Goal: Information Seeking & Learning: Learn about a topic

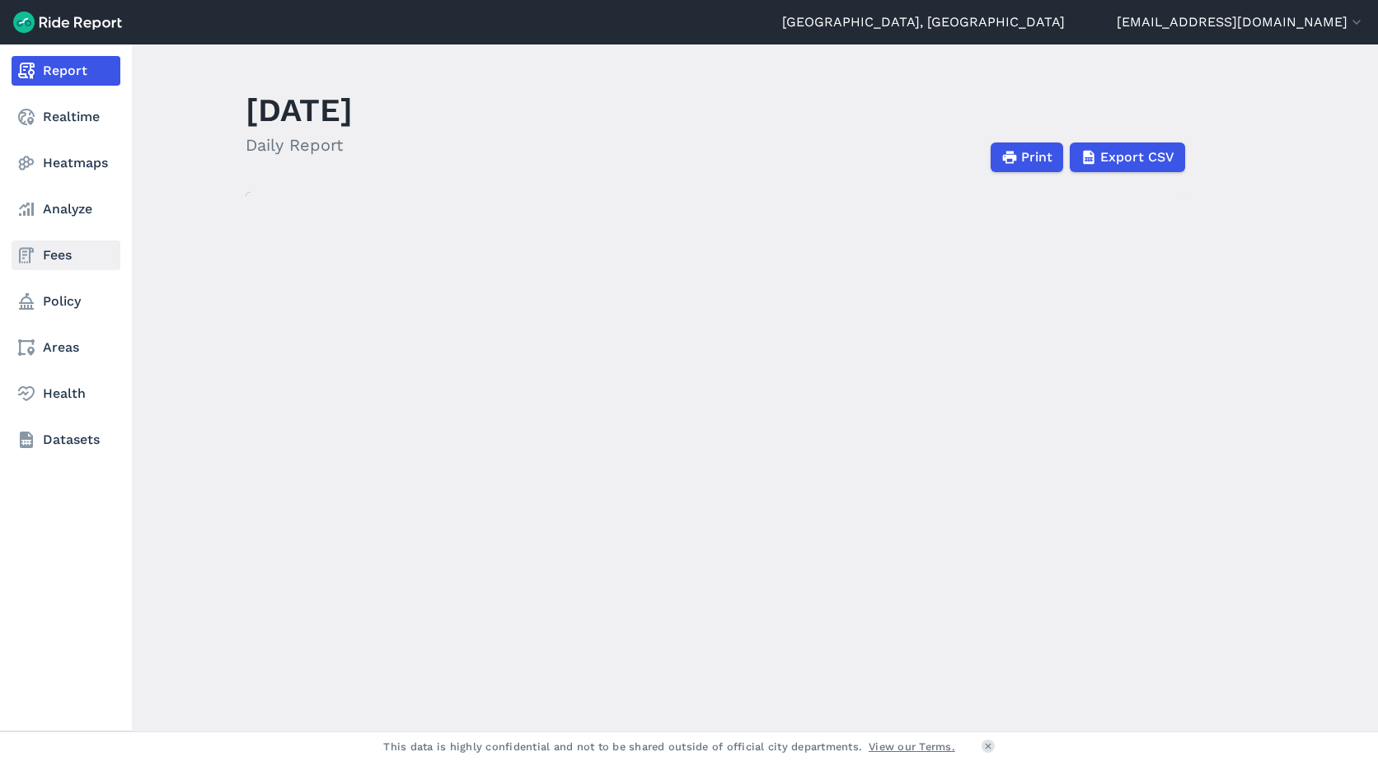
click at [63, 260] on link "Fees" at bounding box center [66, 256] width 109 height 30
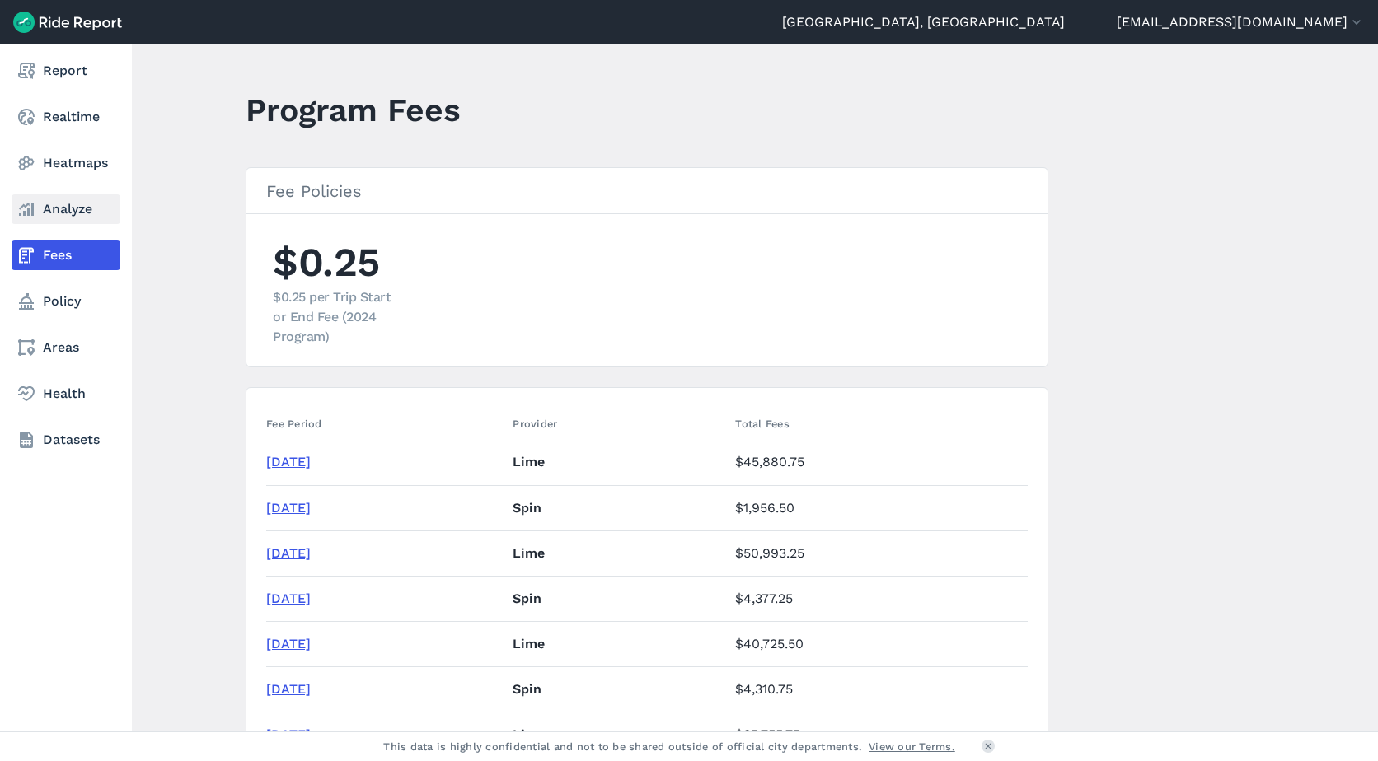
click at [24, 212] on use at bounding box center [26, 209] width 15 height 13
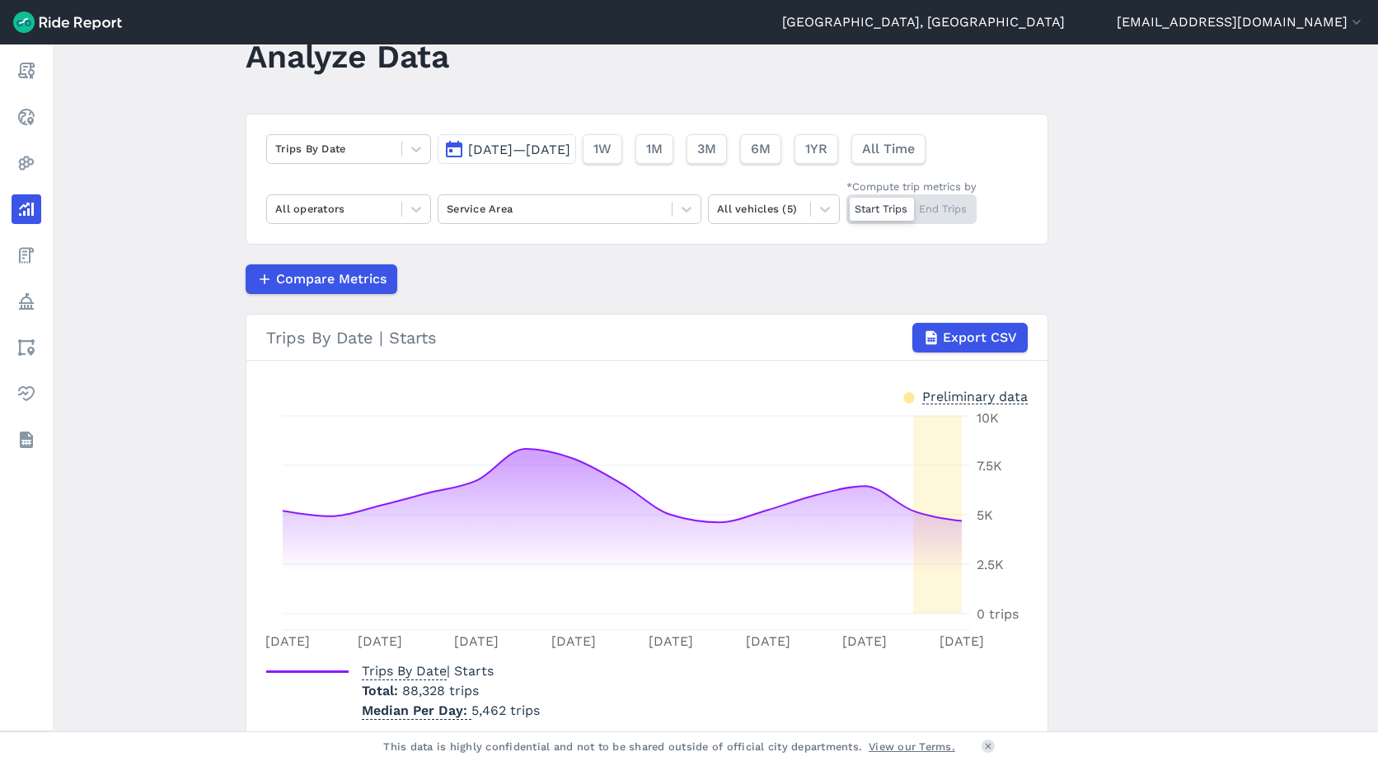
scroll to position [82, 0]
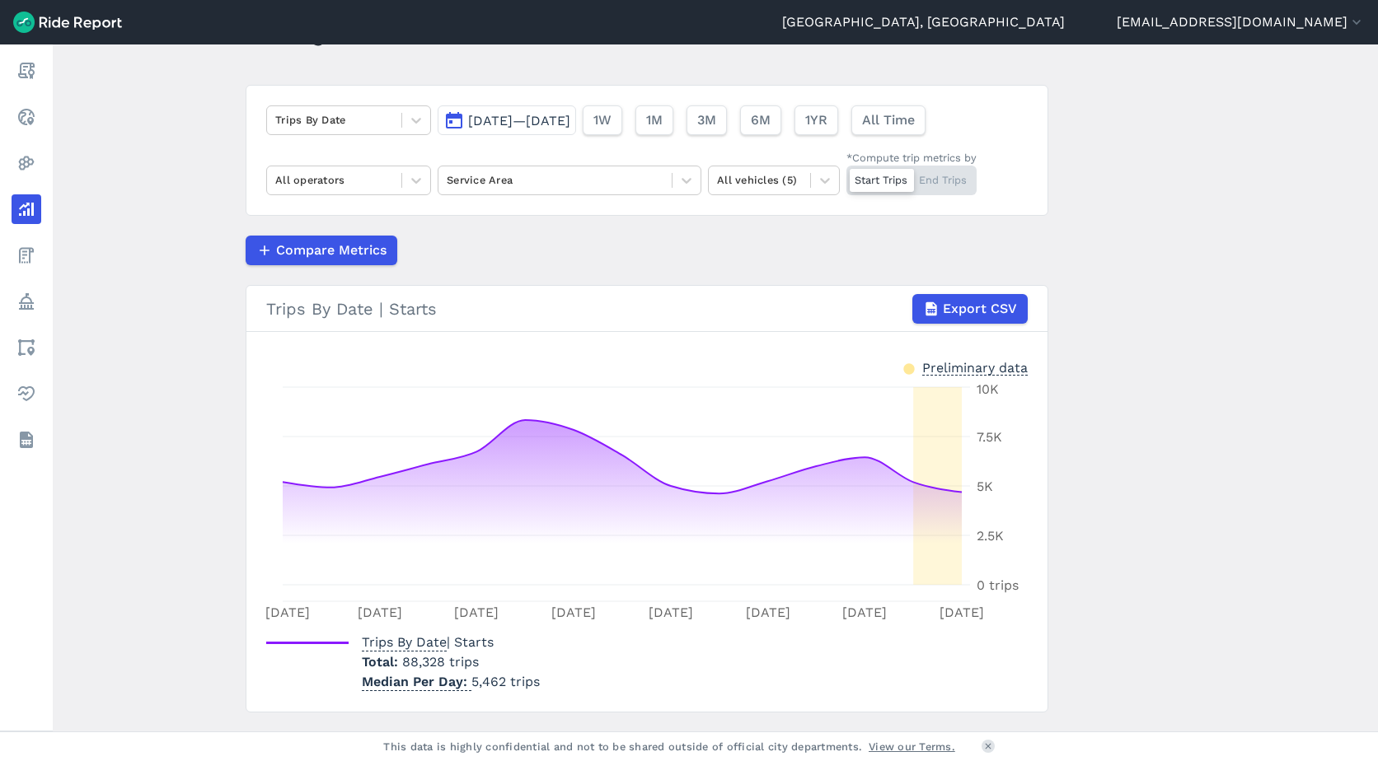
click at [570, 120] on span "[DATE]—[DATE]" at bounding box center [519, 121] width 102 height 16
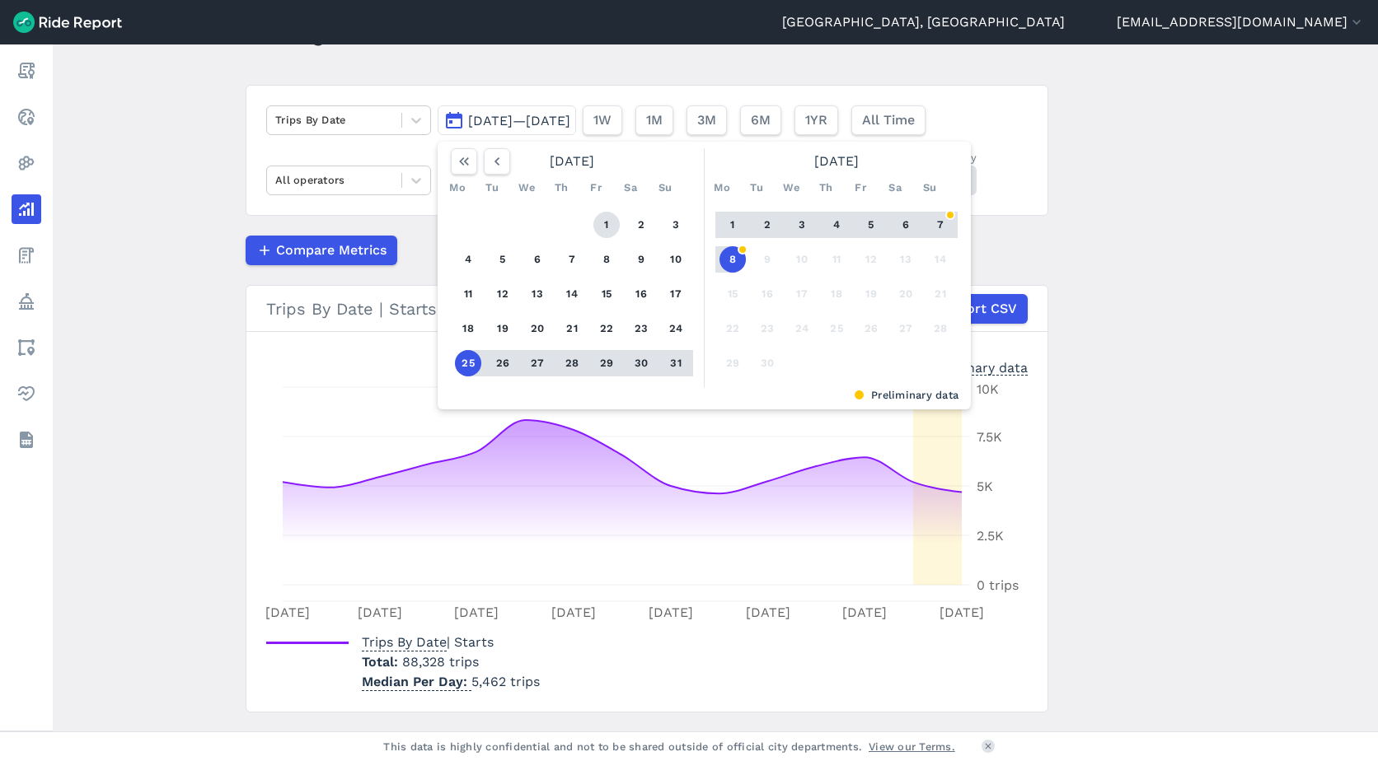
click at [598, 229] on button "1" at bounding box center [606, 225] width 26 height 26
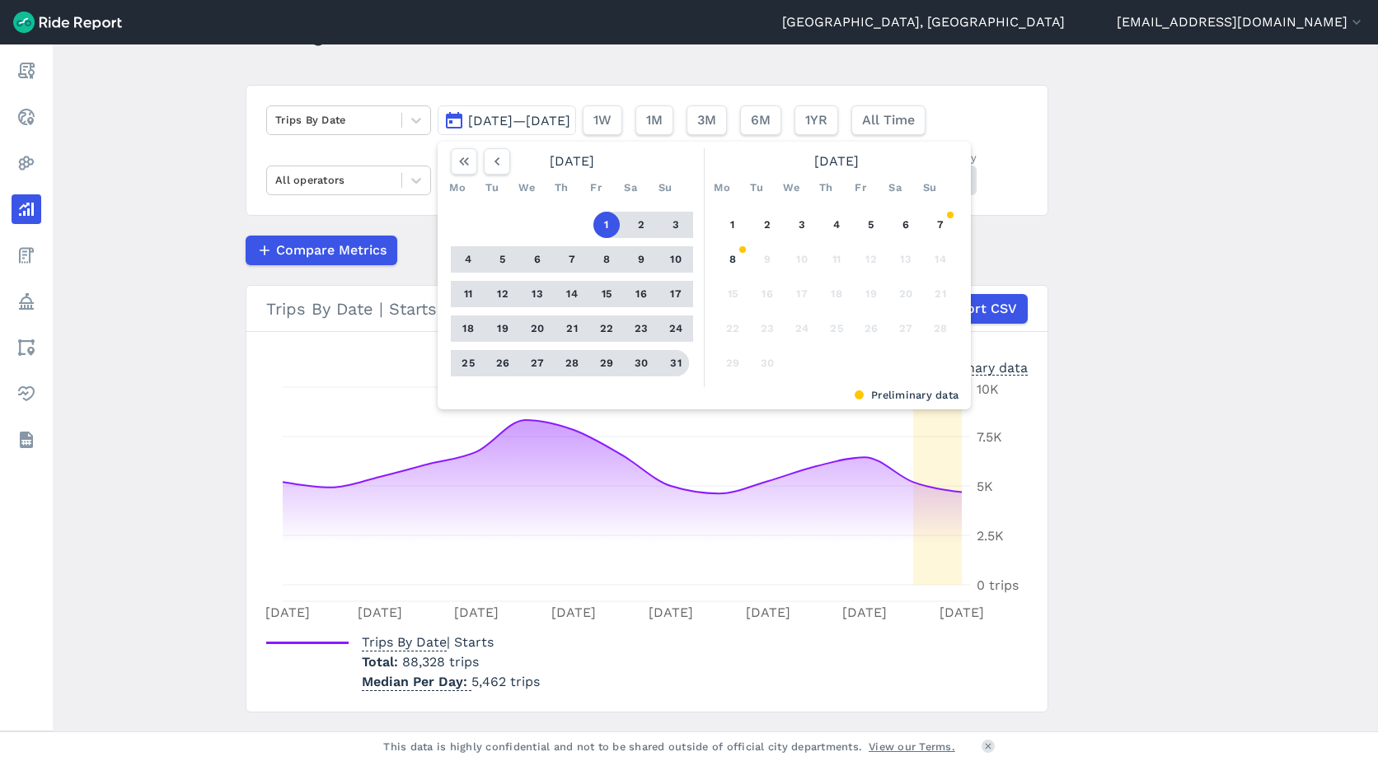
click at [671, 362] on button "31" at bounding box center [676, 363] width 26 height 26
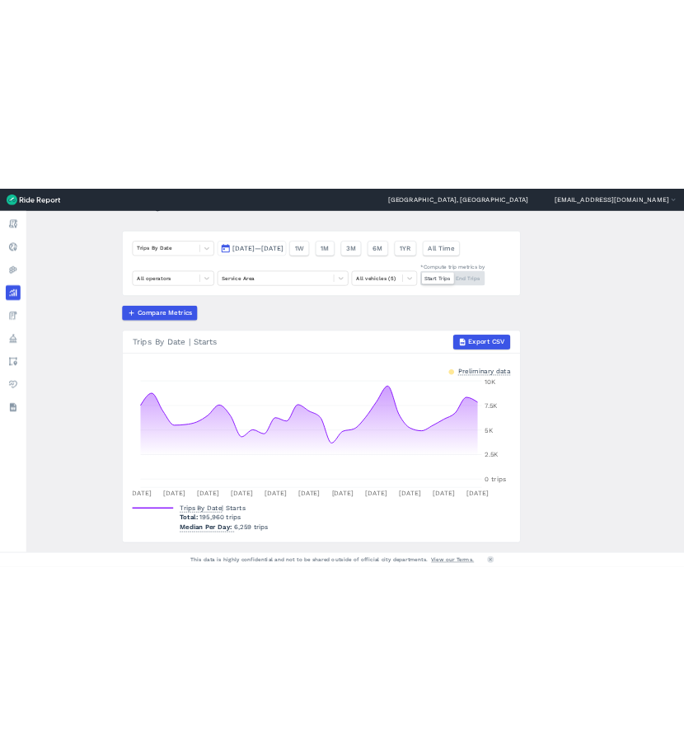
scroll to position [82, 0]
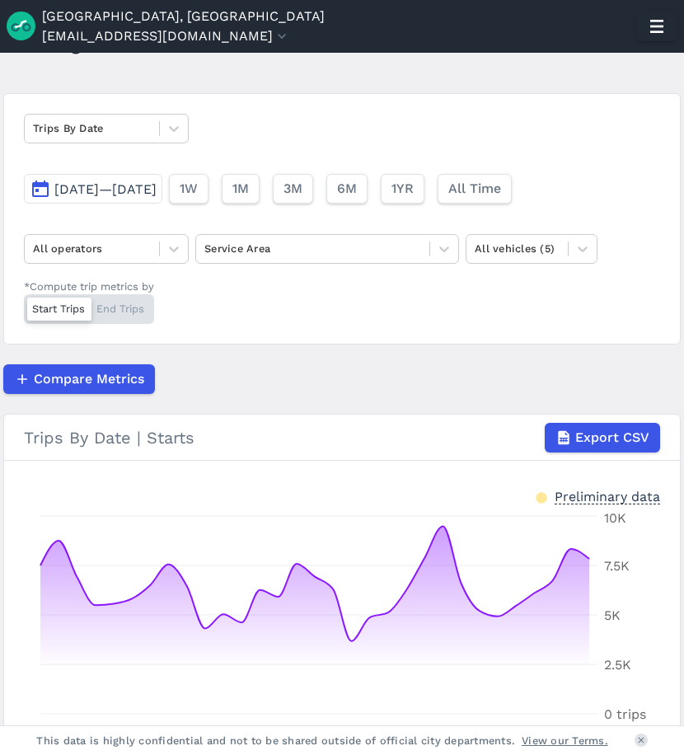
click at [336, 285] on div "Trips By Date [DATE]—[DATE] 1W 1M 3M 6M 1YR All Time All operators Service Area…" at bounding box center [341, 218] width 677 height 251
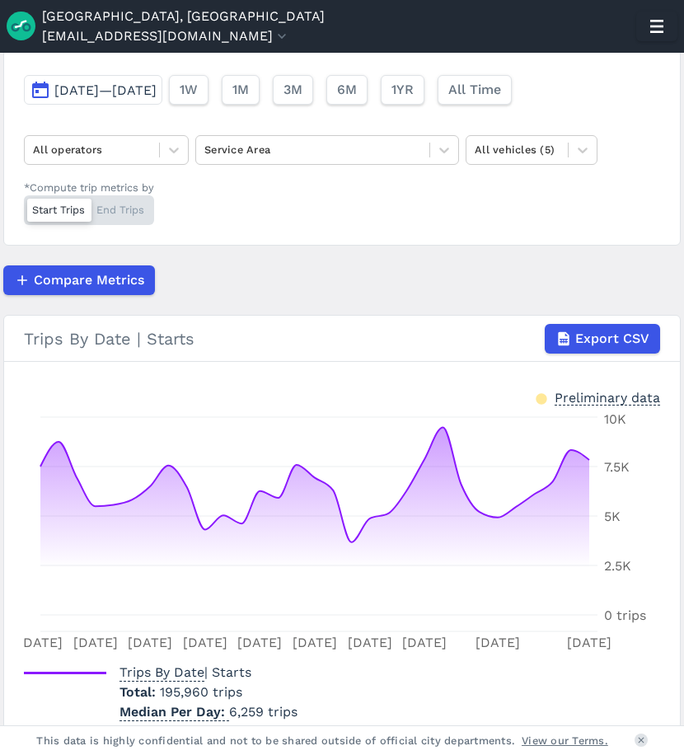
scroll to position [258, 0]
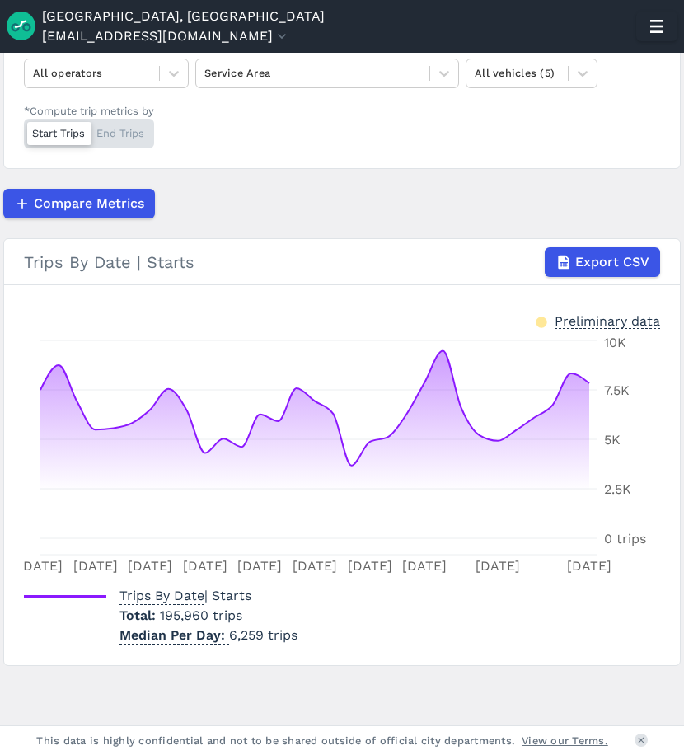
click at [328, 214] on div "Compare Metrics" at bounding box center [341, 204] width 677 height 30
click at [271, 250] on div "Trips By Date | Starts Export CSV" at bounding box center [342, 262] width 636 height 30
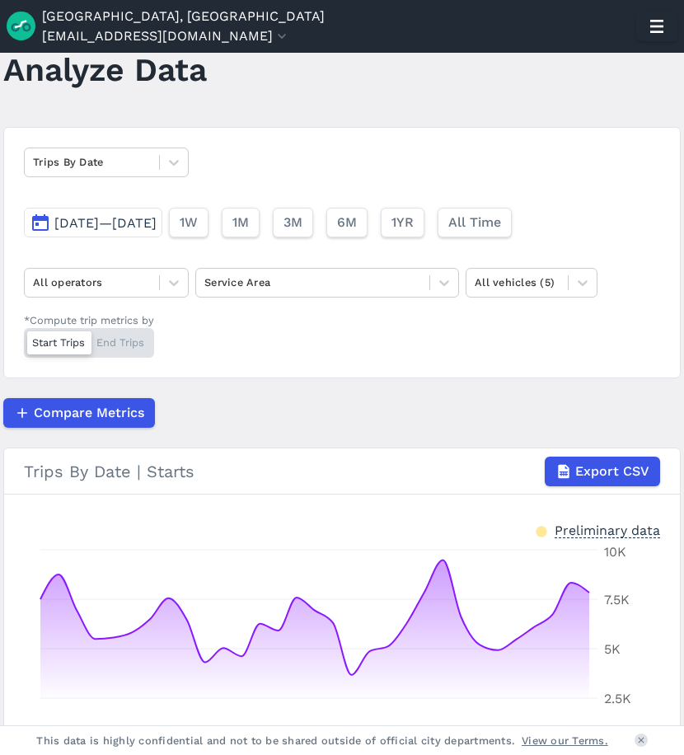
scroll to position [11, 0]
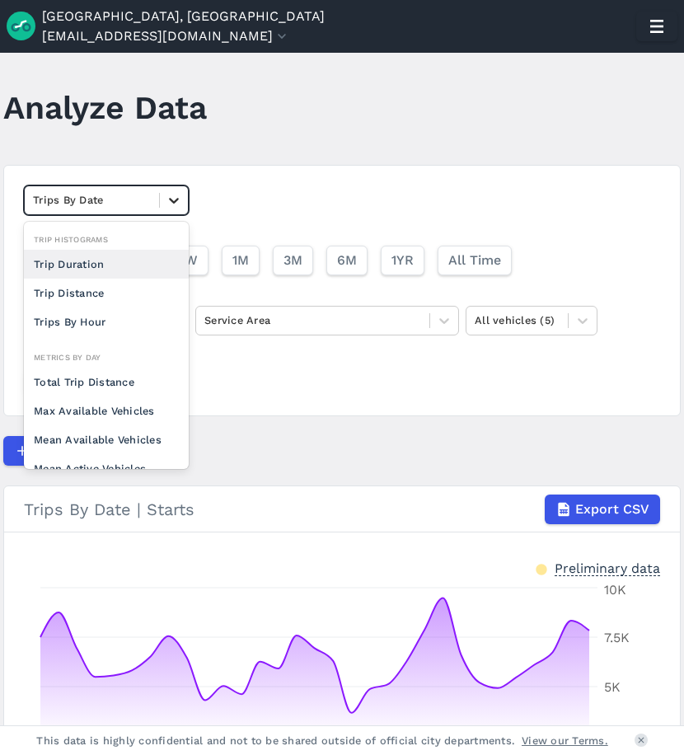
click at [176, 204] on icon at bounding box center [174, 200] width 16 height 16
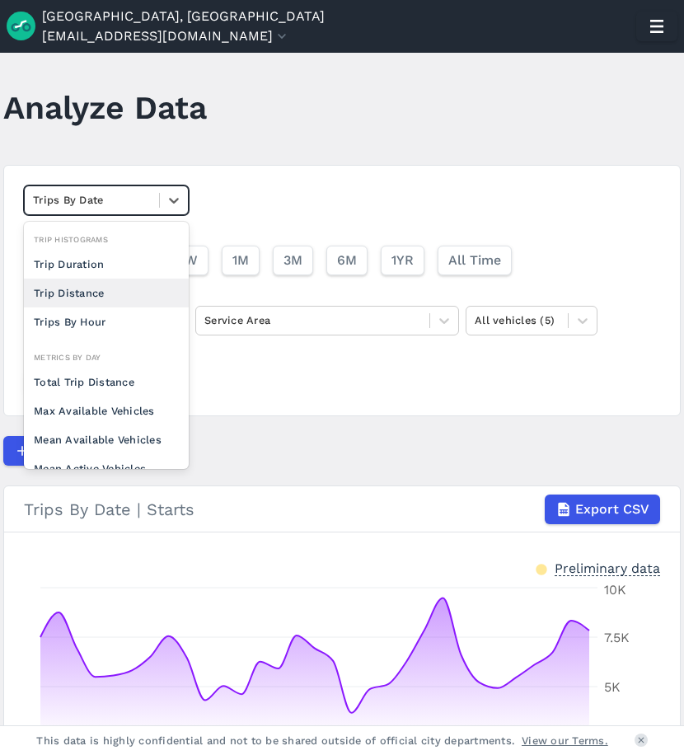
click at [117, 296] on div "Trip Distance" at bounding box center [106, 293] width 165 height 29
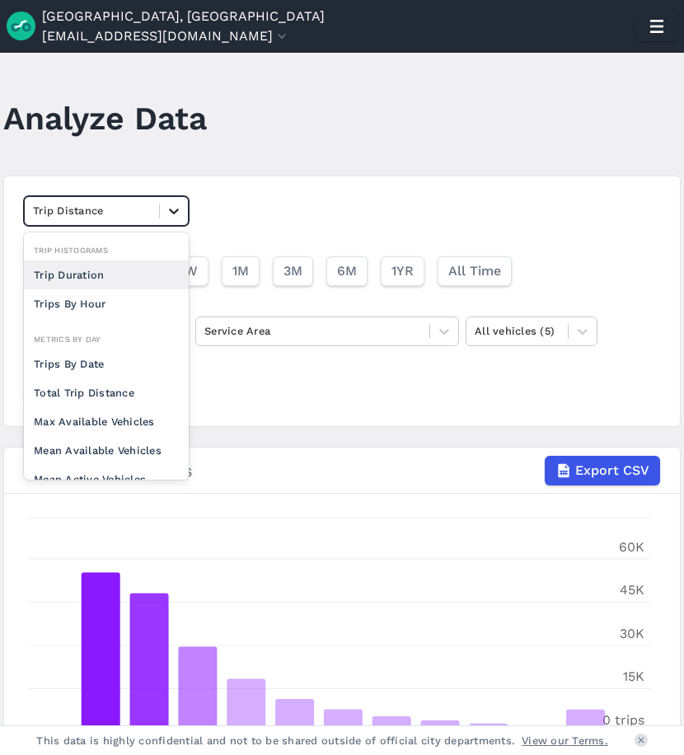
click at [174, 215] on icon at bounding box center [174, 211] width 16 height 16
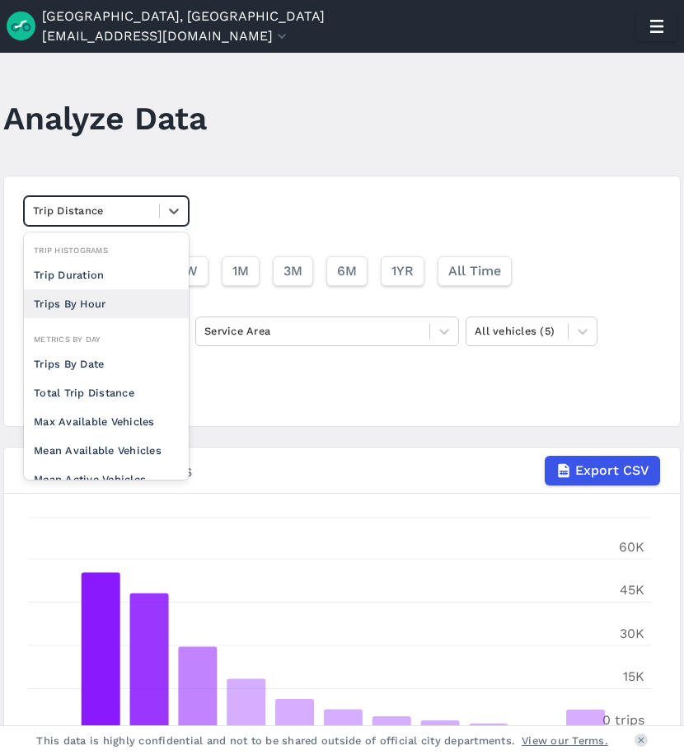
click at [122, 313] on div "Trips By Hour" at bounding box center [106, 303] width 165 height 29
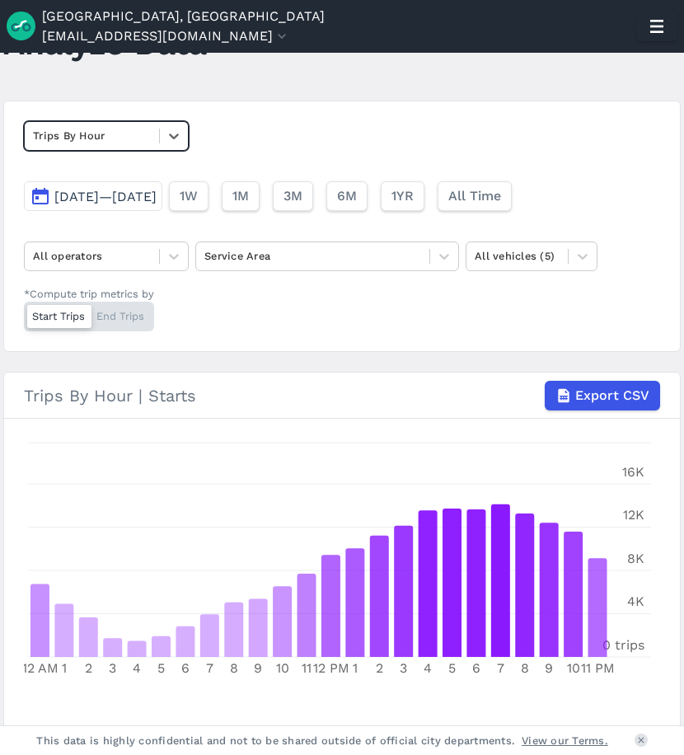
scroll to position [67, 0]
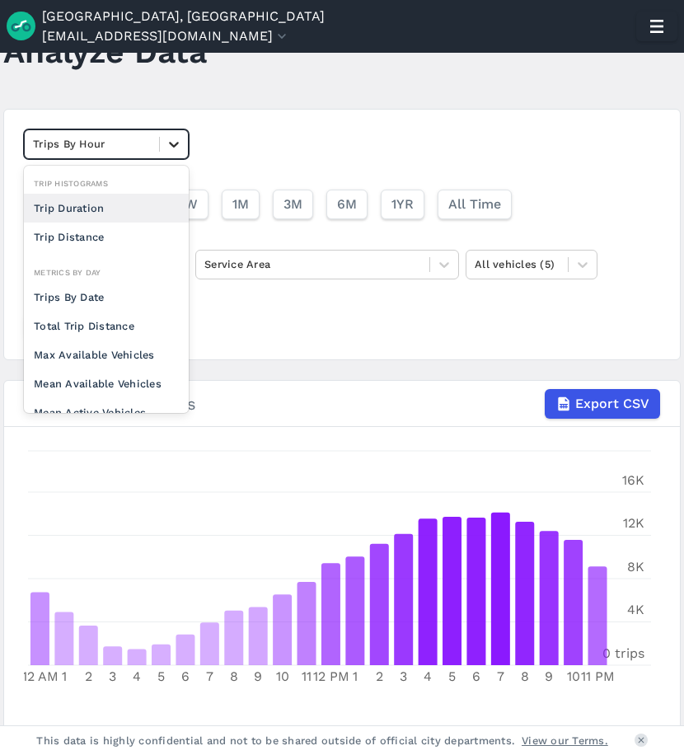
click at [171, 149] on icon at bounding box center [174, 144] width 16 height 16
click at [114, 200] on div "Trip Duration" at bounding box center [106, 208] width 165 height 29
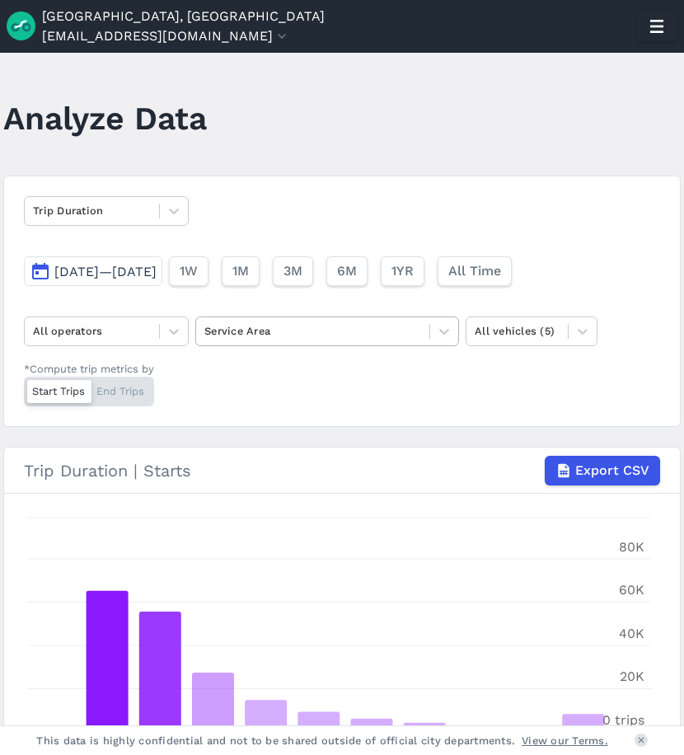
click at [283, 335] on div at bounding box center [312, 330] width 217 height 19
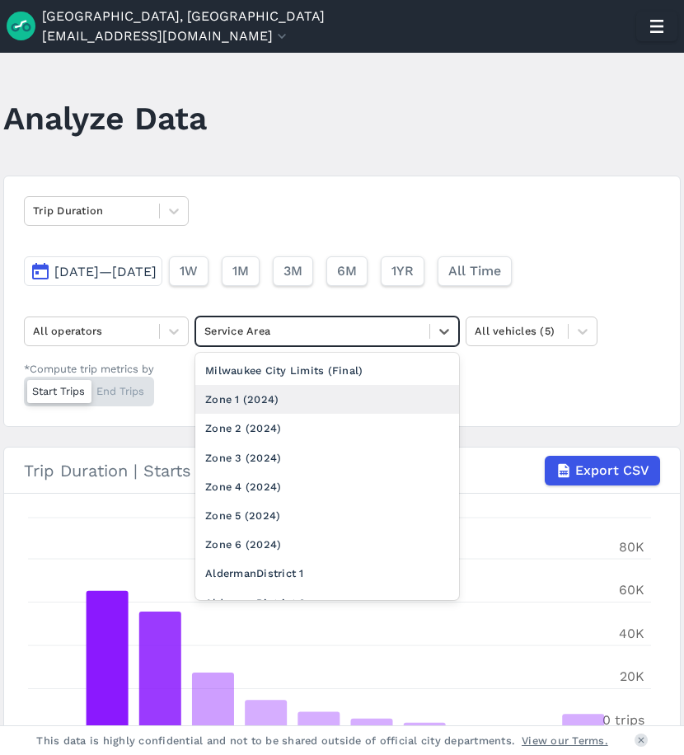
click at [259, 400] on div "Zone 1 (2024)" at bounding box center [327, 399] width 264 height 29
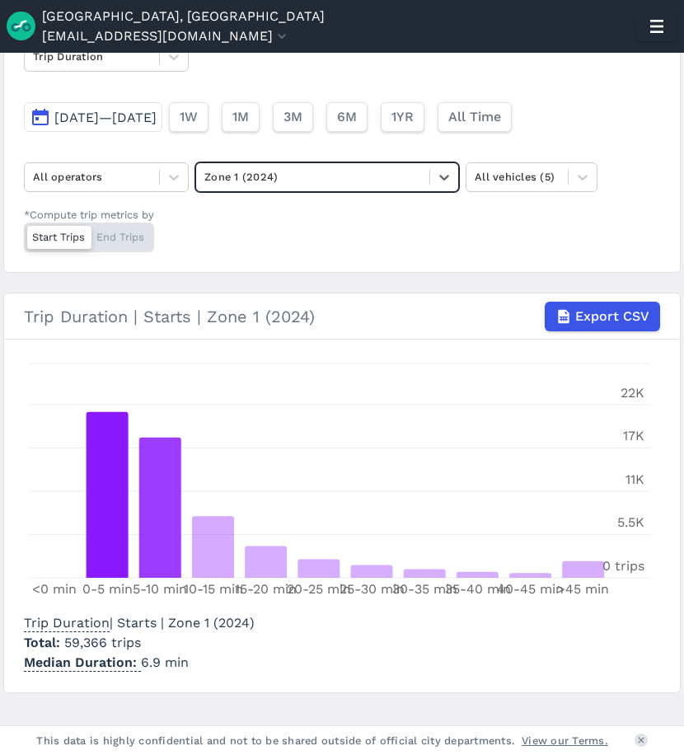
scroll to position [181, 0]
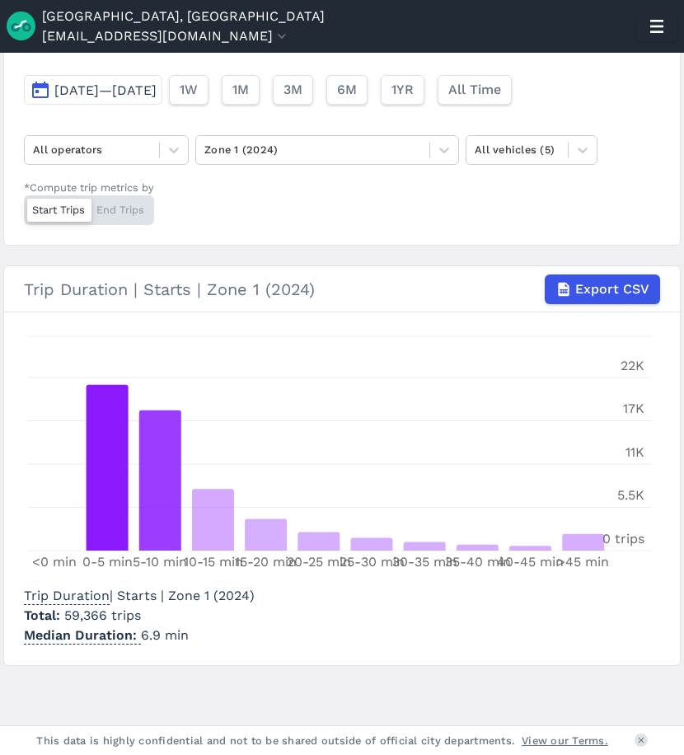
click at [266, 645] on div "Trip Duration | Starts | Zone 1 (2024) Total 59,366 trips Median Duration 6.9 m…" at bounding box center [146, 612] width 244 height 66
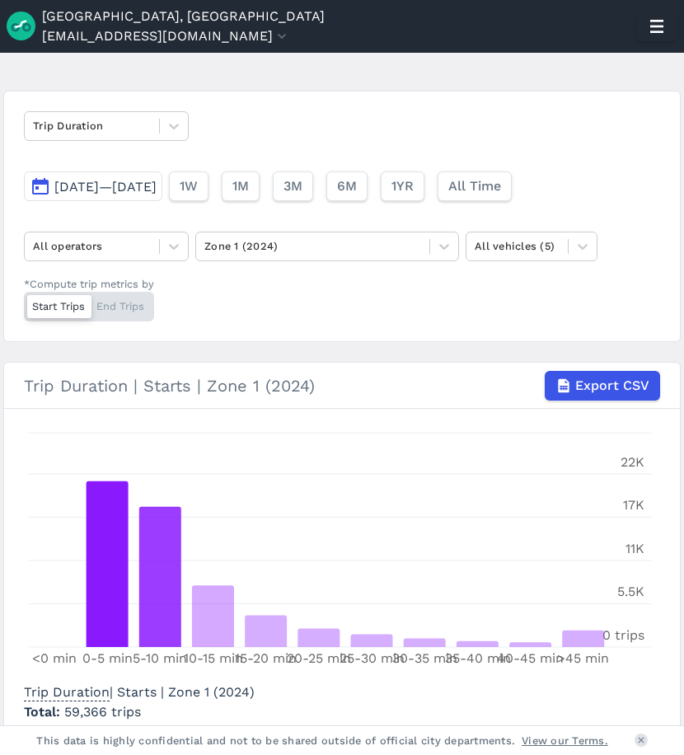
scroll to position [0, 0]
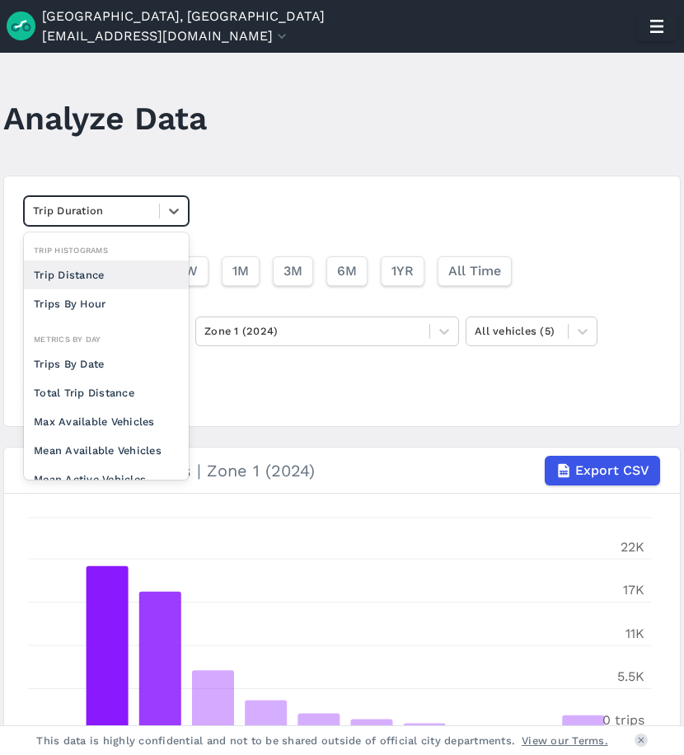
click at [148, 207] on div at bounding box center [92, 210] width 118 height 19
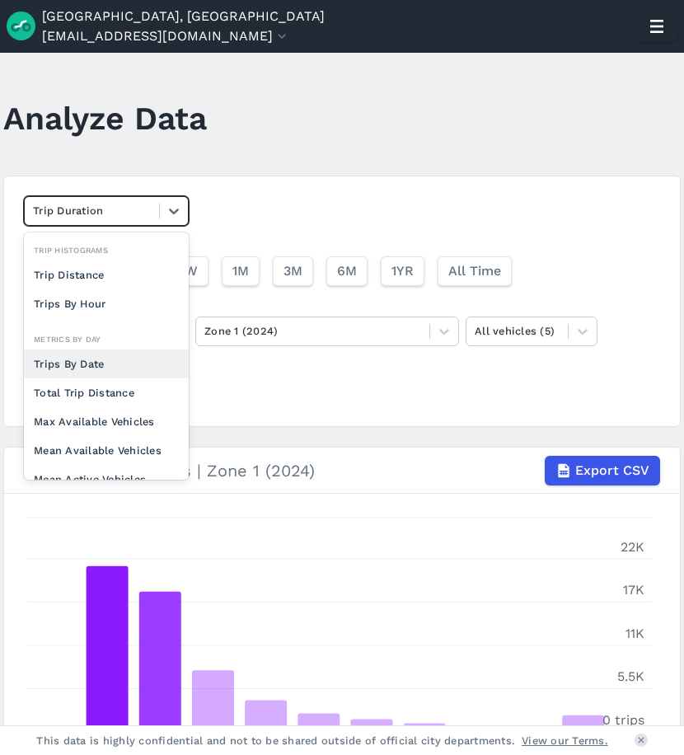
click at [101, 365] on div "Trips By Date" at bounding box center [106, 363] width 165 height 29
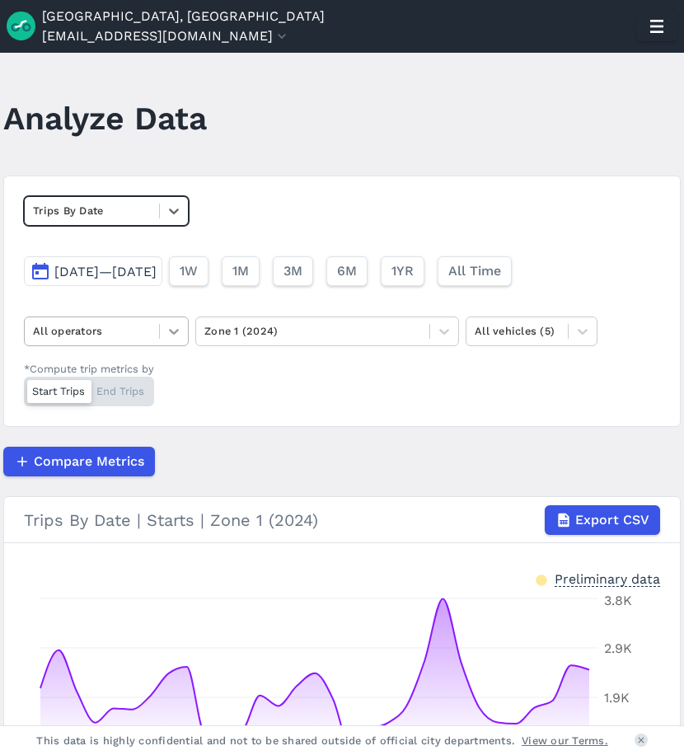
click at [173, 335] on icon at bounding box center [174, 331] width 16 height 16
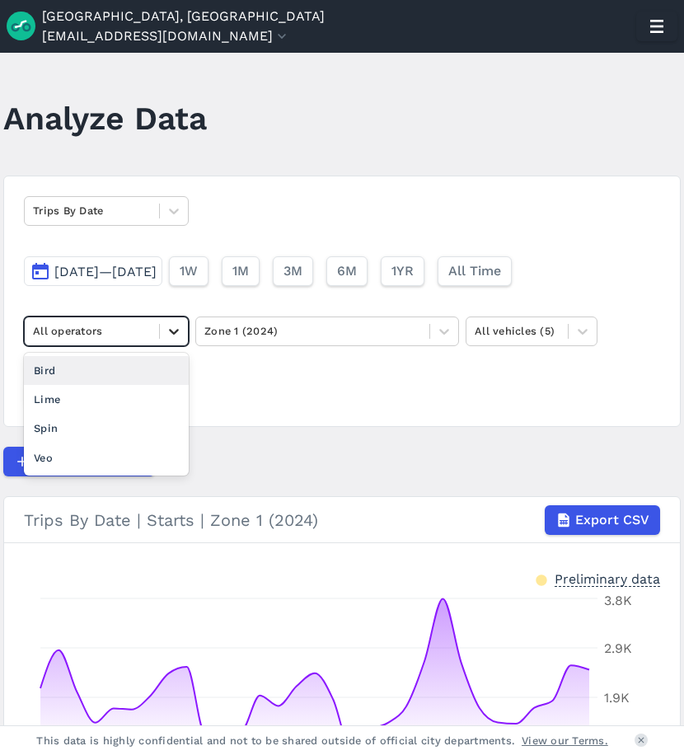
click at [173, 335] on icon at bounding box center [174, 331] width 16 height 16
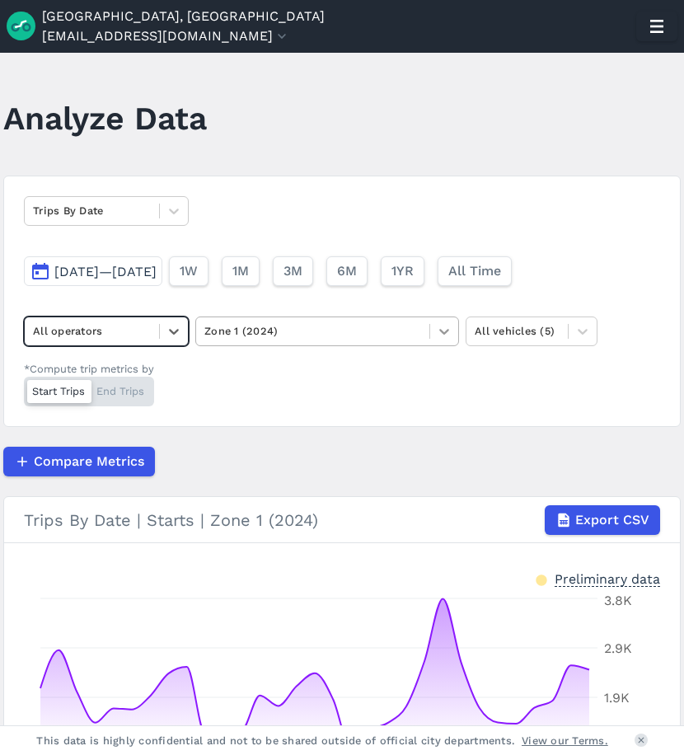
click at [435, 333] on div at bounding box center [444, 331] width 28 height 28
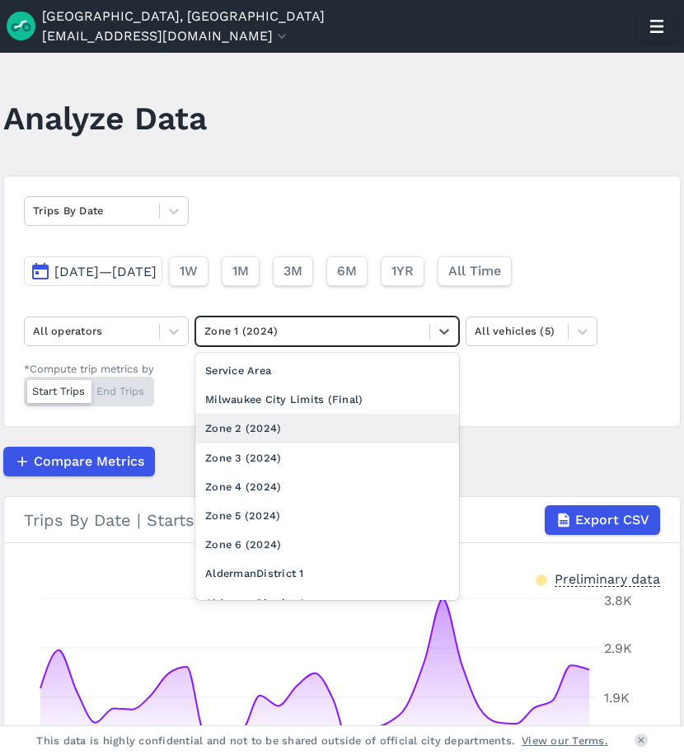
scroll to position [16, 0]
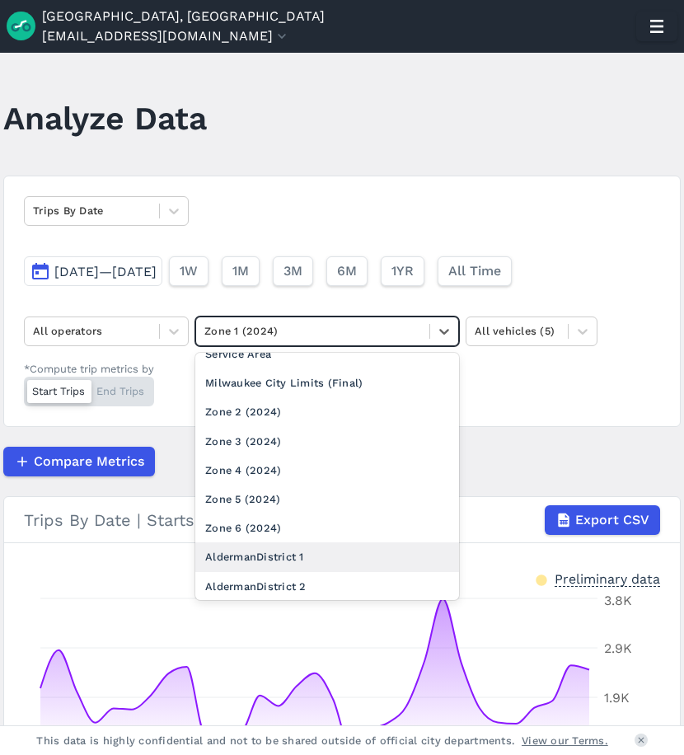
click at [280, 547] on div "AldermanDistrict 1" at bounding box center [327, 556] width 264 height 29
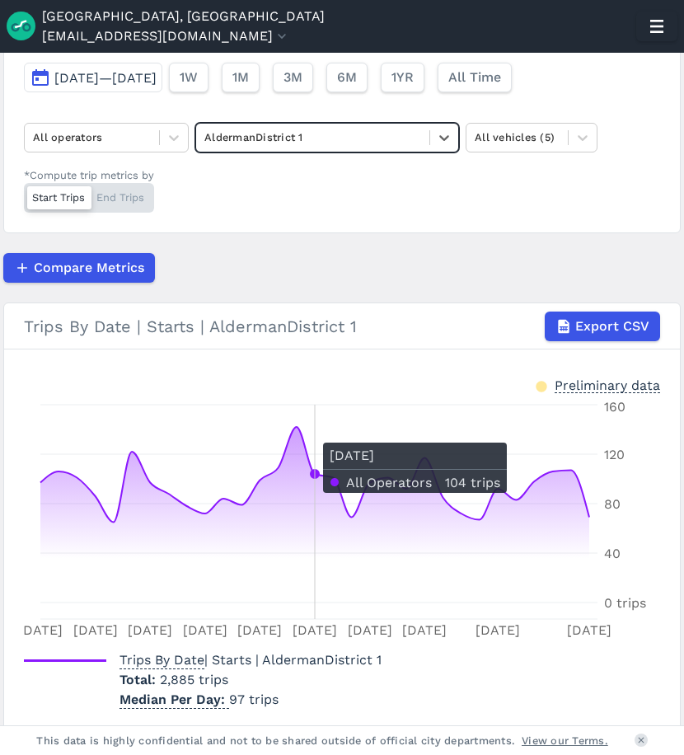
scroll to position [11, 0]
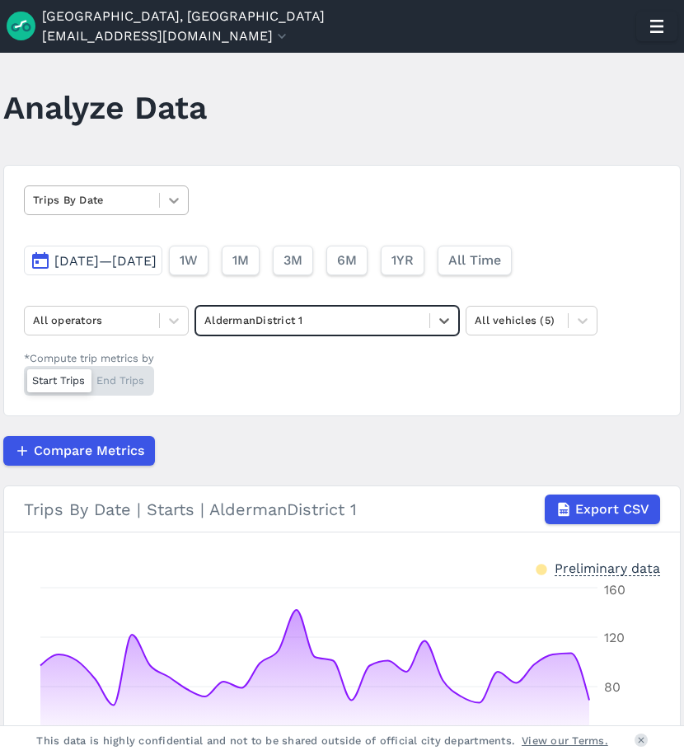
click at [173, 191] on div at bounding box center [174, 200] width 28 height 28
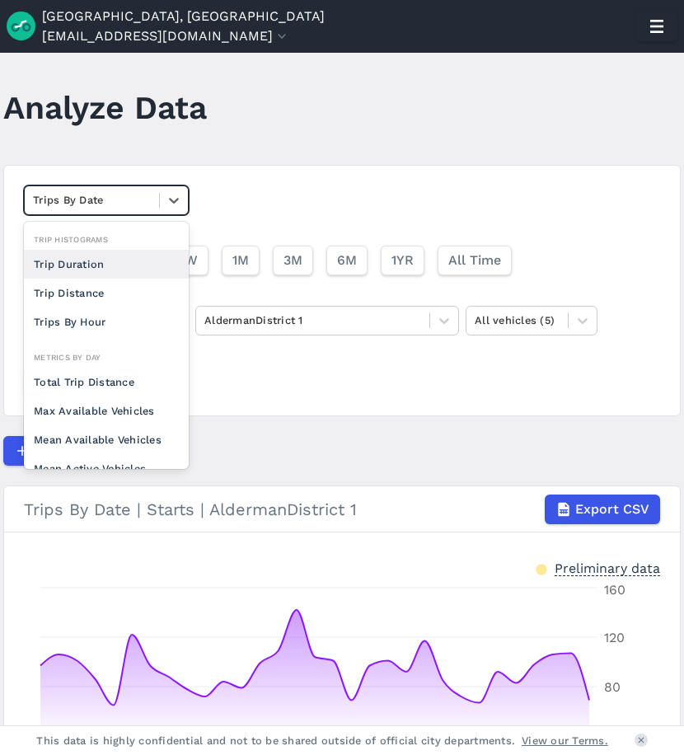
click at [87, 265] on div "Trip Duration" at bounding box center [106, 264] width 165 height 29
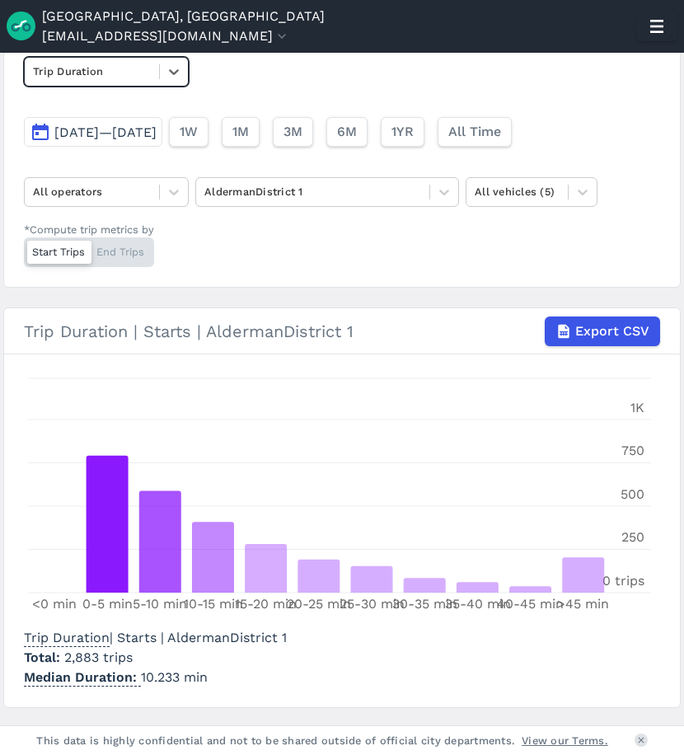
scroll to position [181, 0]
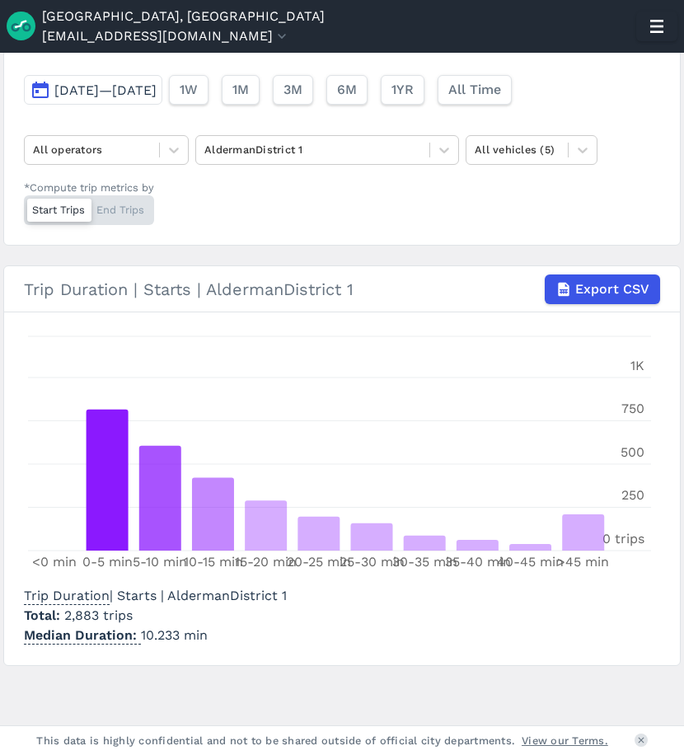
click at [224, 236] on div "Trip Duration [DATE]—[DATE] 1W 1M 3M 6M 1YR All Time All operators AldermanDist…" at bounding box center [341, 119] width 677 height 251
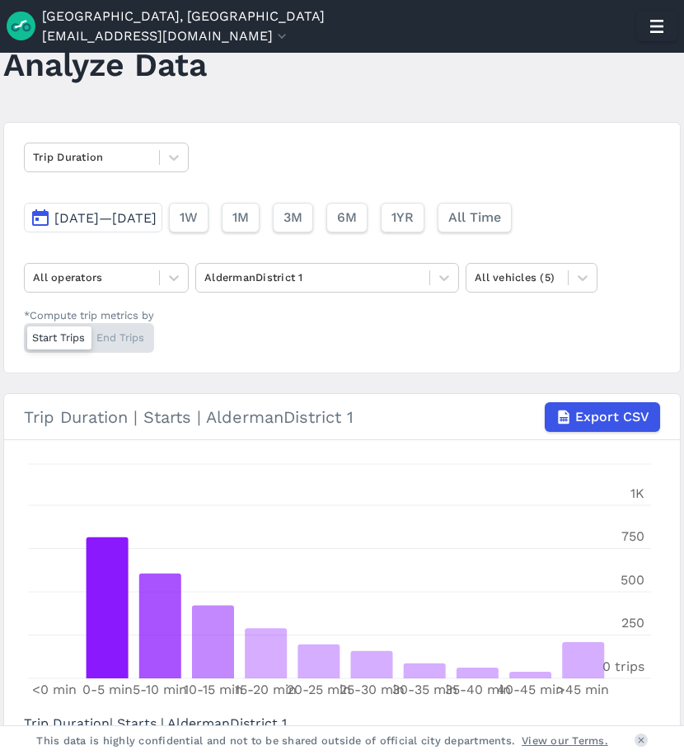
scroll to position [0, 0]
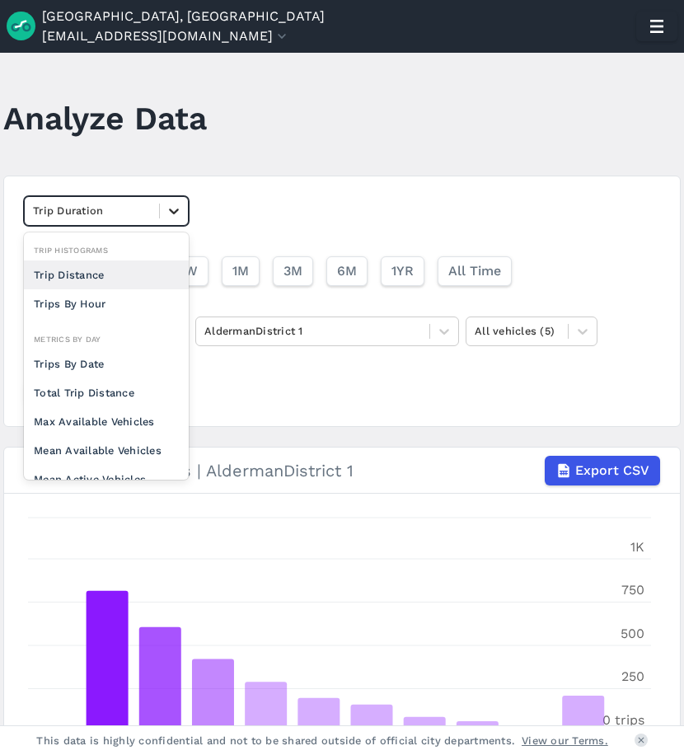
click at [166, 218] on icon at bounding box center [174, 211] width 16 height 16
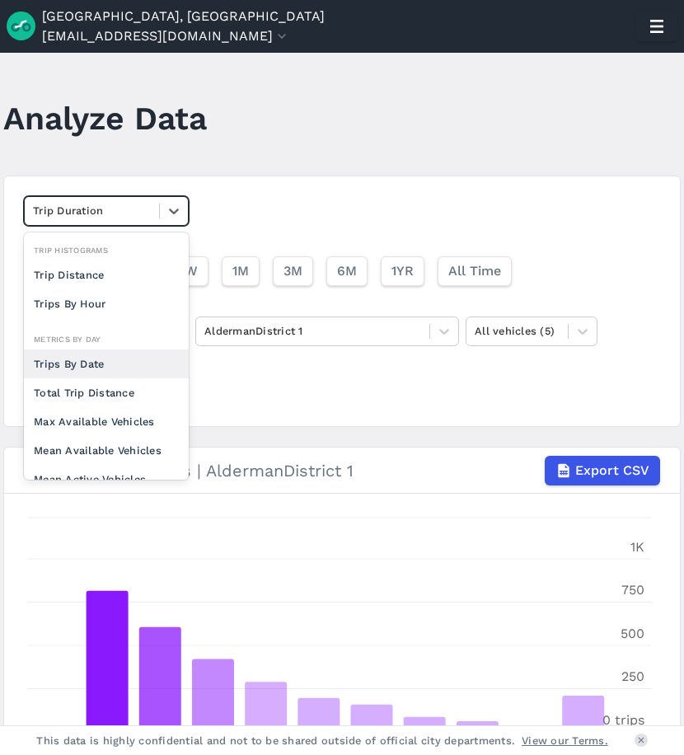
click at [106, 365] on div "Trips By Date" at bounding box center [106, 363] width 165 height 29
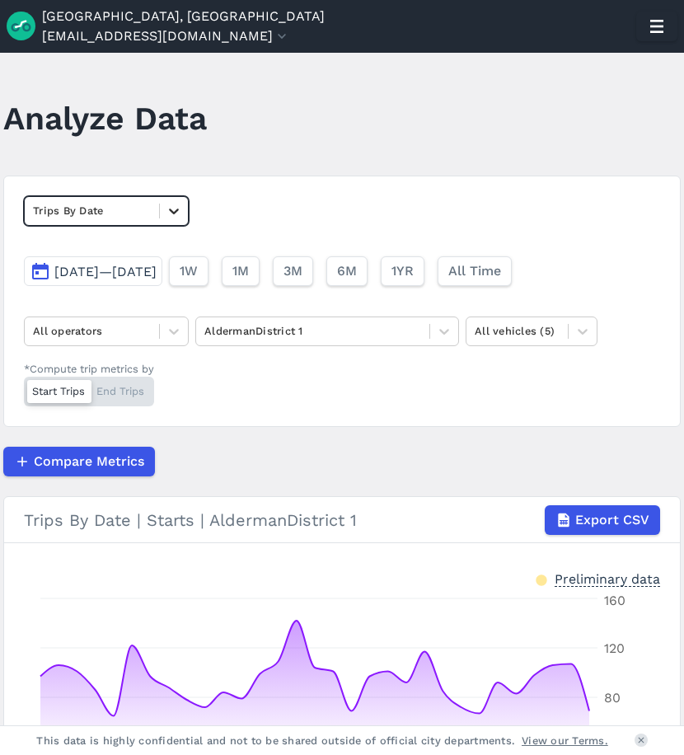
click at [171, 209] on icon at bounding box center [174, 211] width 16 height 16
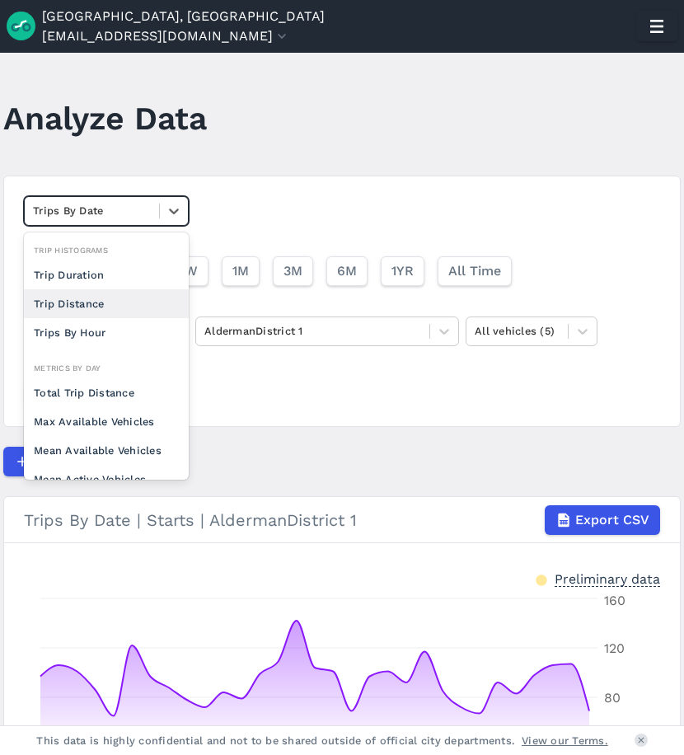
click at [73, 308] on div "Trip Distance" at bounding box center [106, 303] width 165 height 29
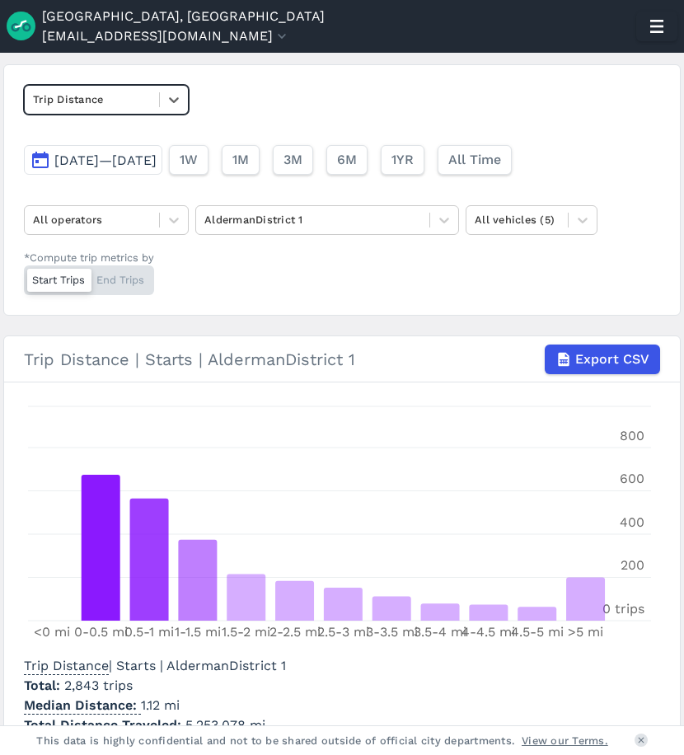
scroll to position [201, 0]
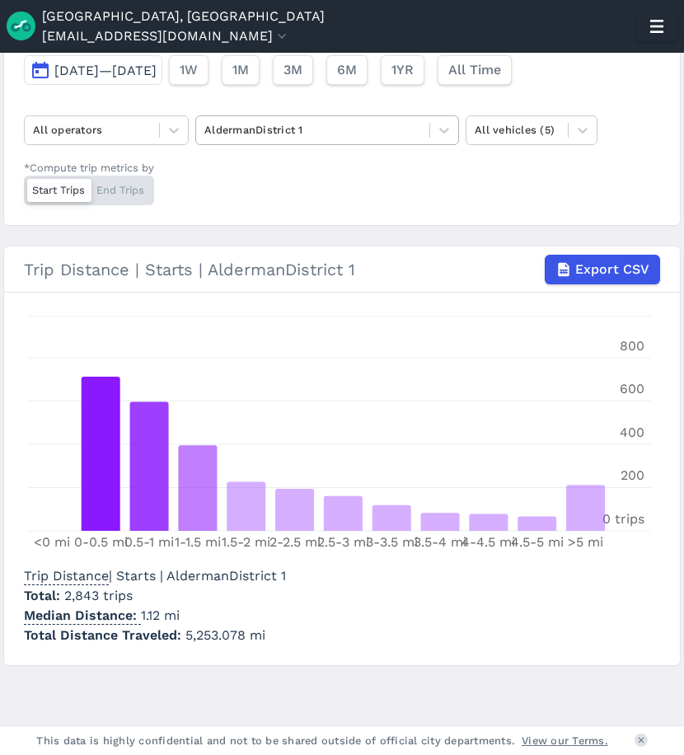
click at [277, 132] on div at bounding box center [312, 129] width 217 height 19
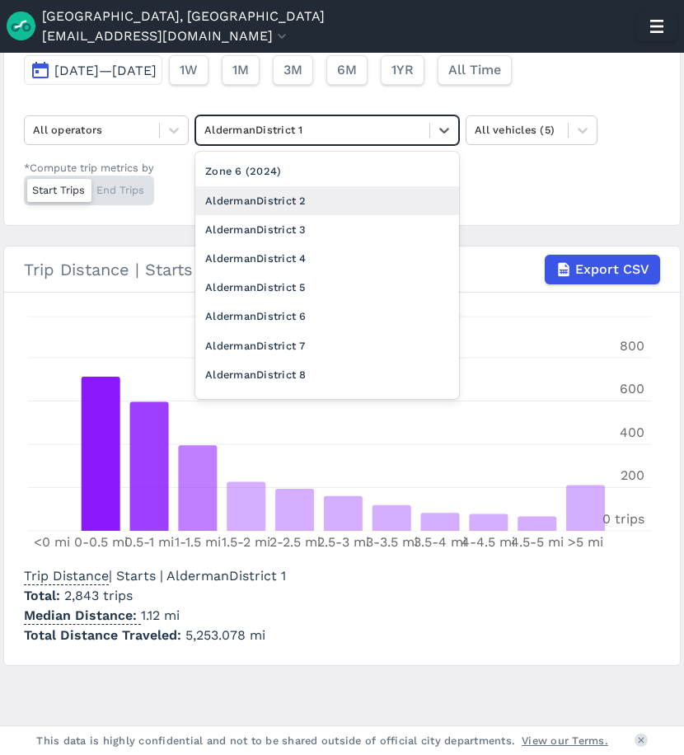
click at [358, 205] on div "AldermanDistrict 2" at bounding box center [327, 200] width 264 height 29
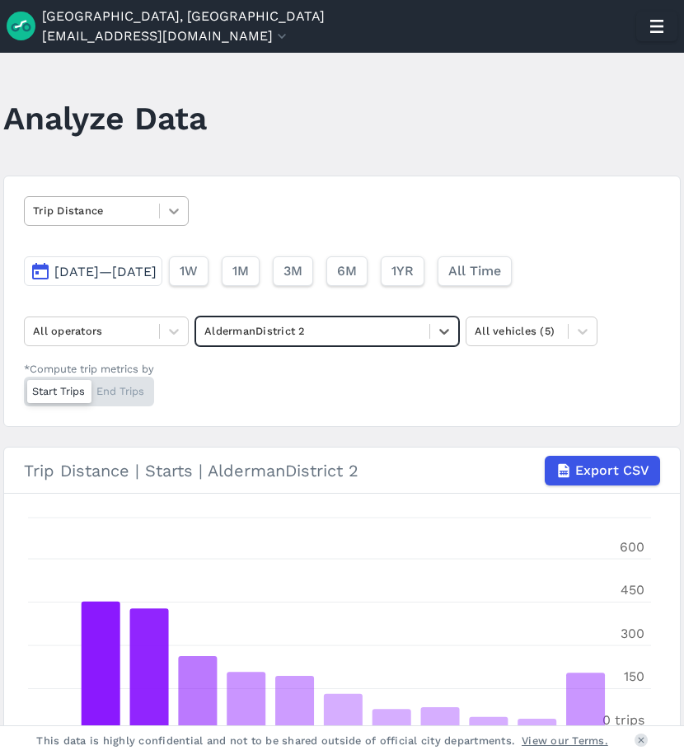
click at [172, 213] on icon at bounding box center [174, 211] width 10 height 6
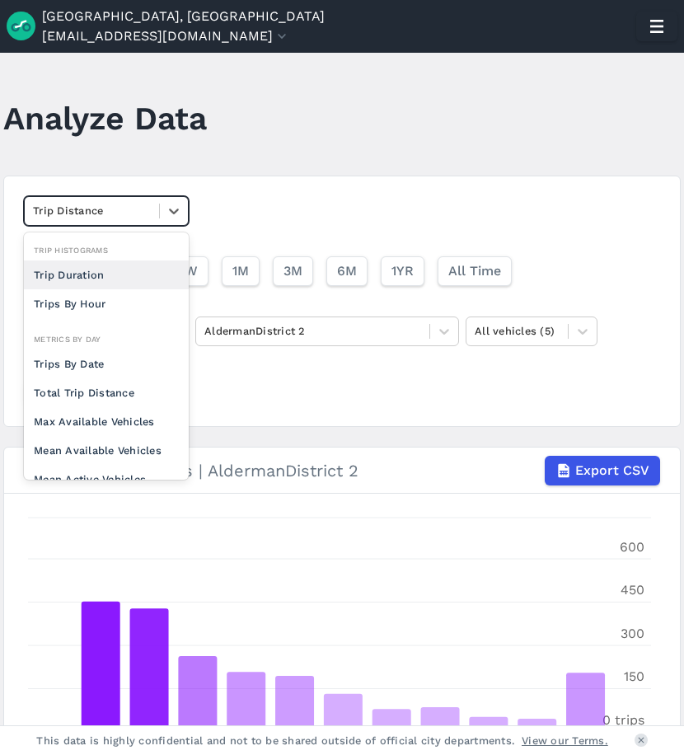
click at [85, 275] on div "Trip Duration" at bounding box center [106, 274] width 165 height 29
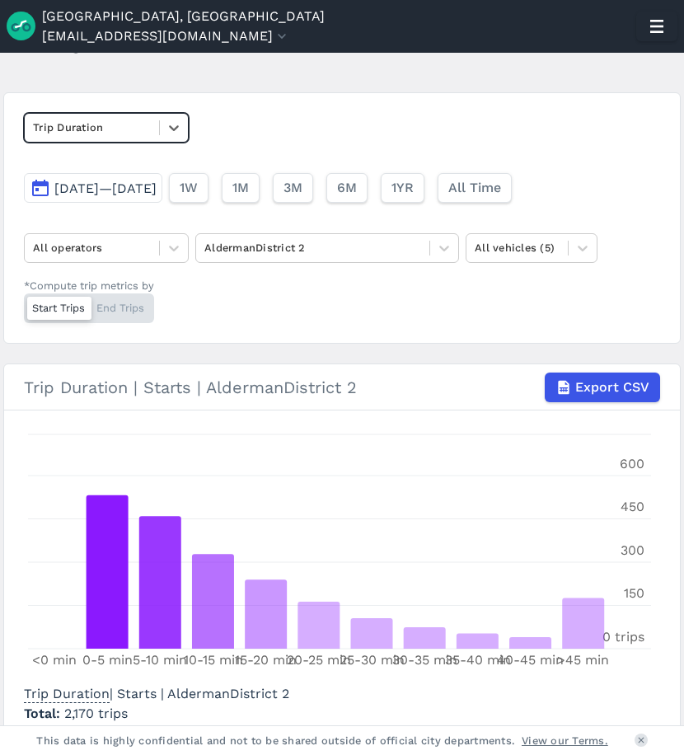
scroll to position [66, 0]
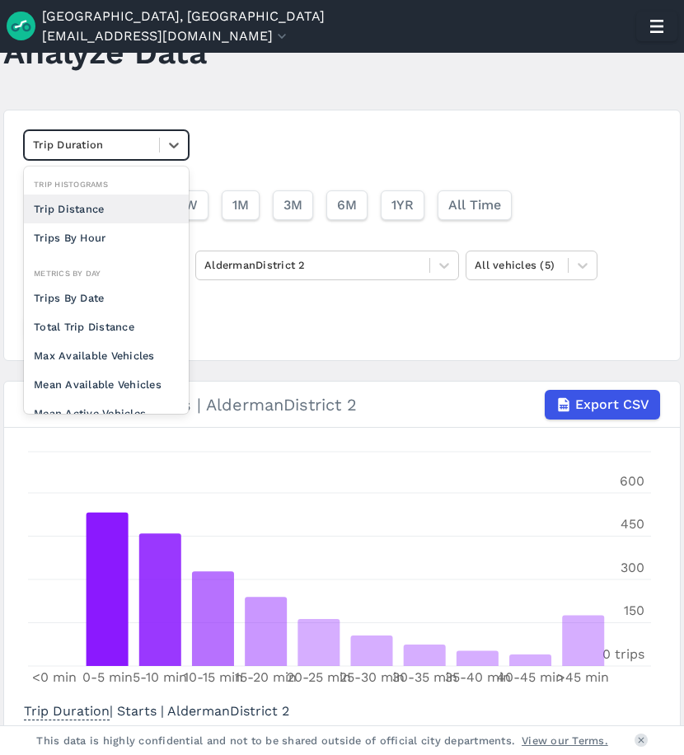
click at [155, 144] on div "Trip Duration" at bounding box center [92, 145] width 134 height 26
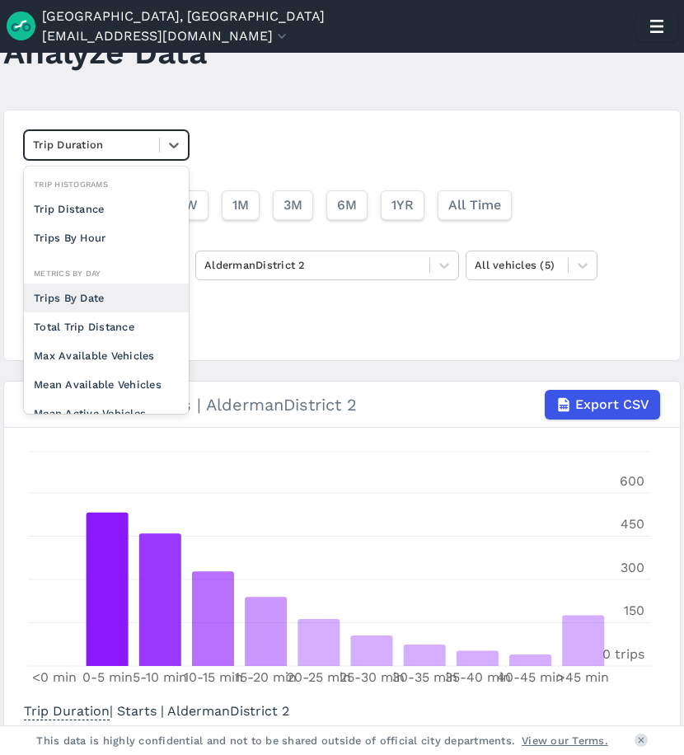
click at [82, 302] on div "Trips By Date" at bounding box center [106, 297] width 165 height 29
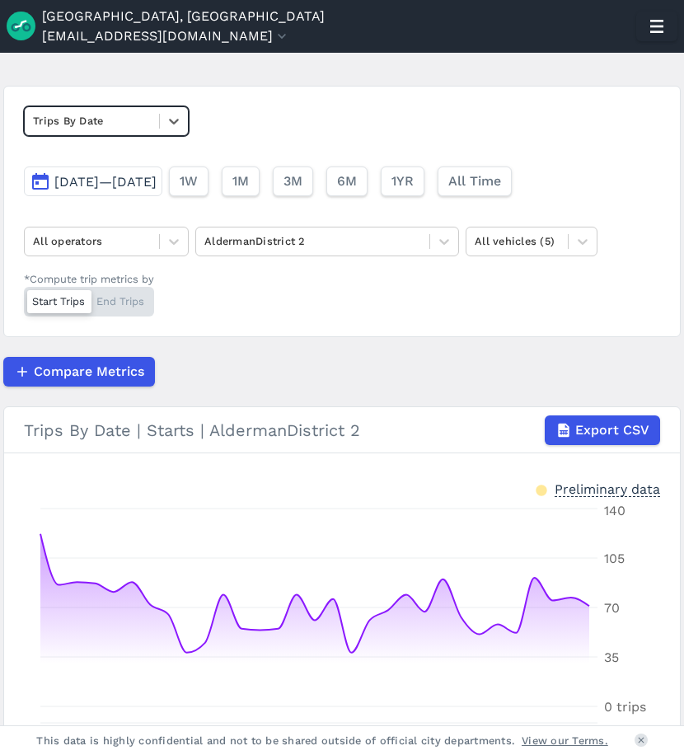
scroll to position [11, 0]
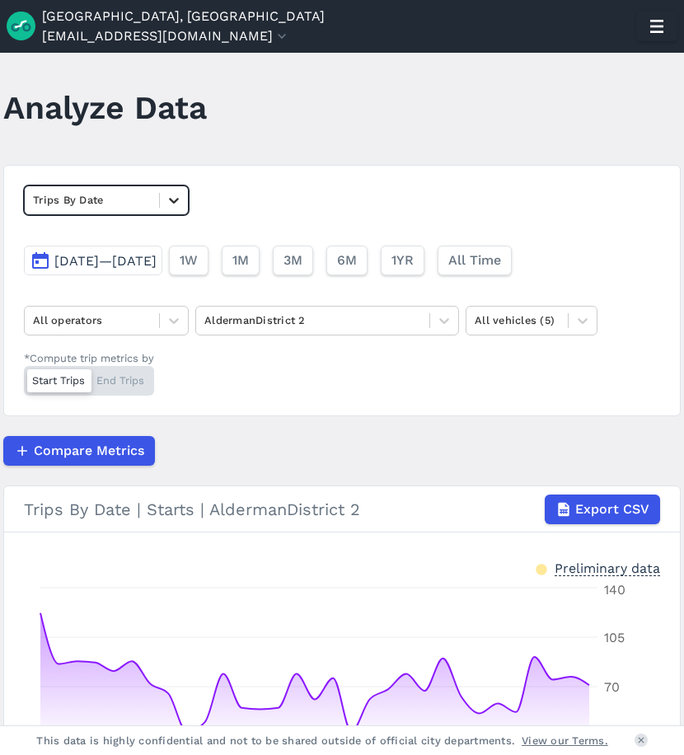
click at [168, 204] on icon at bounding box center [174, 200] width 16 height 16
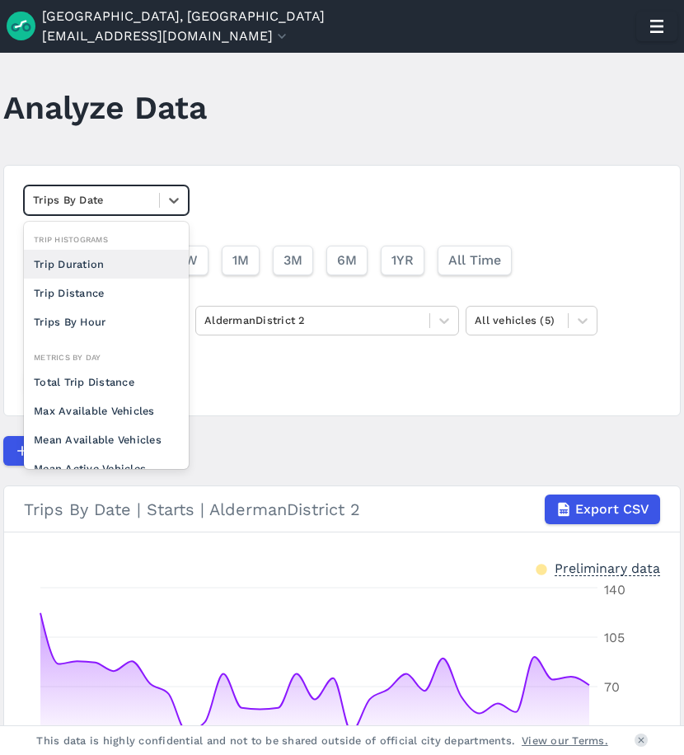
click at [102, 252] on div "Trip Duration" at bounding box center [106, 264] width 165 height 29
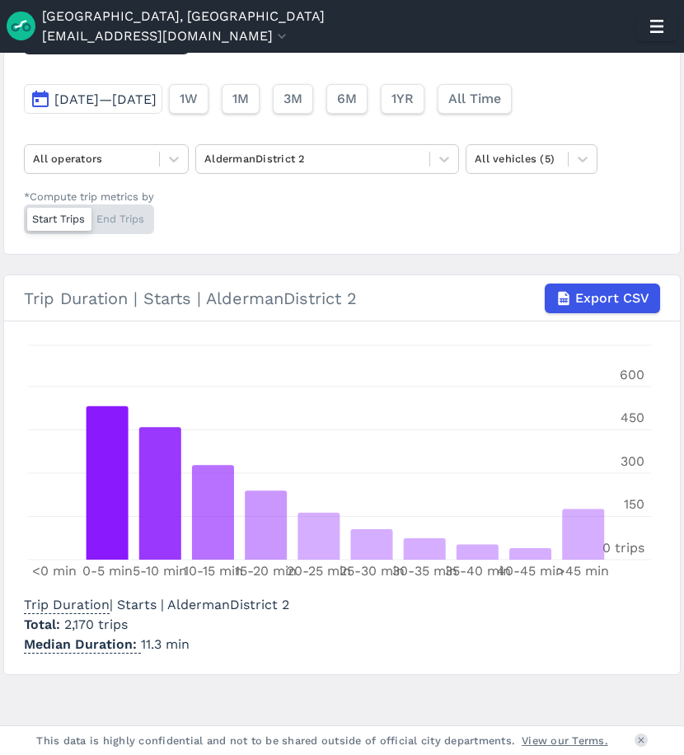
scroll to position [181, 0]
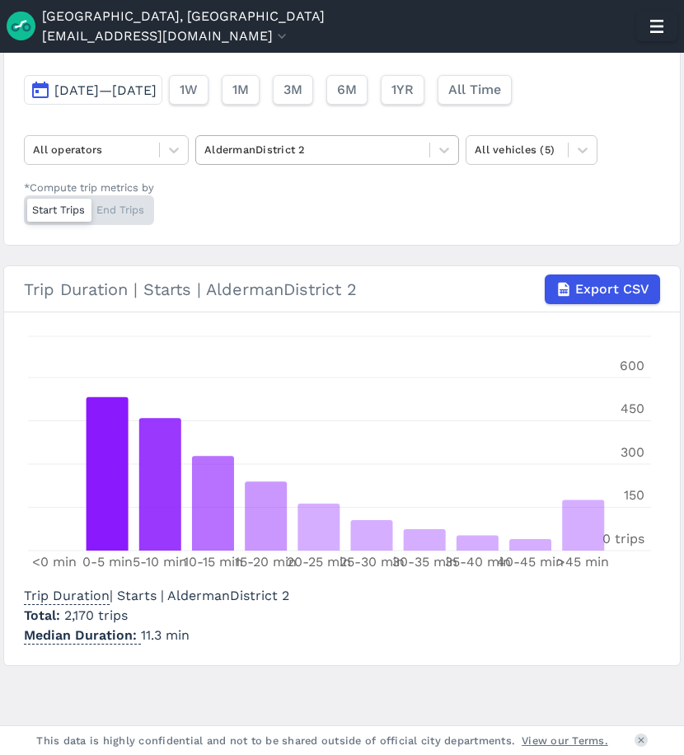
click at [315, 147] on div at bounding box center [312, 149] width 217 height 19
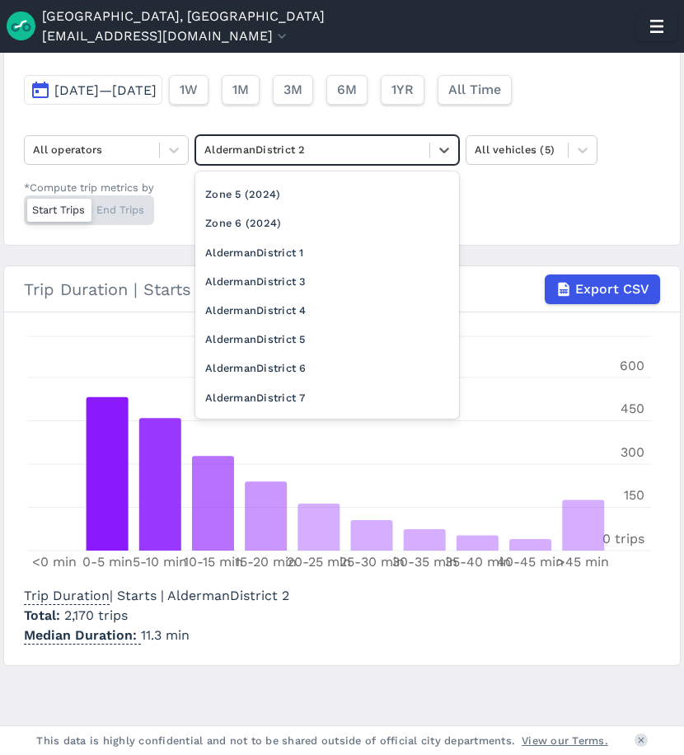
scroll to position [217, 0]
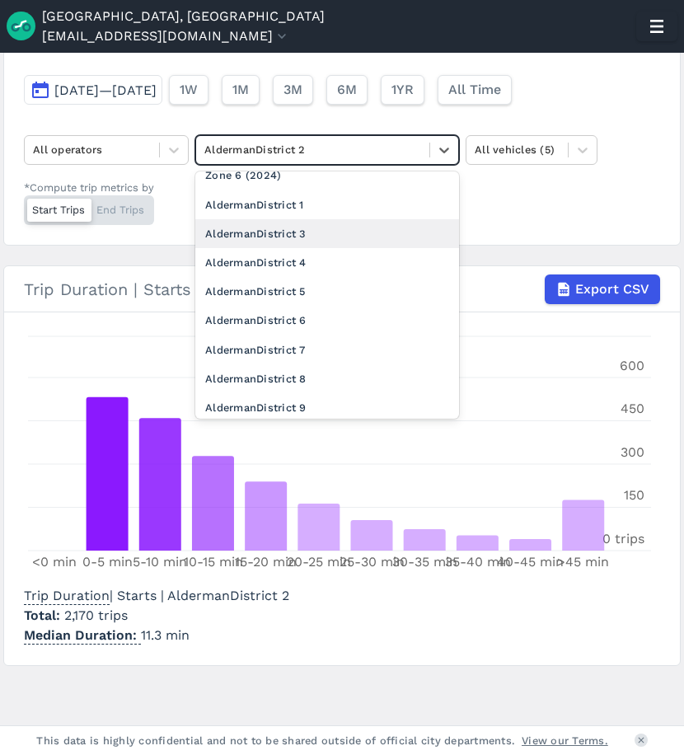
click at [357, 236] on div "AldermanDistrict 3" at bounding box center [327, 233] width 264 height 29
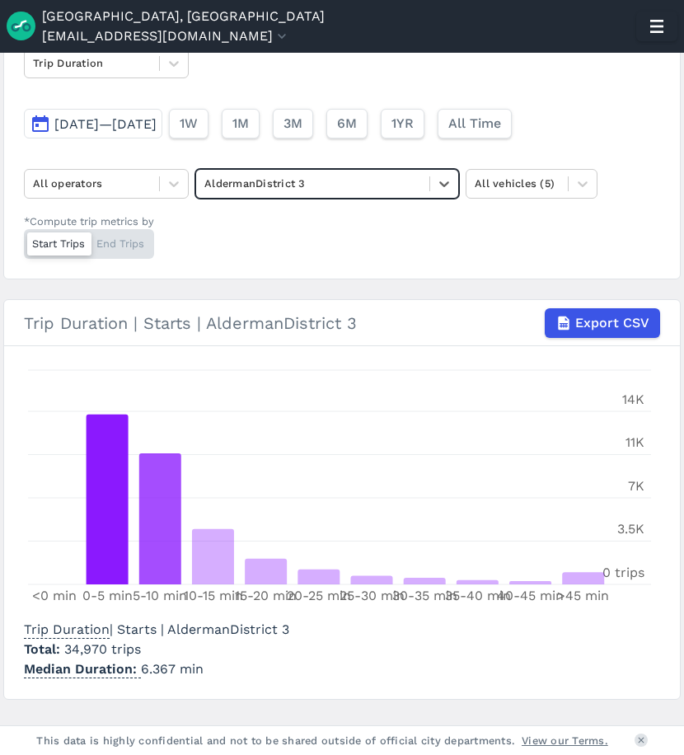
scroll to position [145, 0]
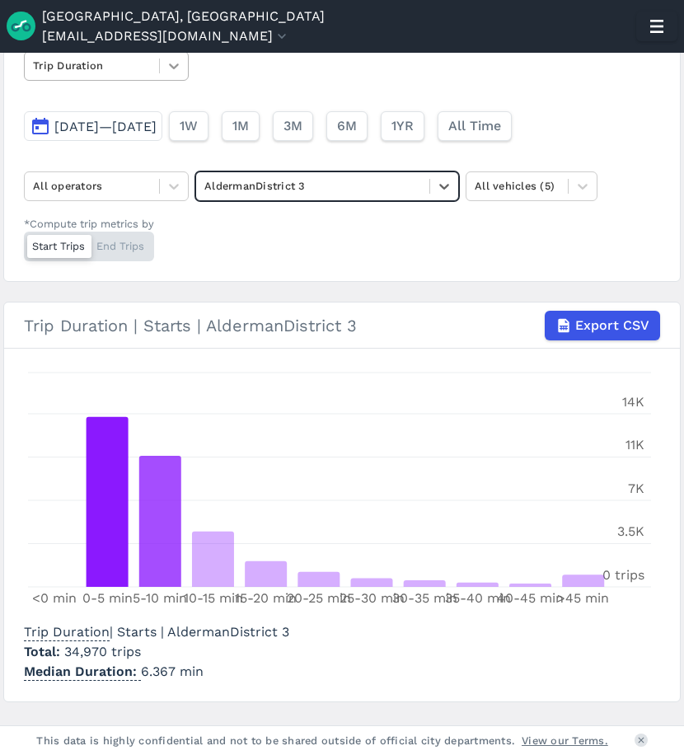
click at [180, 64] on icon at bounding box center [174, 66] width 16 height 16
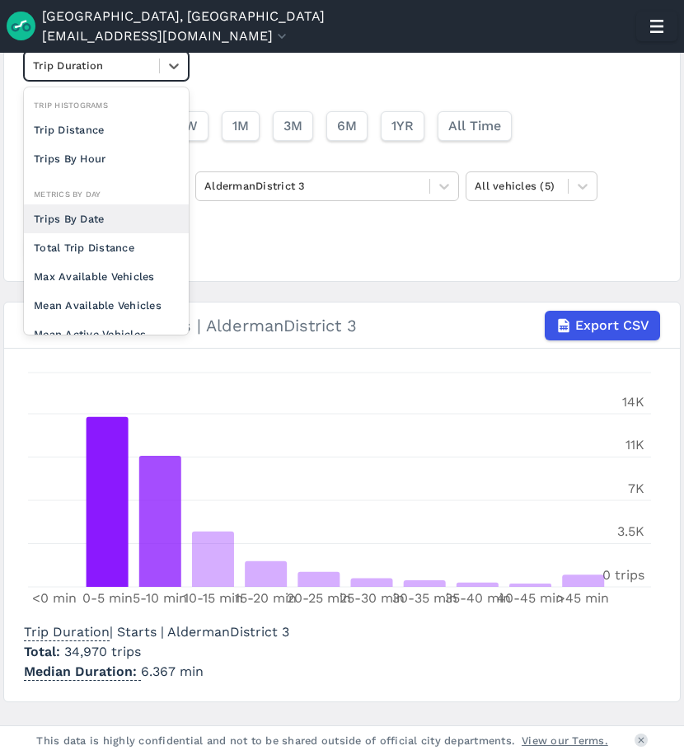
click at [100, 213] on div "Trips By Date" at bounding box center [106, 218] width 165 height 29
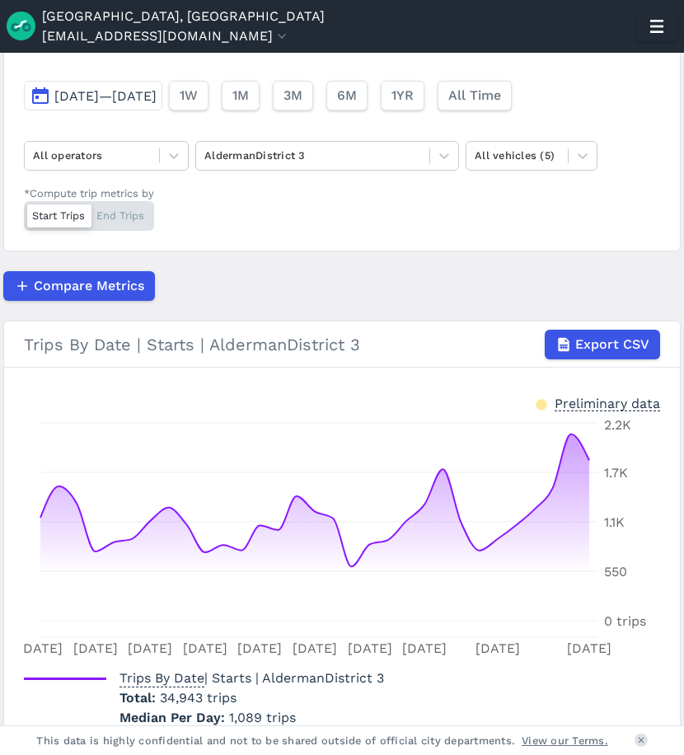
scroll to position [93, 0]
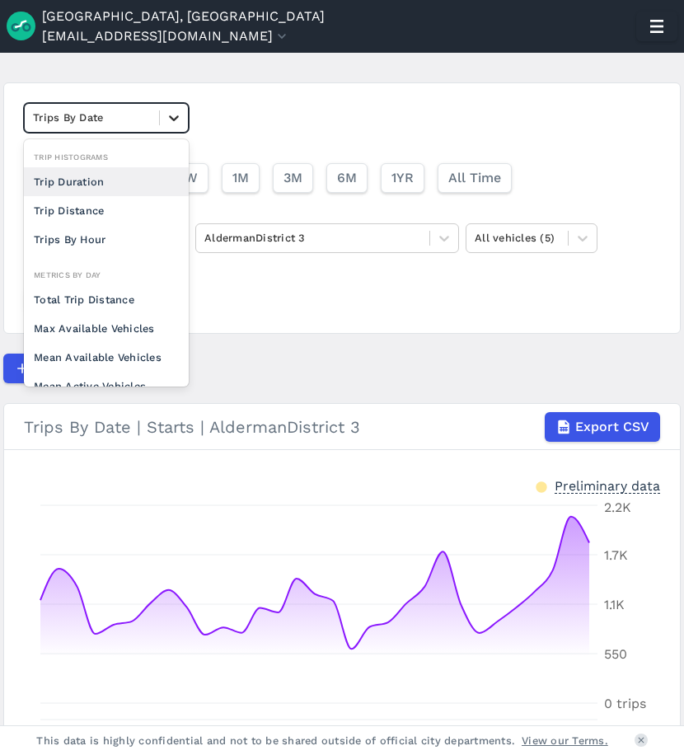
click at [171, 120] on icon at bounding box center [174, 118] width 16 height 16
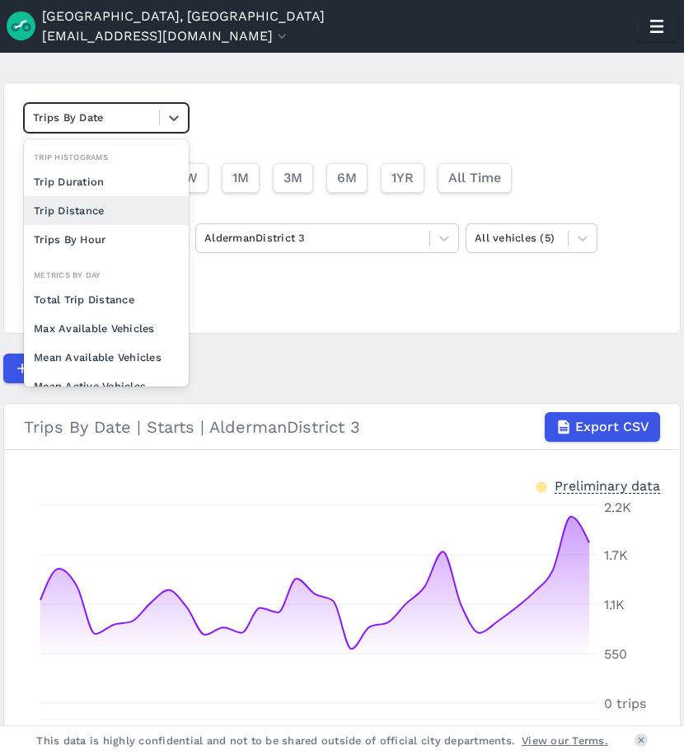
click at [113, 213] on div "Trip Distance" at bounding box center [106, 210] width 165 height 29
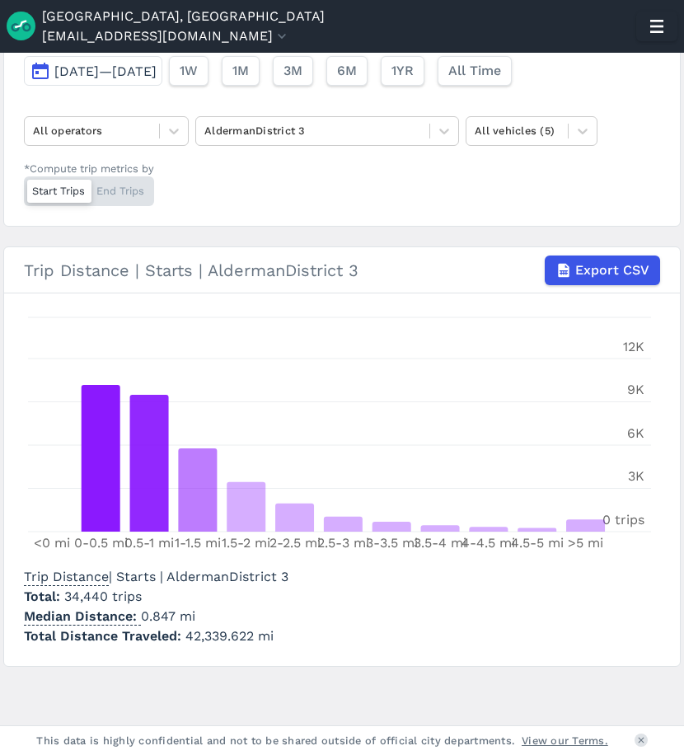
scroll to position [201, 0]
click at [410, 131] on div at bounding box center [312, 129] width 217 height 19
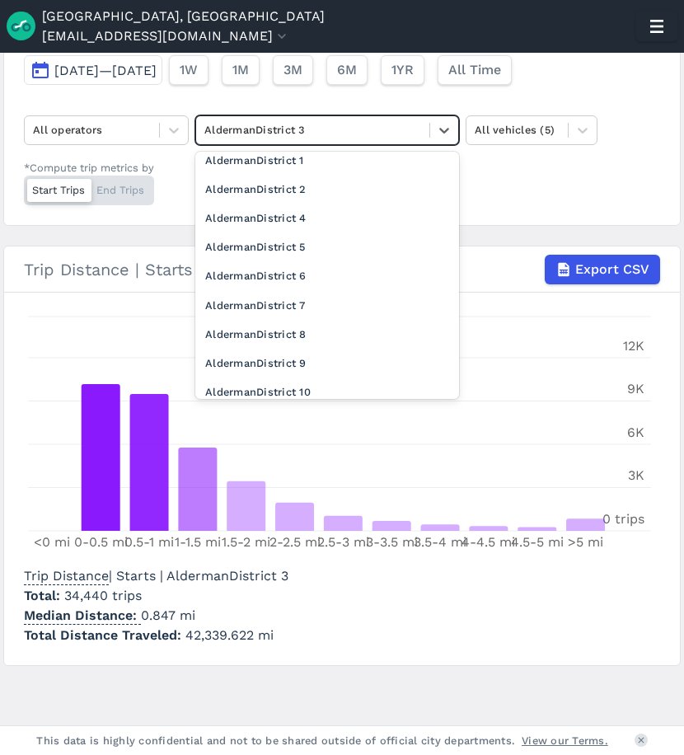
scroll to position [274, 0]
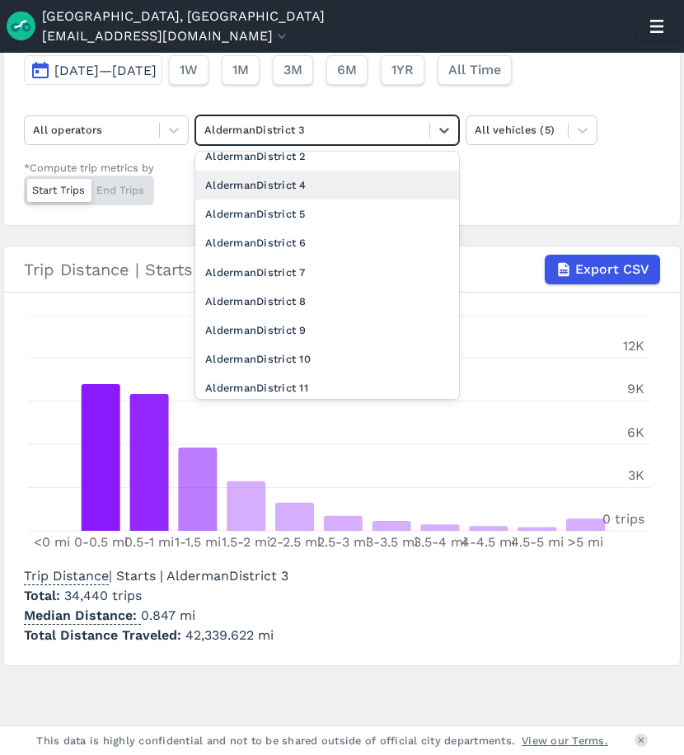
click at [316, 188] on div "AldermanDistrict 4" at bounding box center [327, 185] width 264 height 29
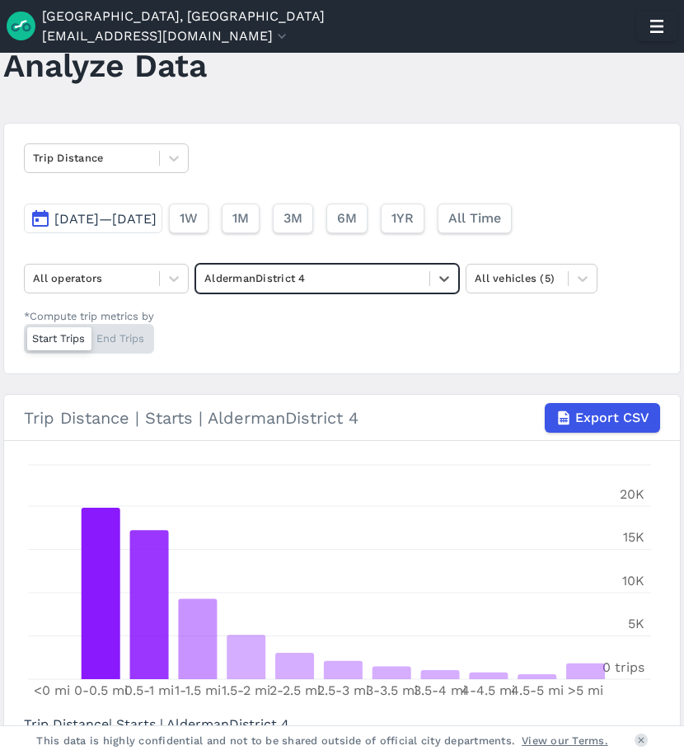
scroll to position [36, 0]
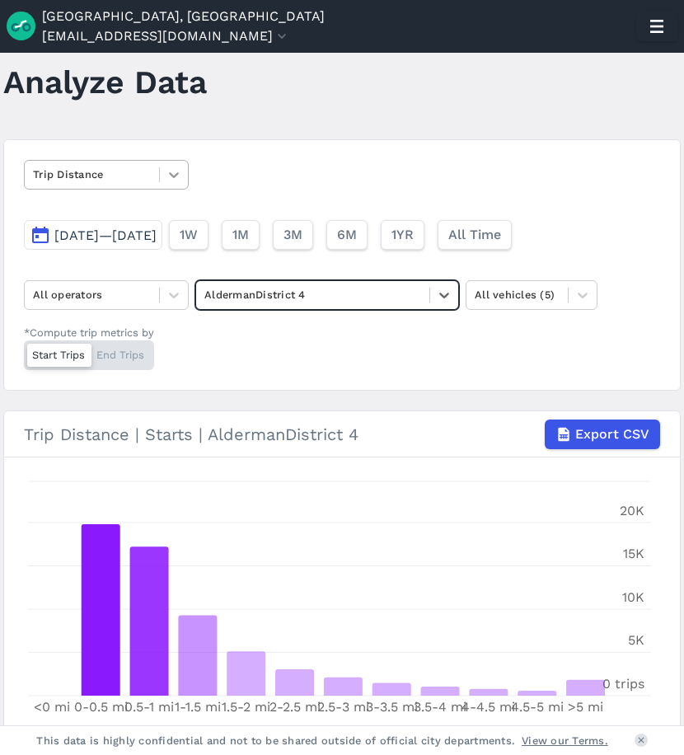
click at [176, 180] on icon at bounding box center [174, 174] width 16 height 16
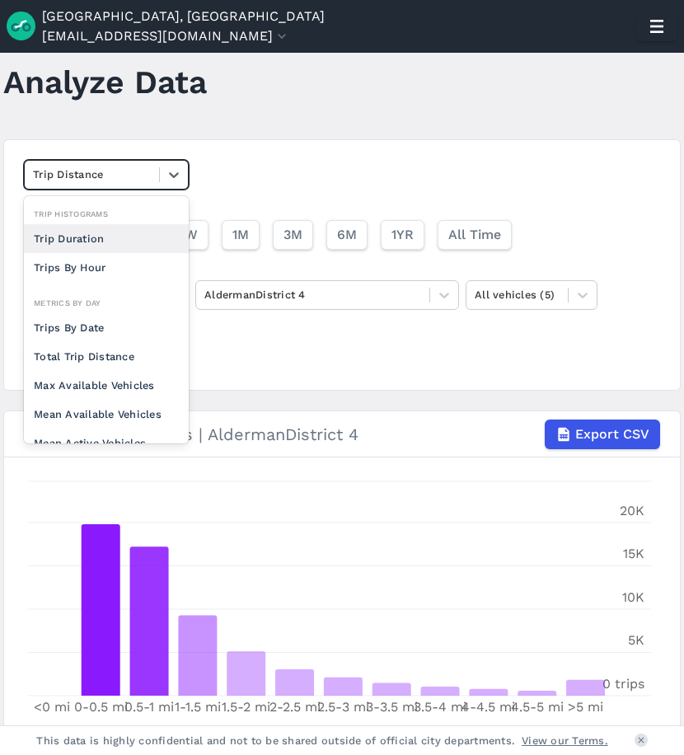
click at [83, 242] on div "Trip Duration" at bounding box center [106, 238] width 165 height 29
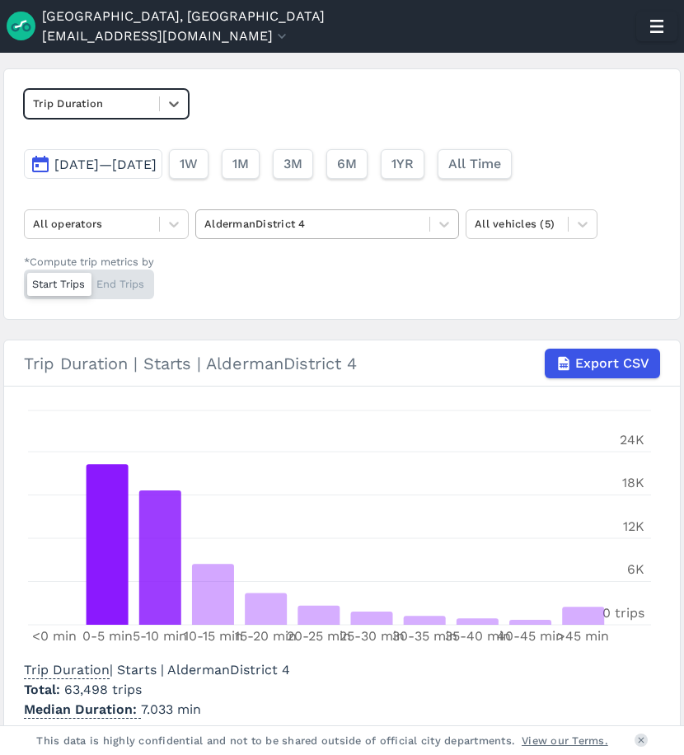
scroll to position [82, 0]
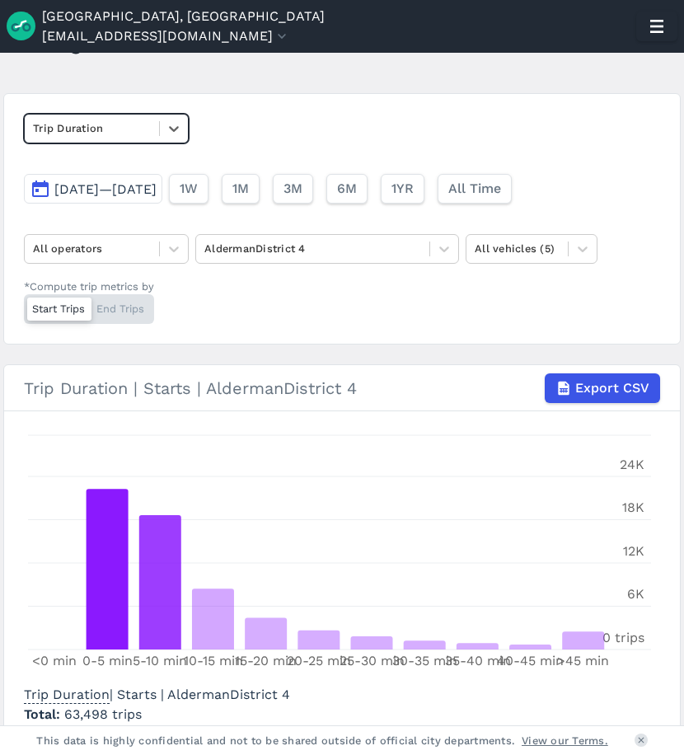
click at [159, 119] on div "Trip Duration" at bounding box center [106, 129] width 165 height 30
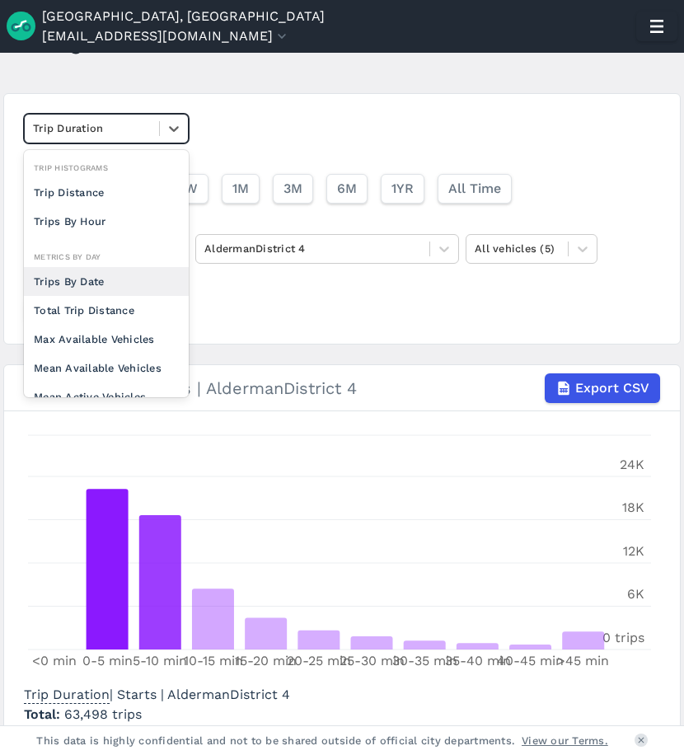
click at [103, 277] on div "Trips By Date" at bounding box center [106, 281] width 165 height 29
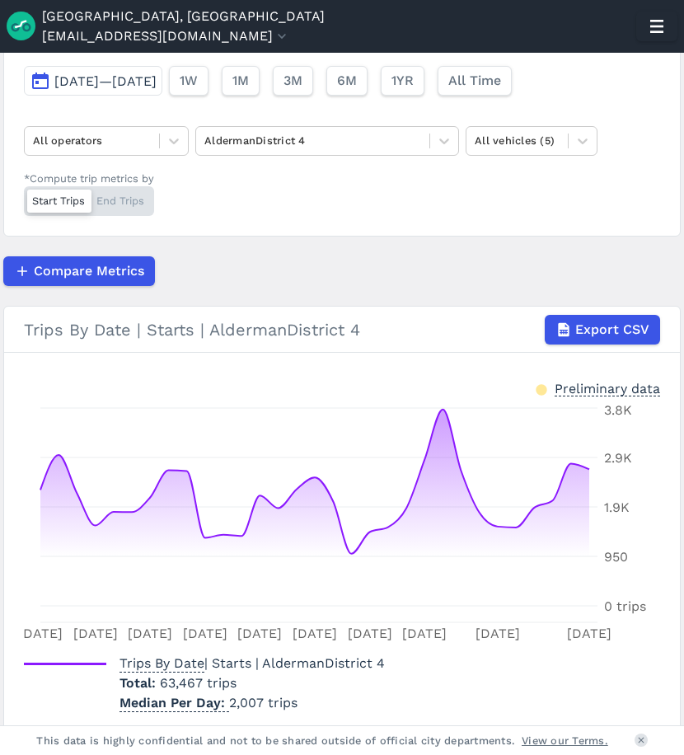
scroll to position [204, 0]
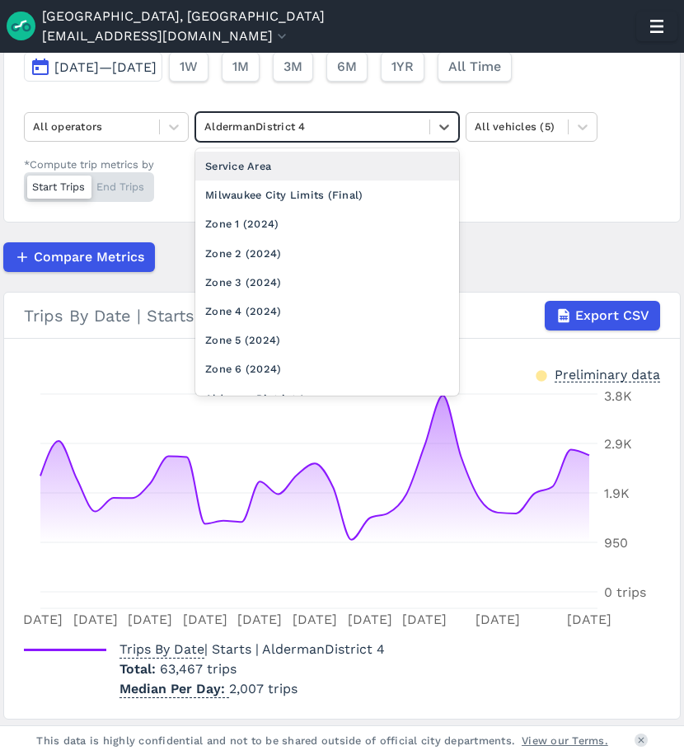
click at [250, 129] on div at bounding box center [312, 126] width 217 height 19
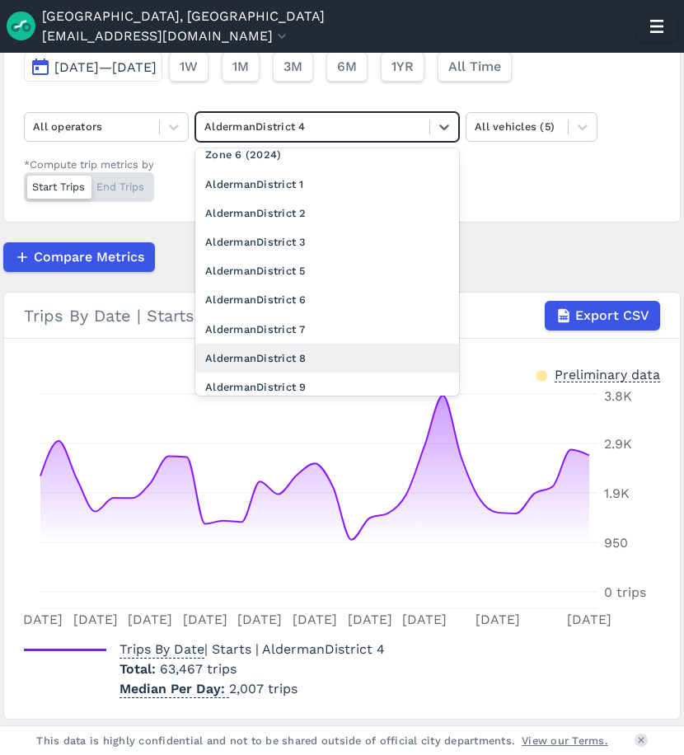
scroll to position [213, 0]
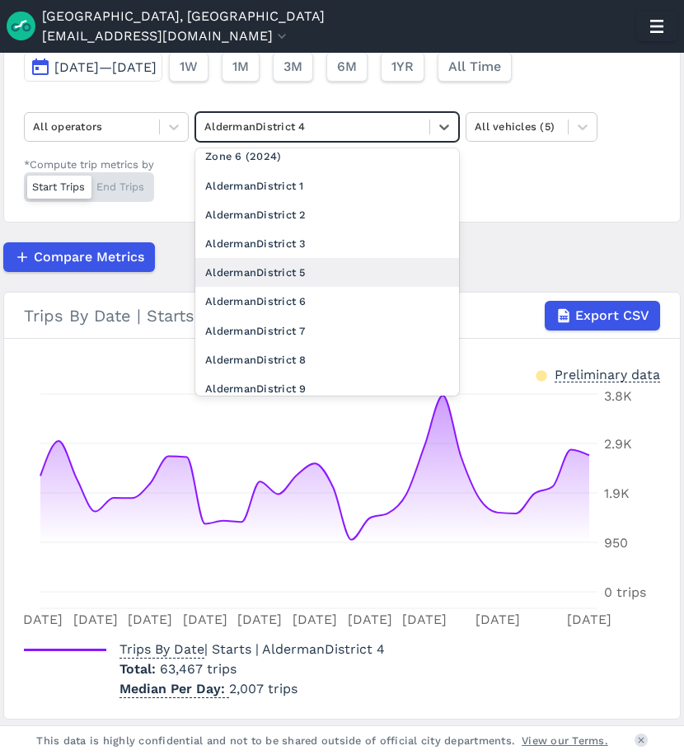
click at [313, 268] on div "AldermanDistrict 5" at bounding box center [327, 272] width 264 height 29
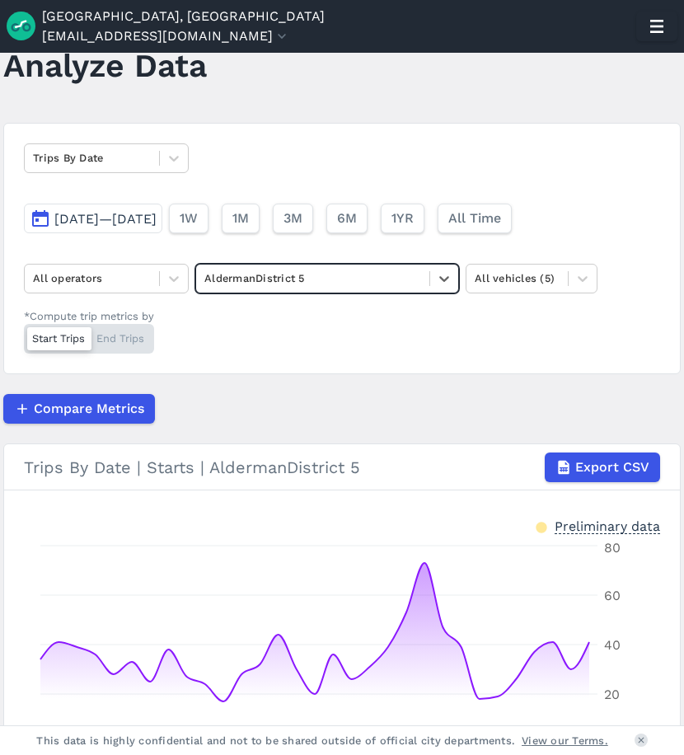
scroll to position [11, 0]
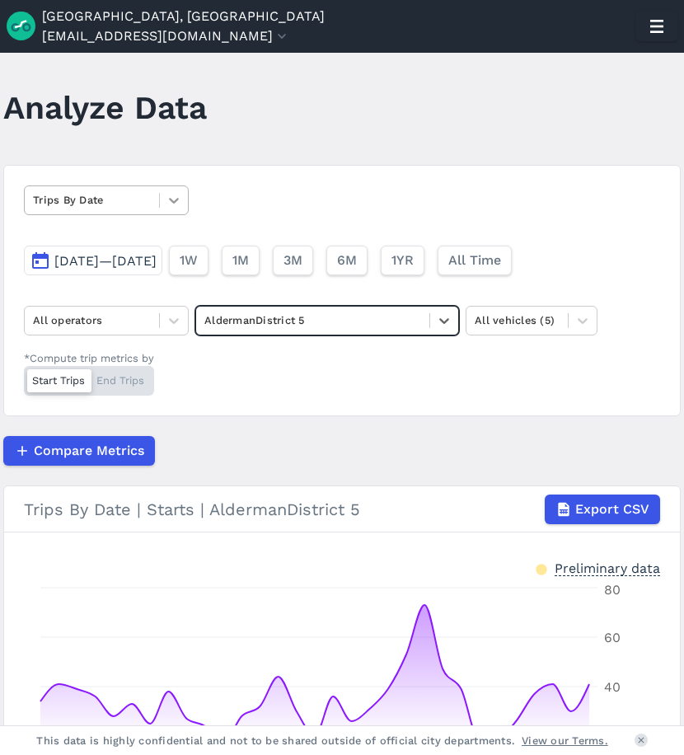
click at [179, 194] on icon at bounding box center [174, 200] width 16 height 16
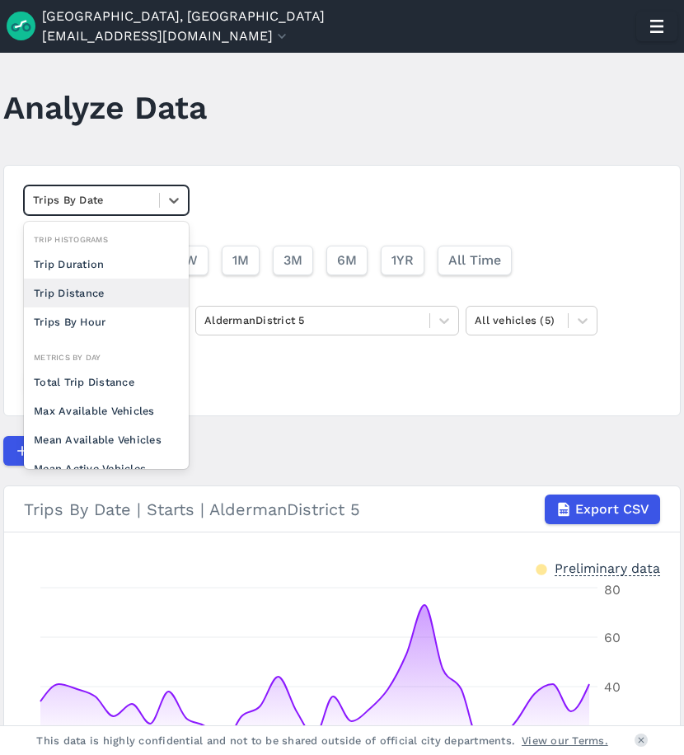
click at [106, 299] on div "Trip Distance" at bounding box center [106, 293] width 165 height 29
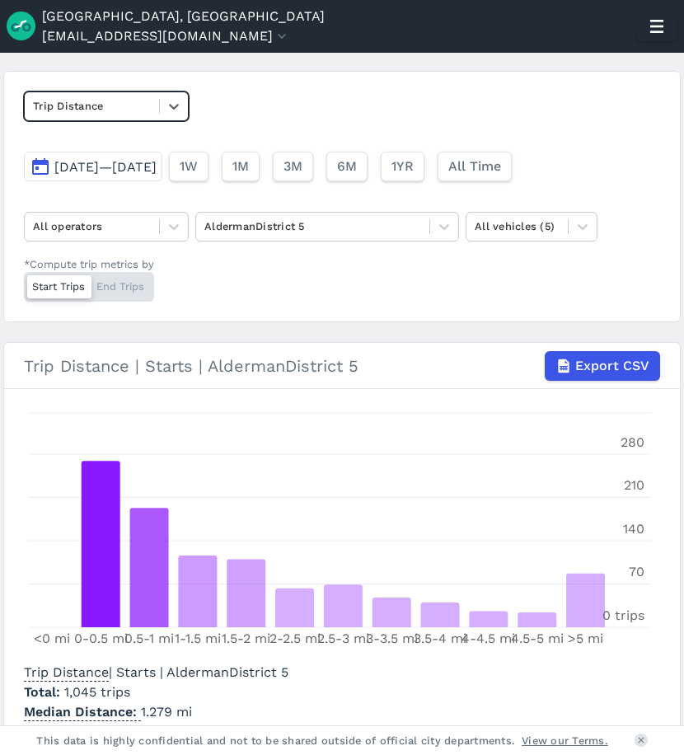
scroll to position [36, 0]
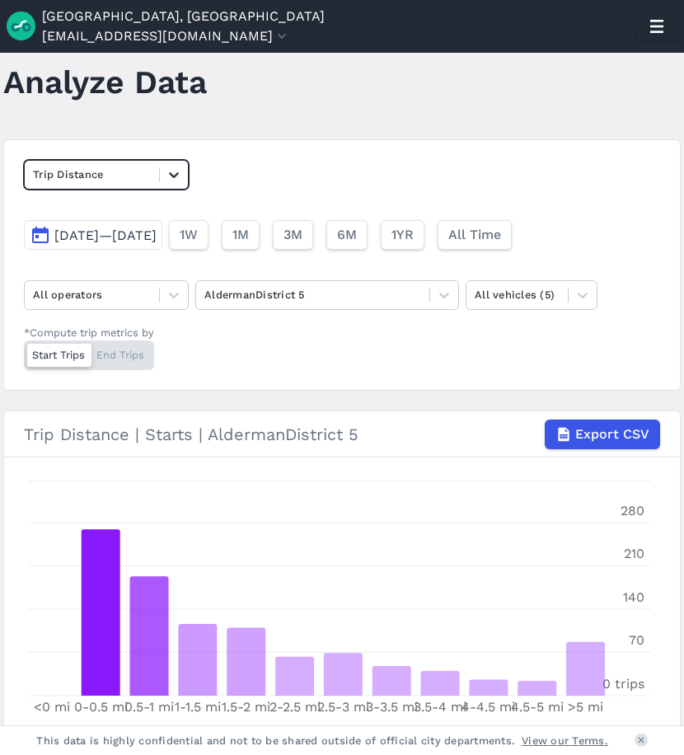
click at [181, 176] on icon at bounding box center [174, 174] width 16 height 16
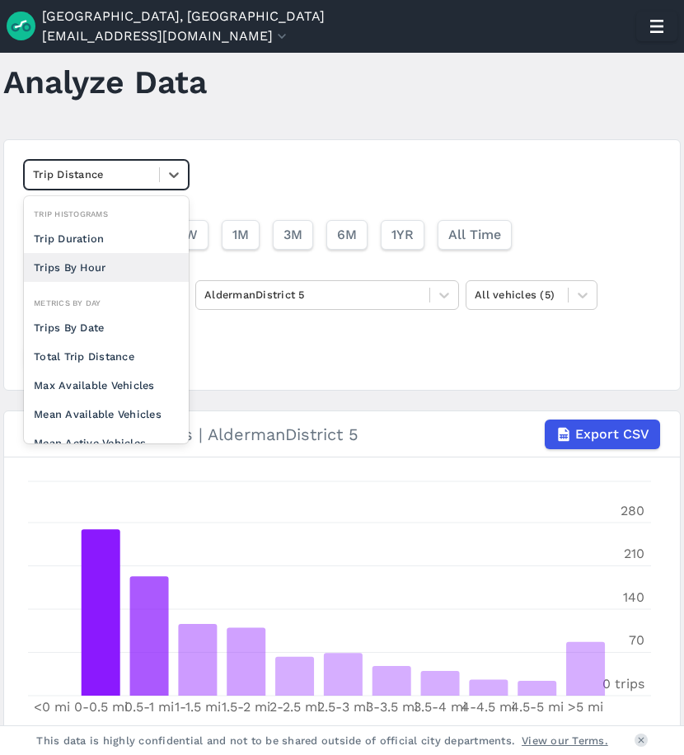
click at [123, 267] on div "Trips By Hour" at bounding box center [106, 267] width 165 height 29
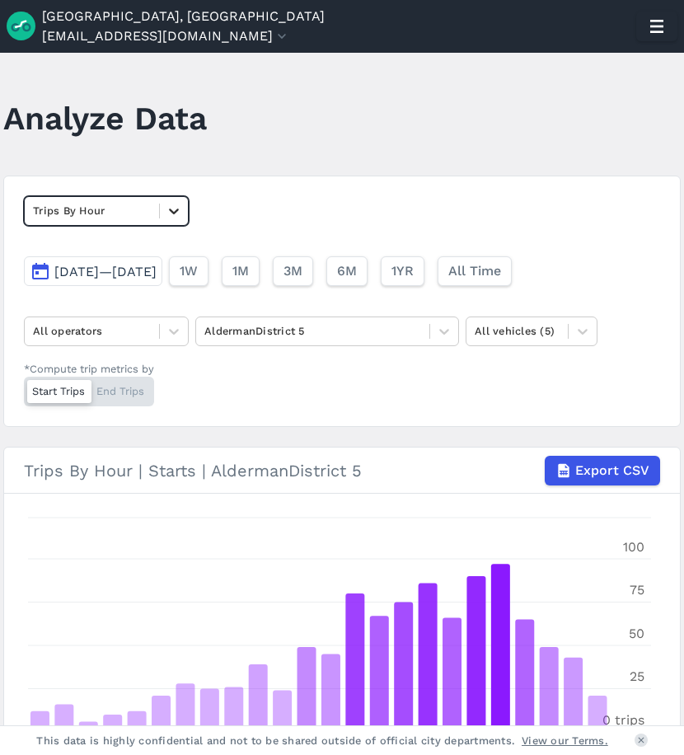
click at [169, 208] on icon at bounding box center [174, 211] width 16 height 16
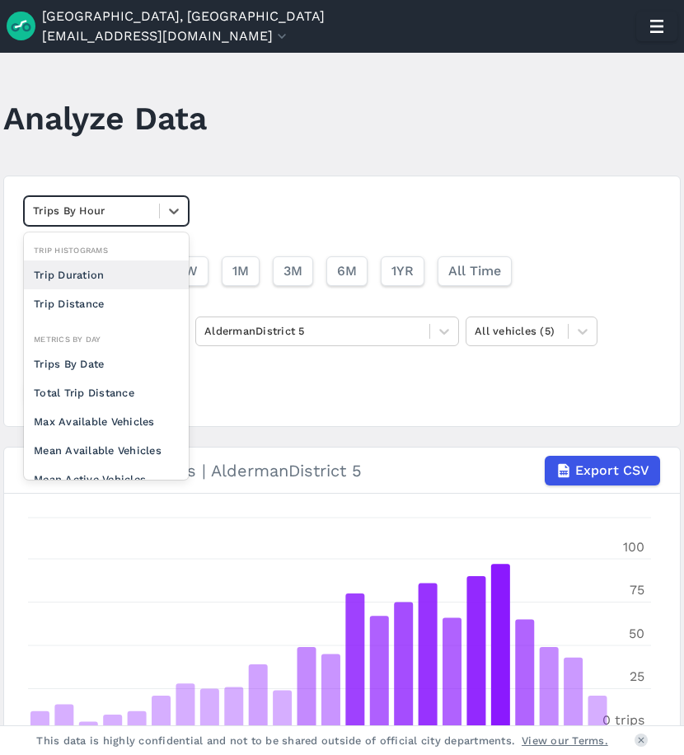
click at [97, 279] on div "Trip Duration" at bounding box center [106, 274] width 165 height 29
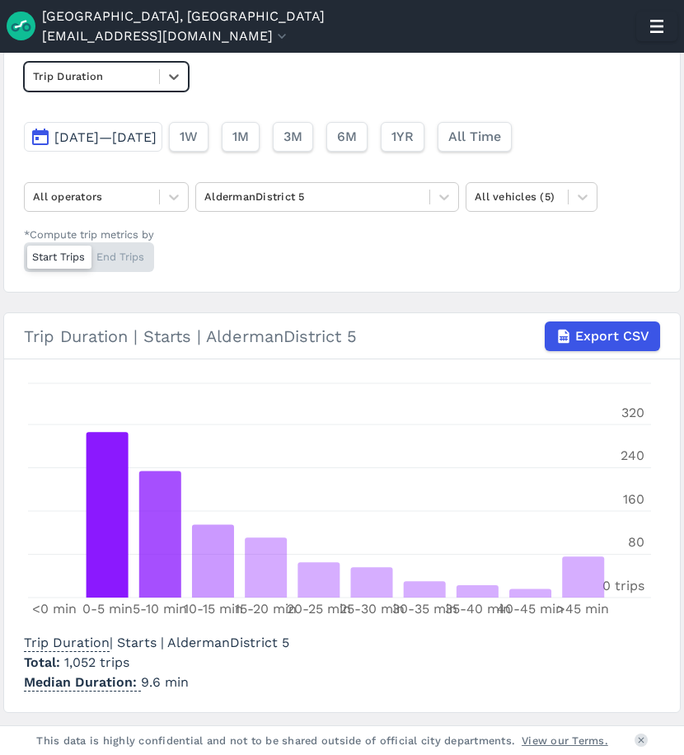
scroll to position [128, 0]
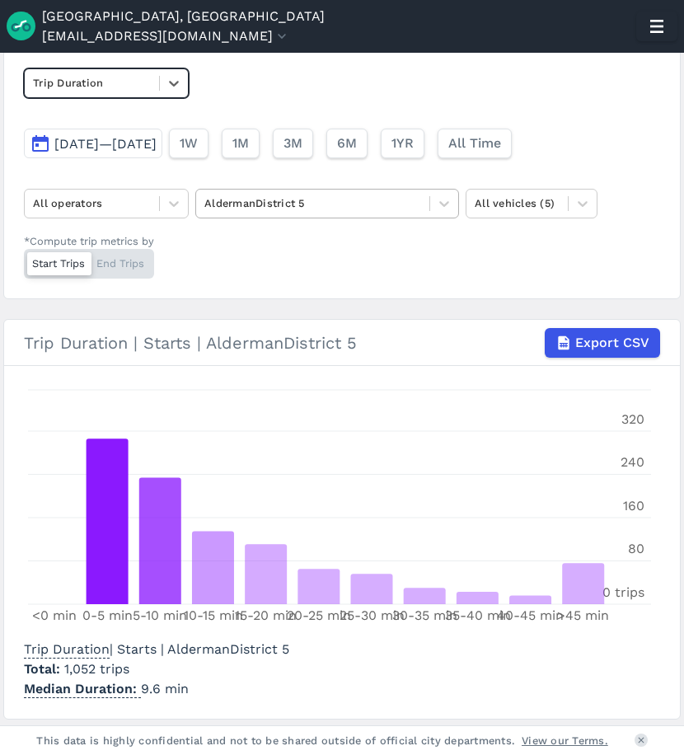
click at [339, 198] on div at bounding box center [312, 203] width 217 height 19
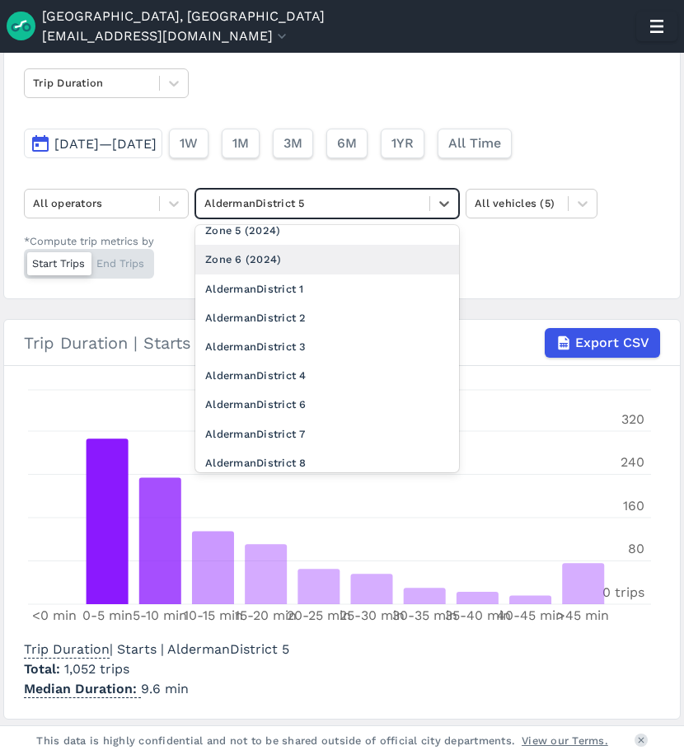
scroll to position [252, 0]
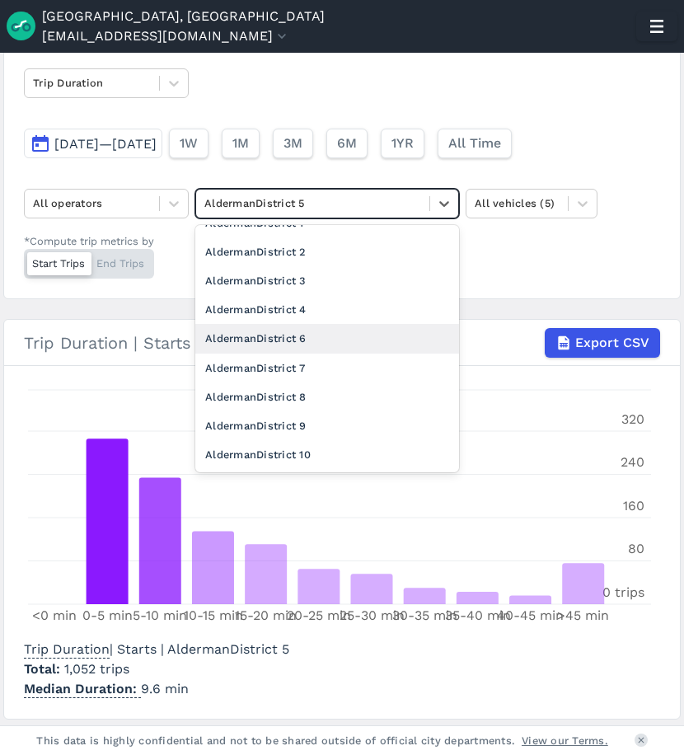
click at [313, 333] on div "AldermanDistrict 6" at bounding box center [327, 338] width 264 height 29
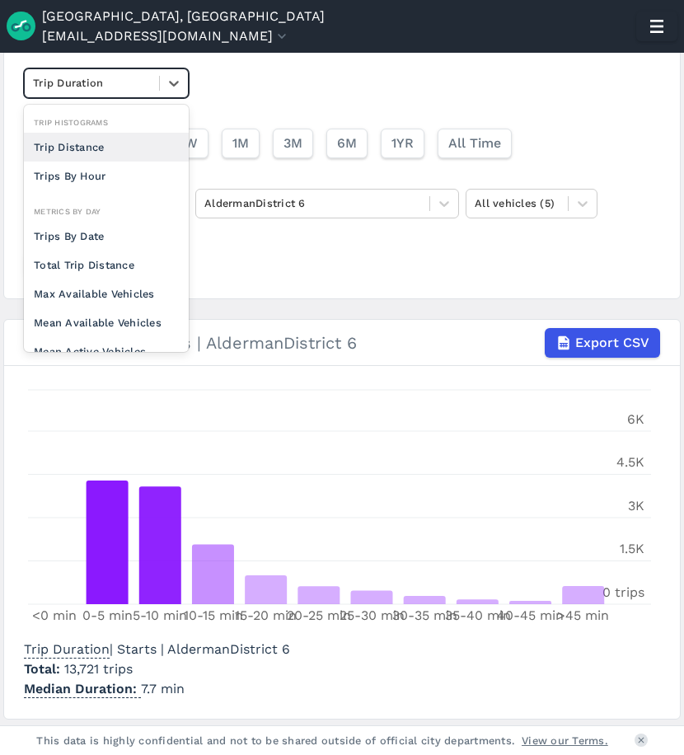
click at [157, 83] on div "Trip Duration" at bounding box center [92, 83] width 134 height 26
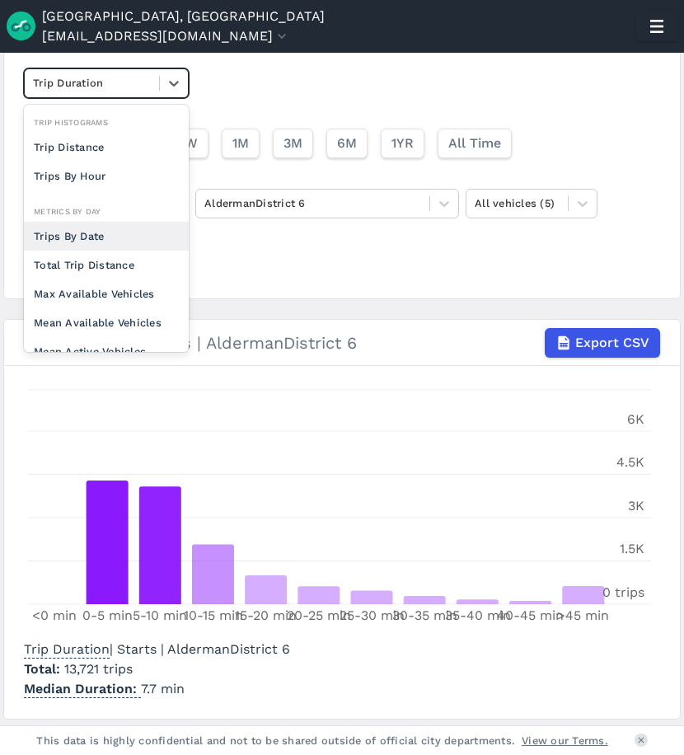
click at [96, 227] on div "Trips By Date" at bounding box center [106, 236] width 165 height 29
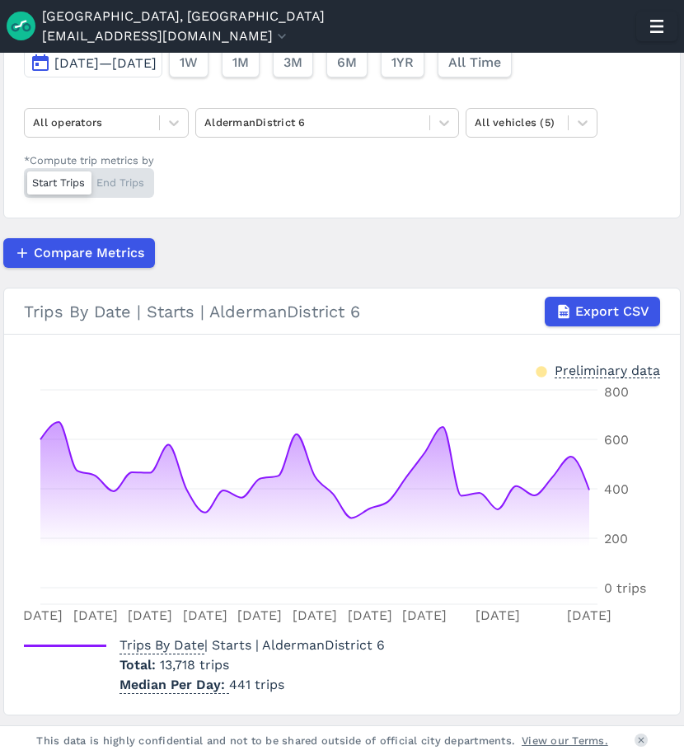
scroll to position [176, 0]
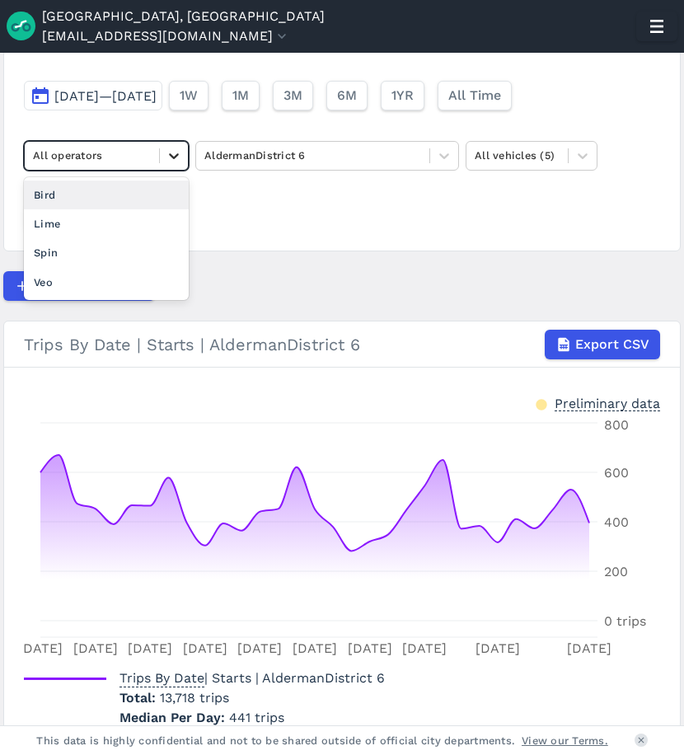
click at [164, 152] on div at bounding box center [174, 156] width 28 height 28
click at [260, 155] on div at bounding box center [312, 155] width 217 height 19
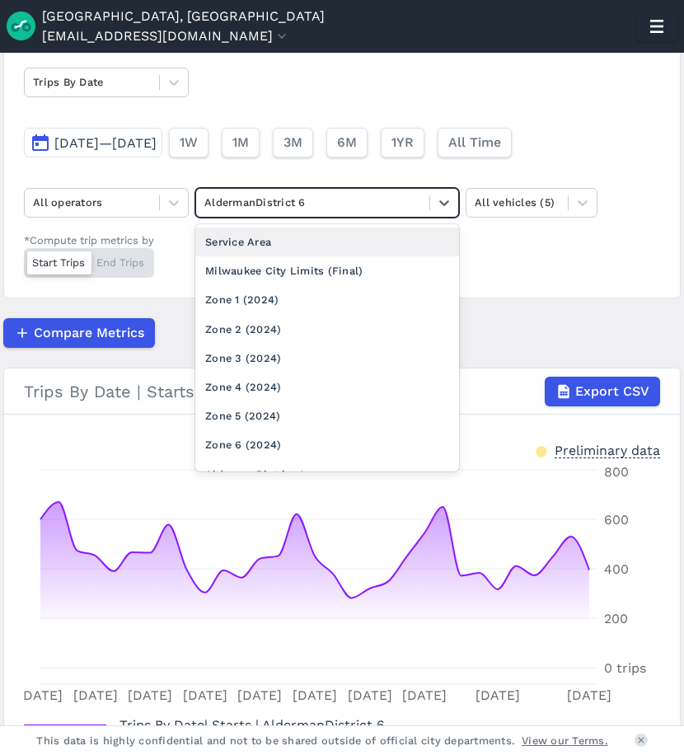
scroll to position [93, 0]
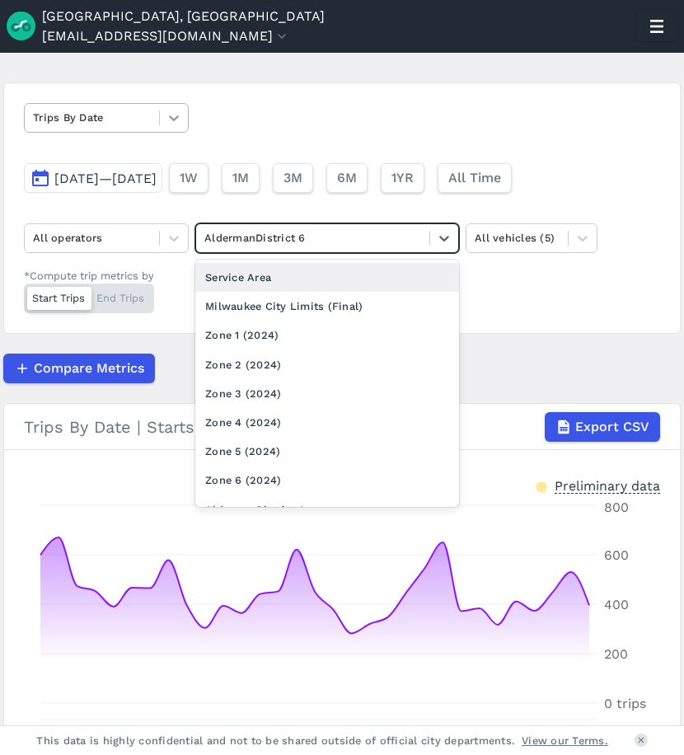
click at [180, 119] on icon at bounding box center [174, 118] width 16 height 16
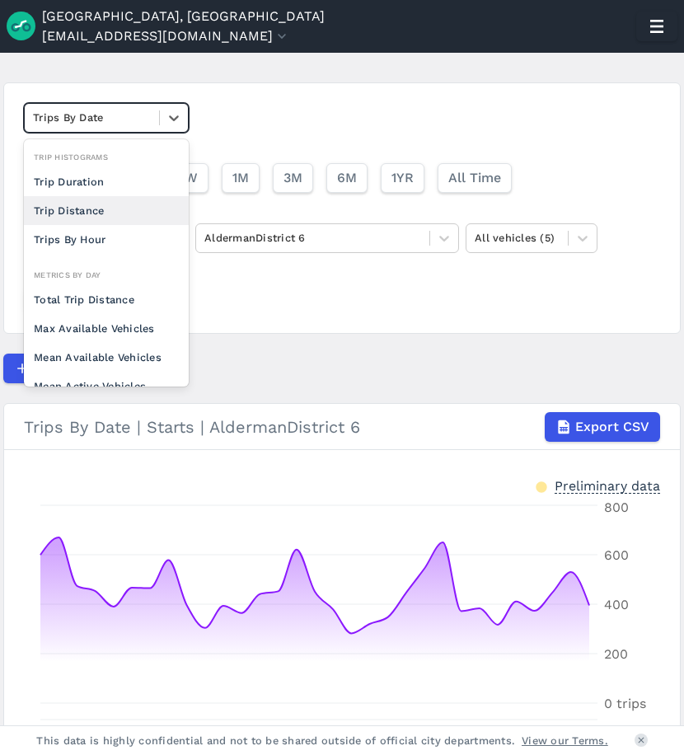
click at [87, 212] on div "Trip Distance" at bounding box center [106, 210] width 165 height 29
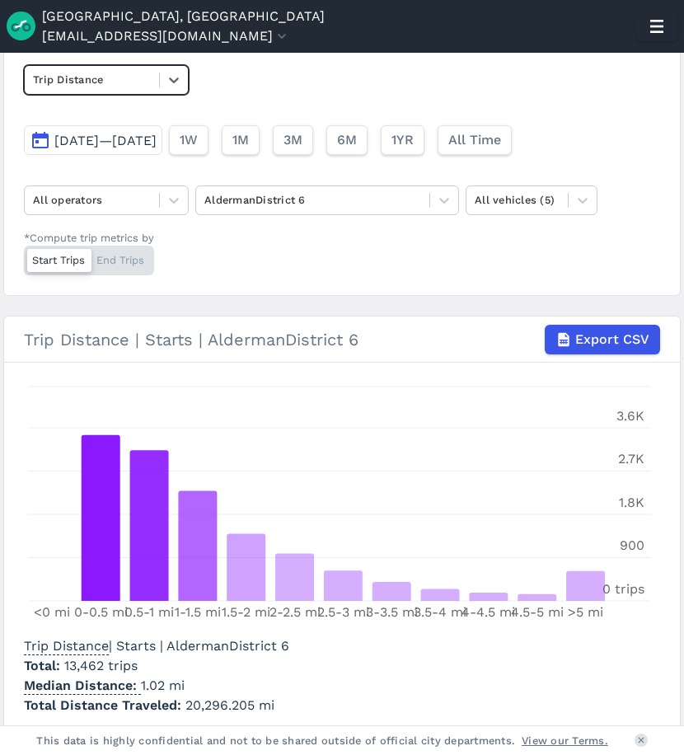
scroll to position [134, 0]
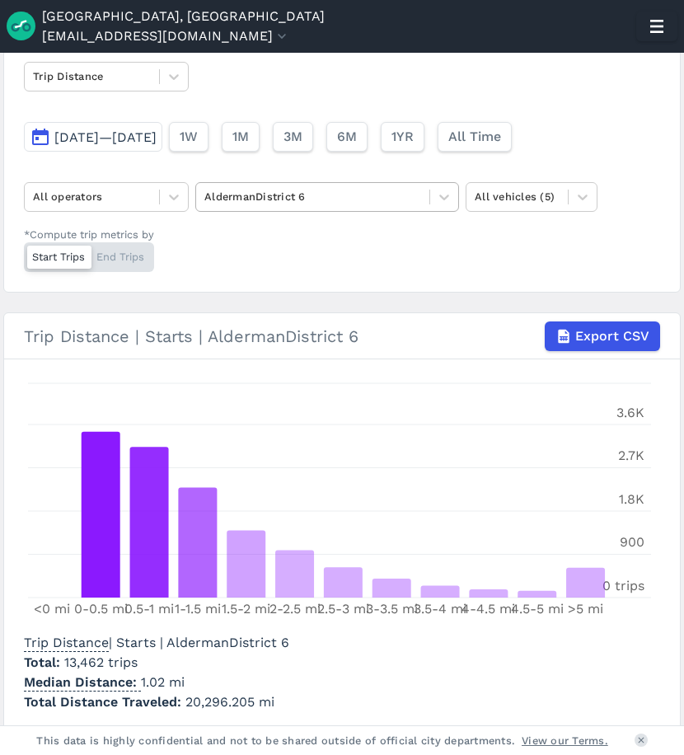
click at [316, 202] on div at bounding box center [312, 196] width 217 height 19
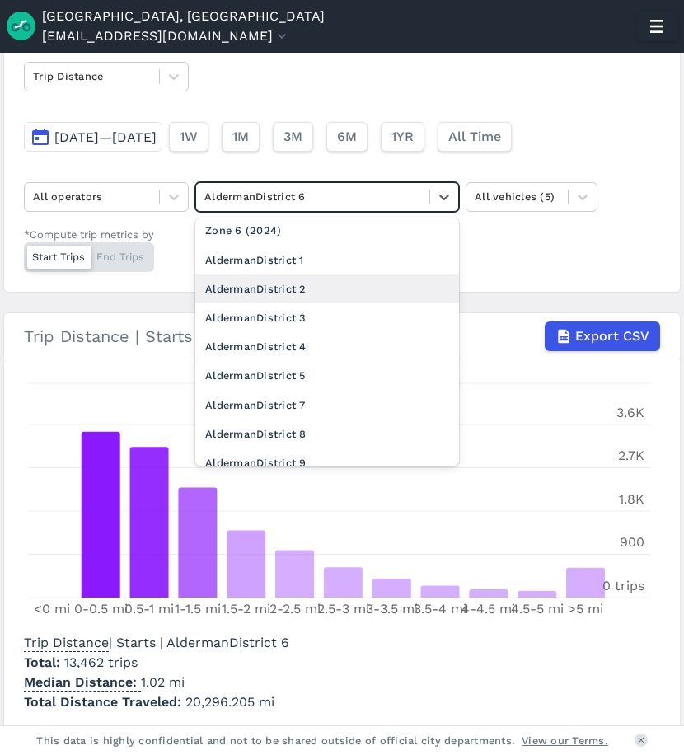
scroll to position [241, 0]
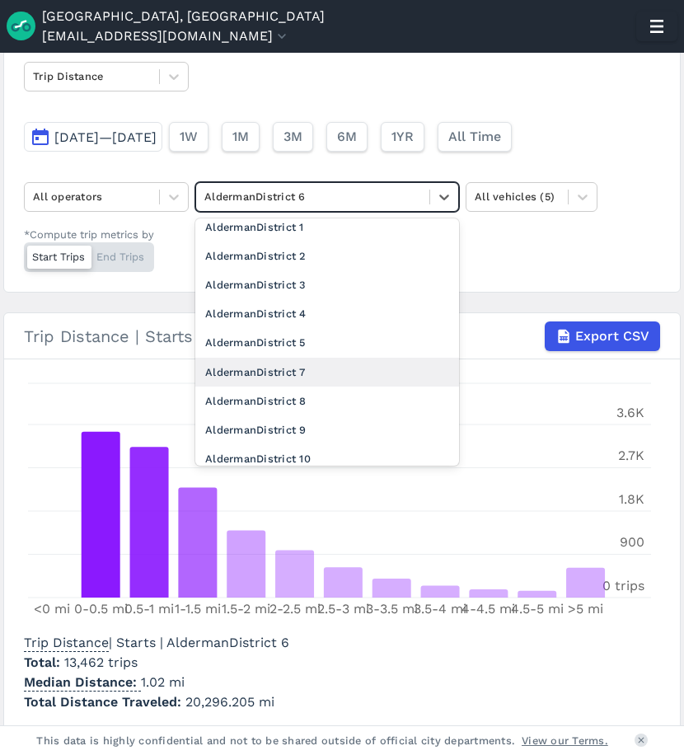
click at [311, 373] on div "AldermanDistrict 7" at bounding box center [327, 372] width 264 height 29
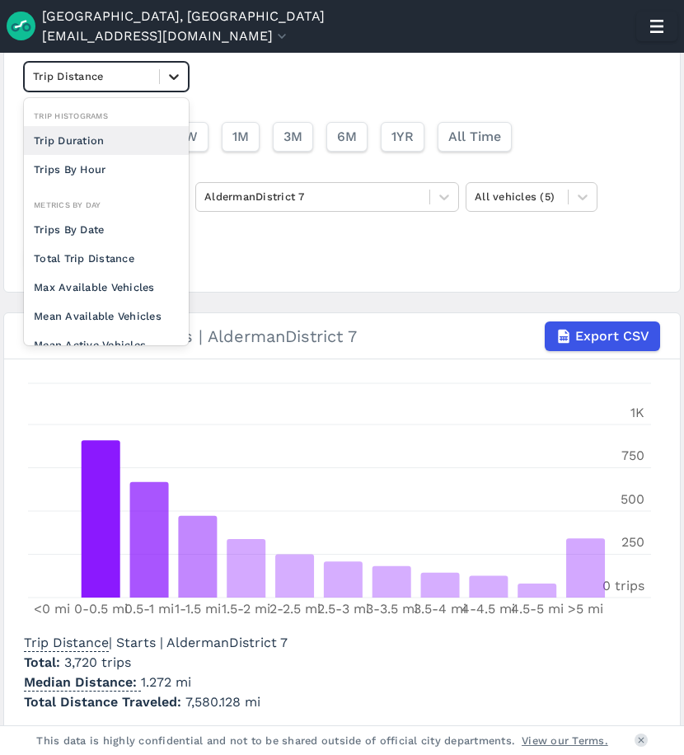
click at [166, 79] on icon at bounding box center [174, 76] width 16 height 16
click at [116, 142] on div "Trip Duration" at bounding box center [106, 140] width 165 height 29
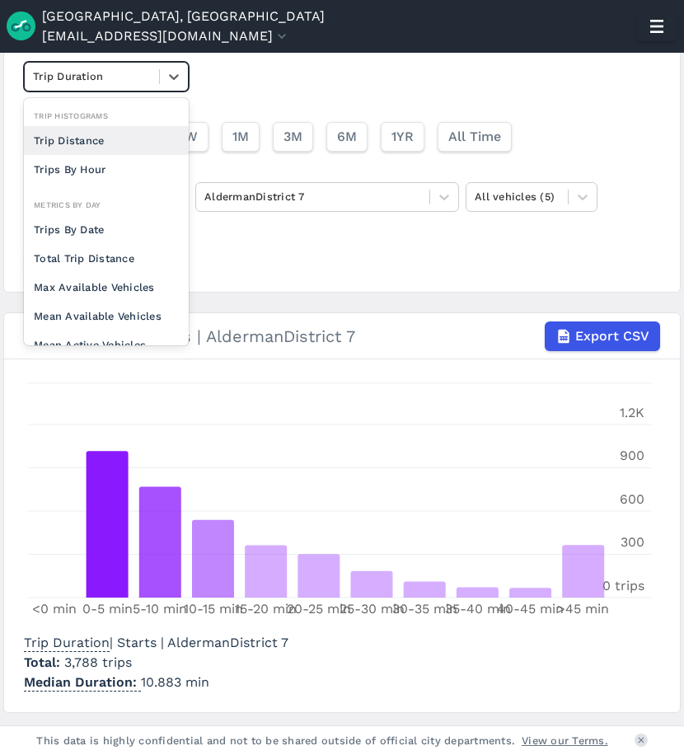
click at [129, 66] on div "Trip Duration" at bounding box center [92, 76] width 134 height 26
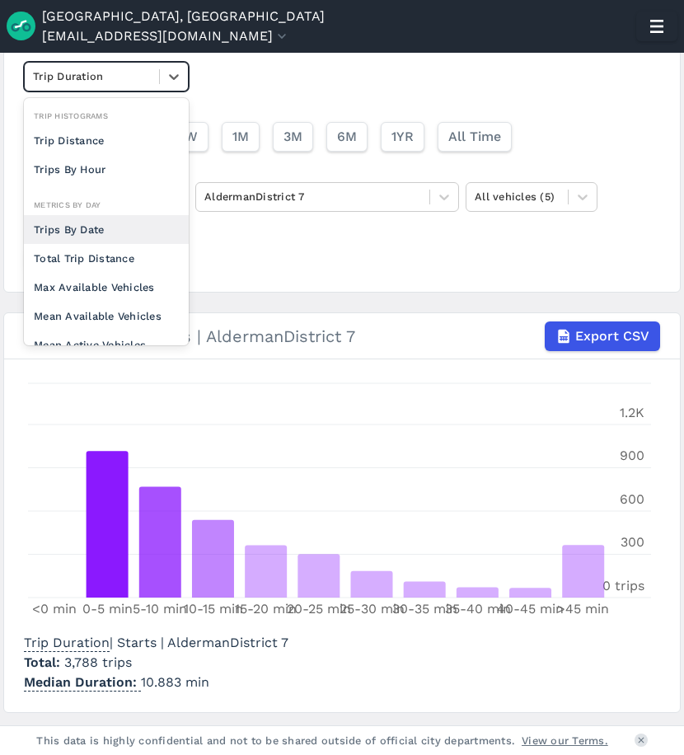
click at [89, 226] on div "Trips By Date" at bounding box center [106, 229] width 165 height 29
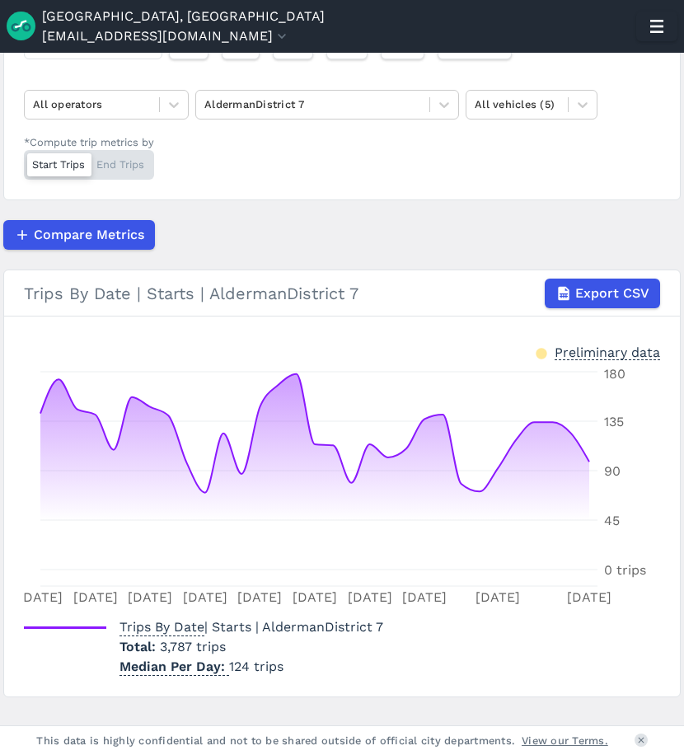
scroll to position [249, 0]
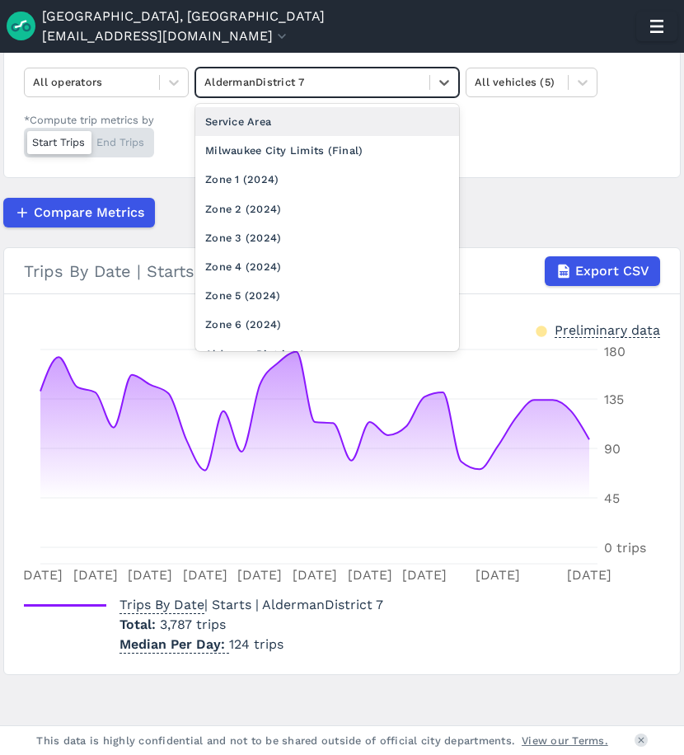
click at [283, 84] on div at bounding box center [312, 82] width 217 height 19
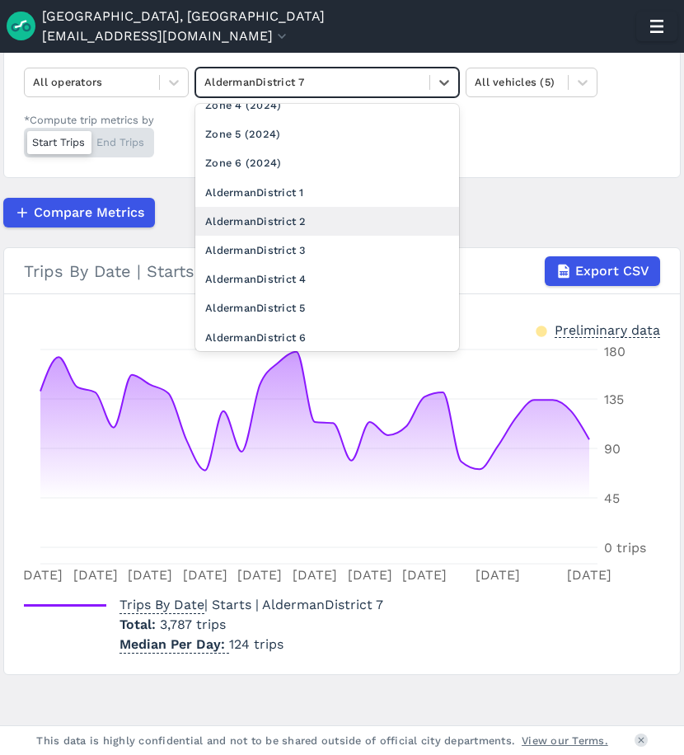
scroll to position [263, 0]
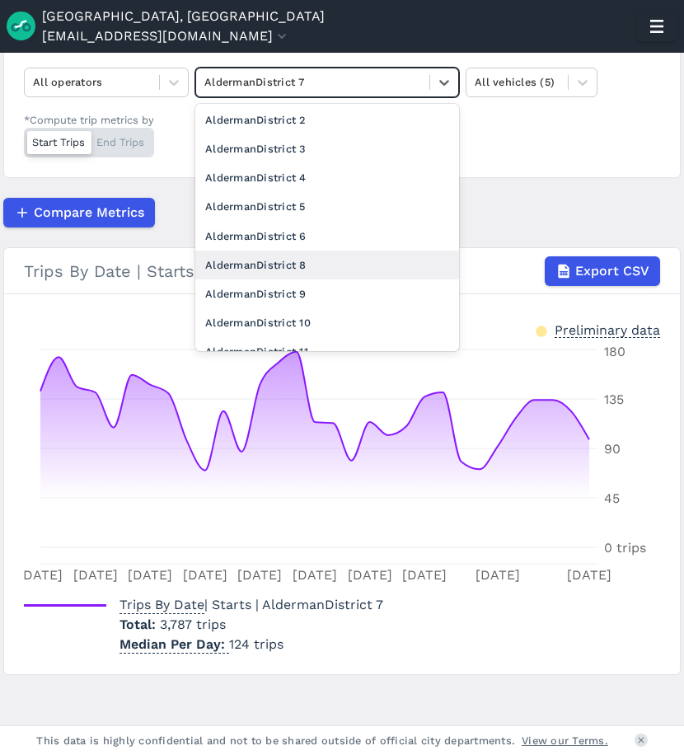
click at [316, 260] on div "AldermanDistrict 8" at bounding box center [327, 265] width 264 height 29
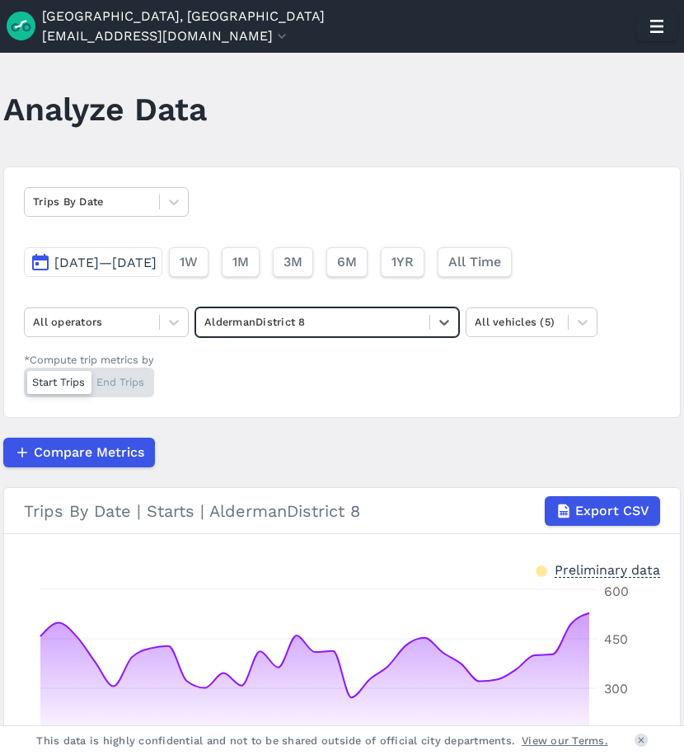
scroll to position [2, 0]
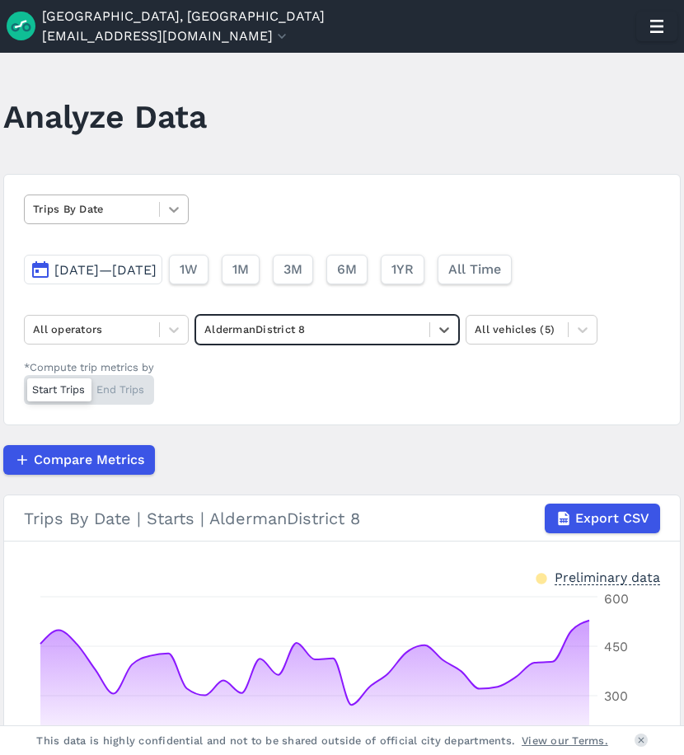
click at [167, 210] on icon at bounding box center [174, 209] width 16 height 16
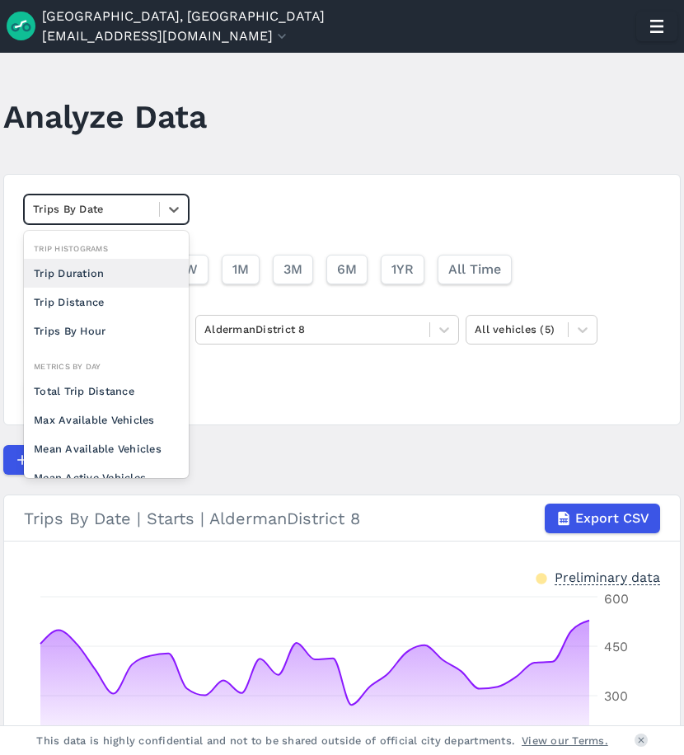
click at [102, 279] on div "Trip Duration" at bounding box center [106, 273] width 165 height 29
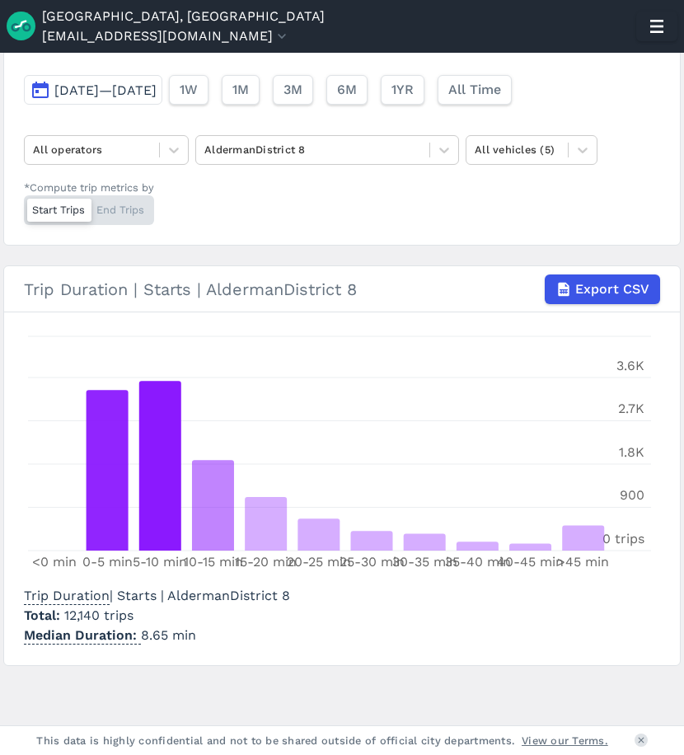
scroll to position [99, 0]
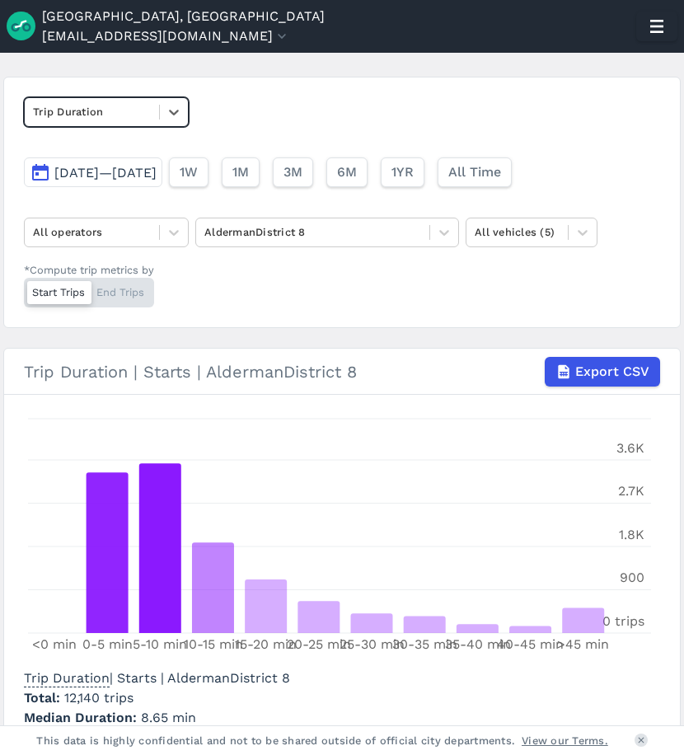
click at [130, 108] on div at bounding box center [92, 111] width 118 height 19
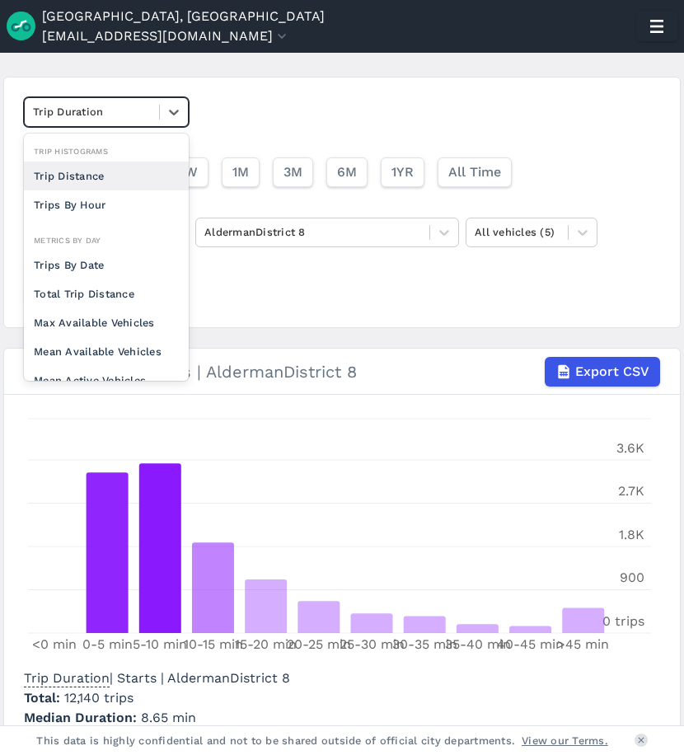
click at [107, 176] on div "Trip Distance" at bounding box center [106, 176] width 165 height 29
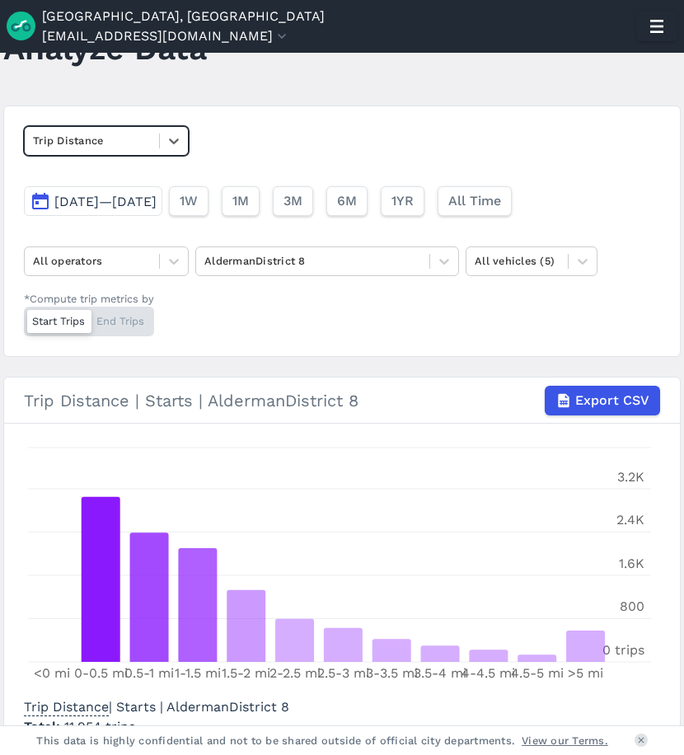
scroll to position [201, 0]
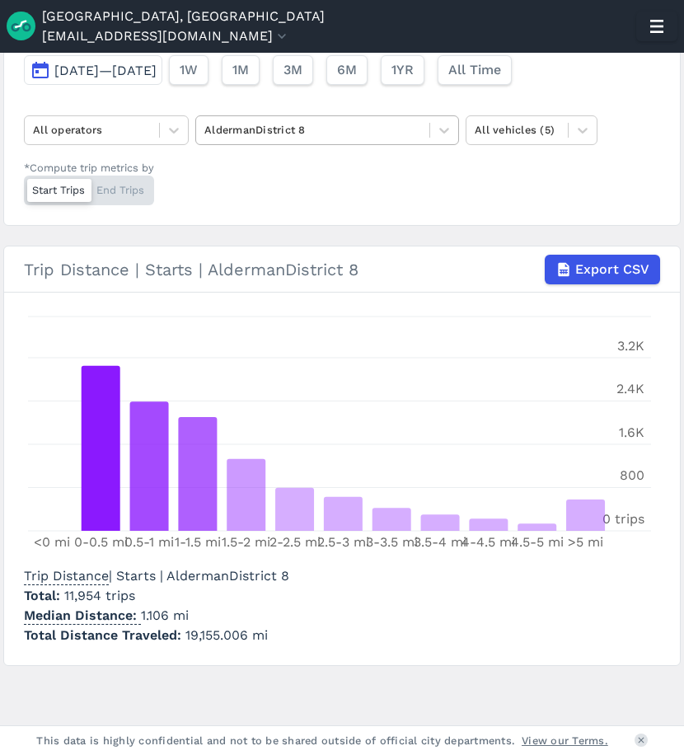
click at [270, 129] on div at bounding box center [312, 129] width 217 height 19
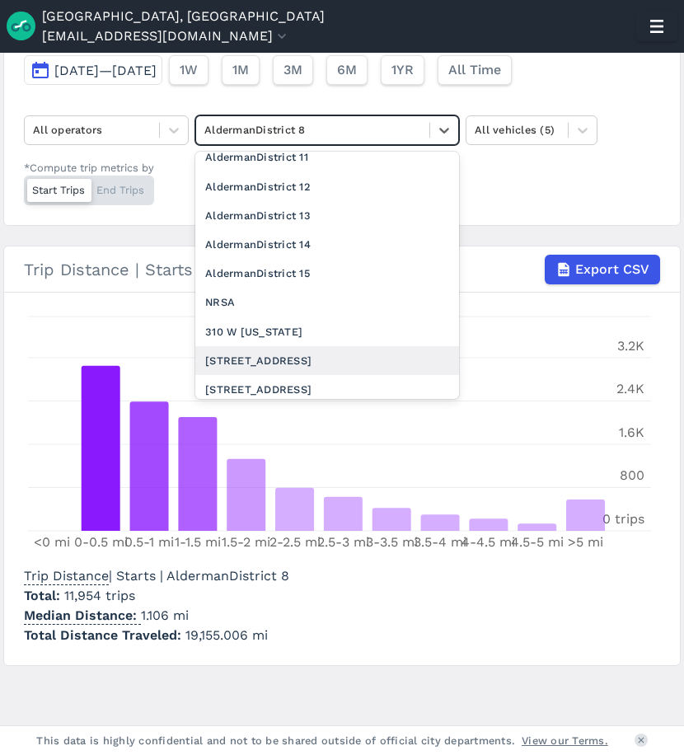
scroll to position [423, 0]
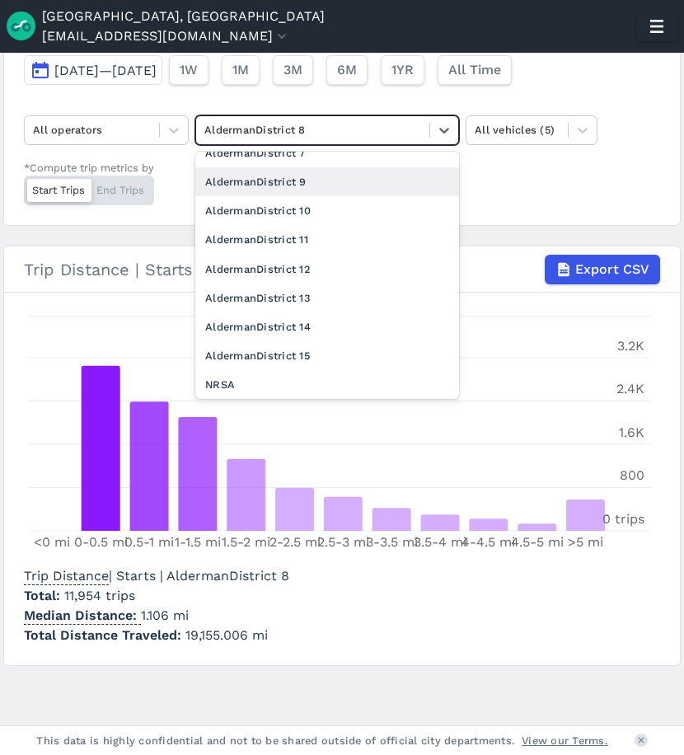
click at [321, 179] on div "AldermanDistrict 9" at bounding box center [327, 181] width 264 height 29
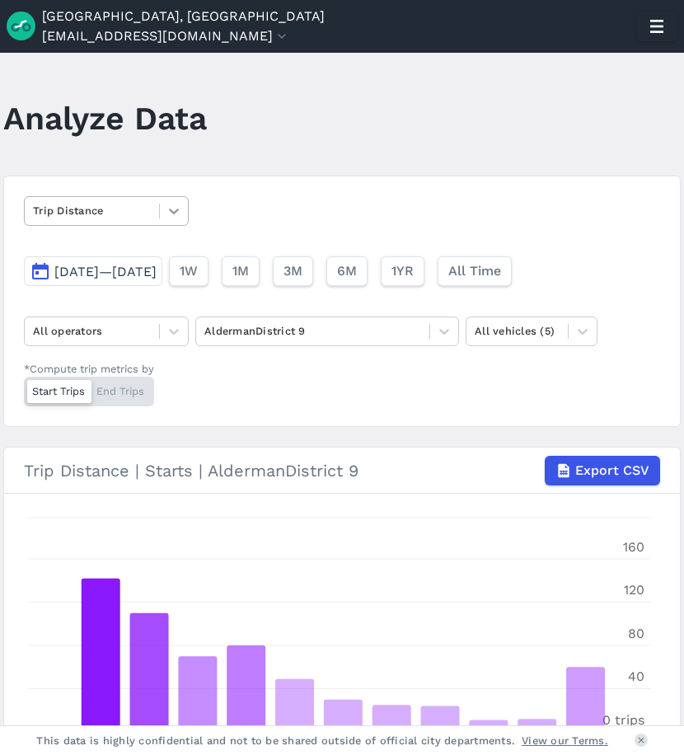
click at [175, 209] on icon at bounding box center [174, 211] width 16 height 16
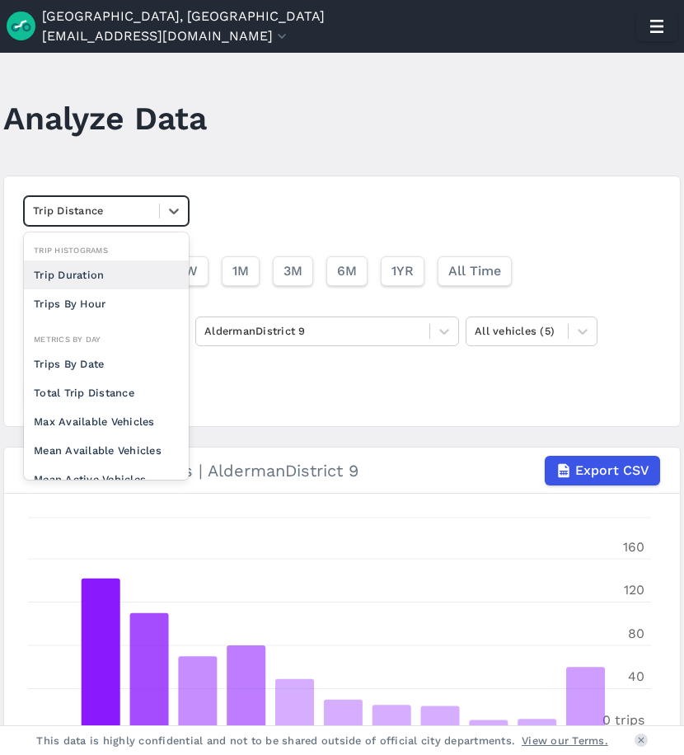
click at [124, 279] on div "Trip Duration" at bounding box center [106, 274] width 165 height 29
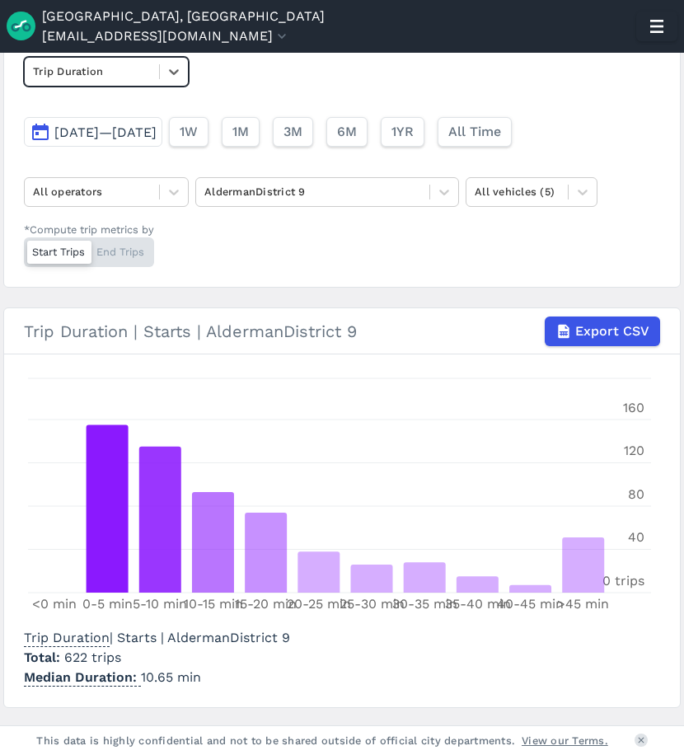
scroll to position [99, 0]
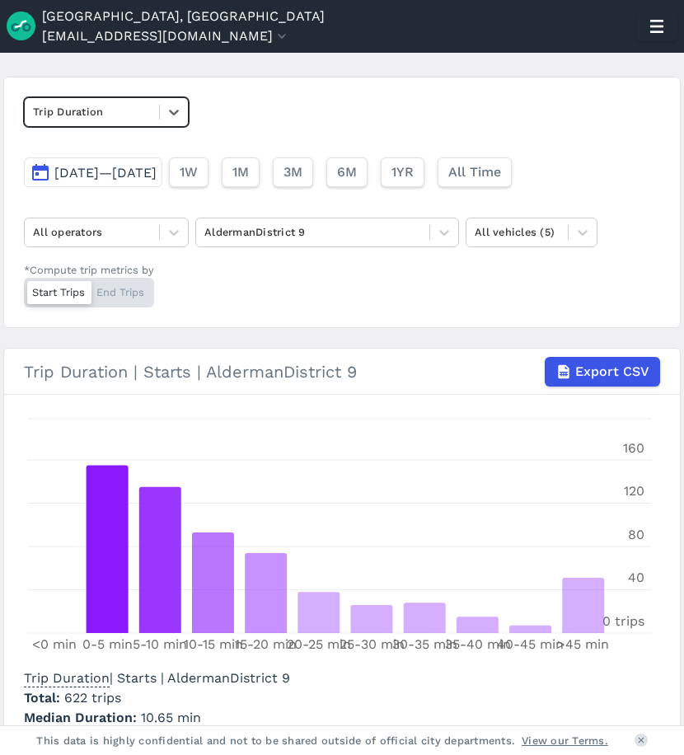
click at [145, 108] on div at bounding box center [92, 111] width 118 height 19
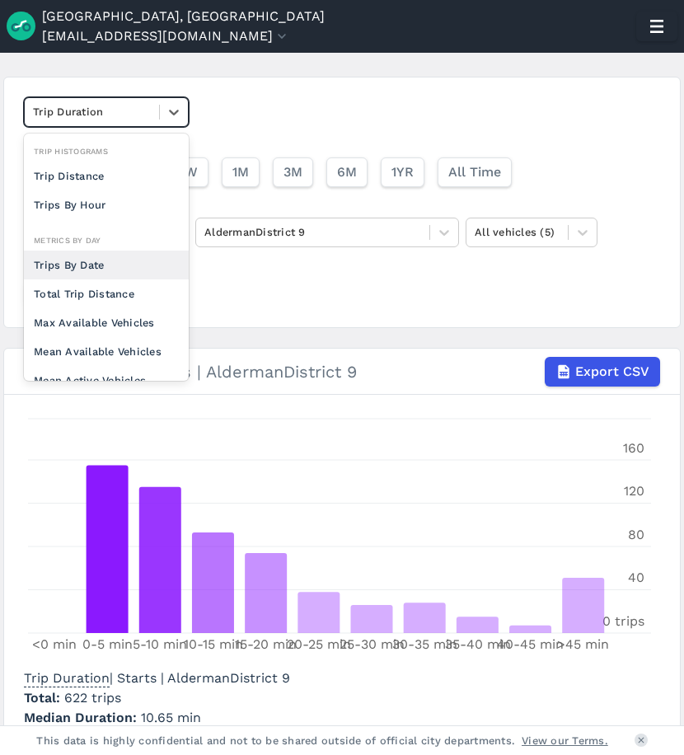
click at [79, 263] on div "Trips By Date" at bounding box center [106, 265] width 165 height 29
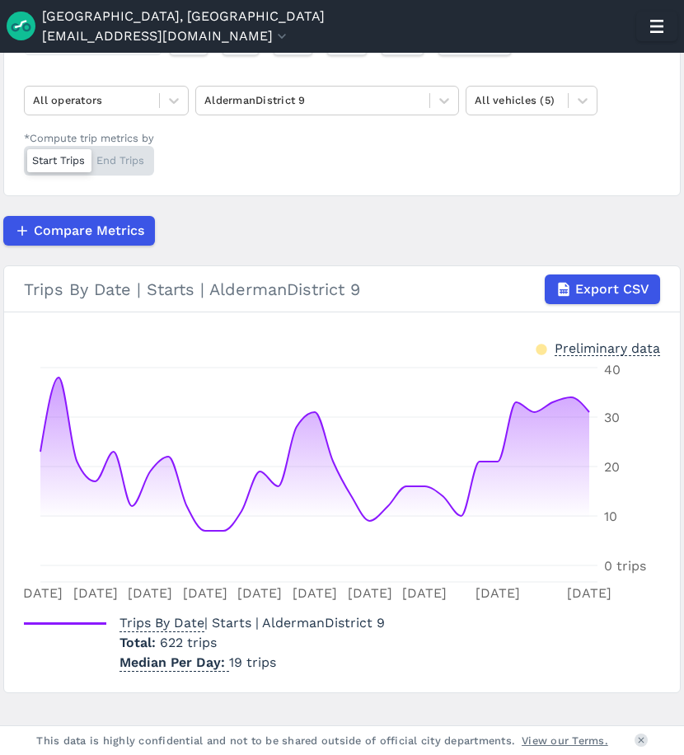
scroll to position [258, 0]
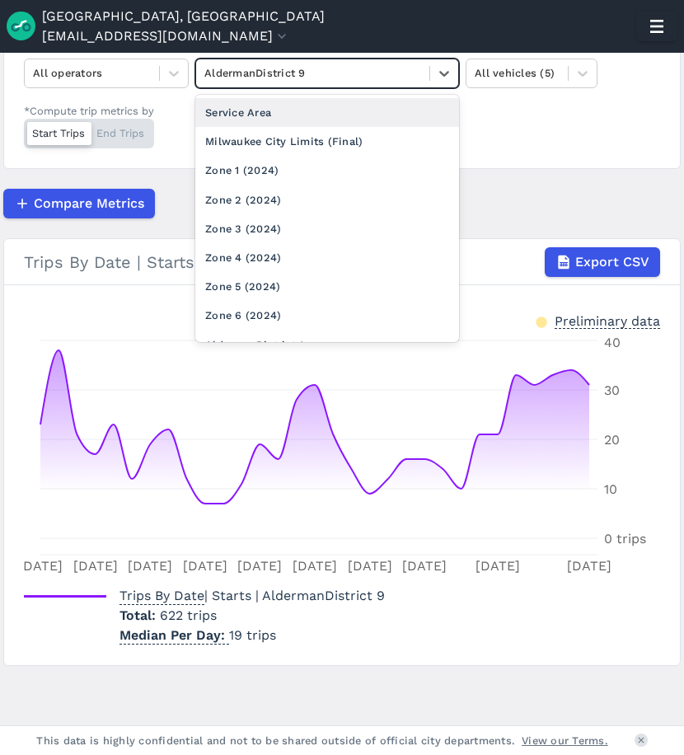
click at [387, 75] on div at bounding box center [312, 72] width 217 height 19
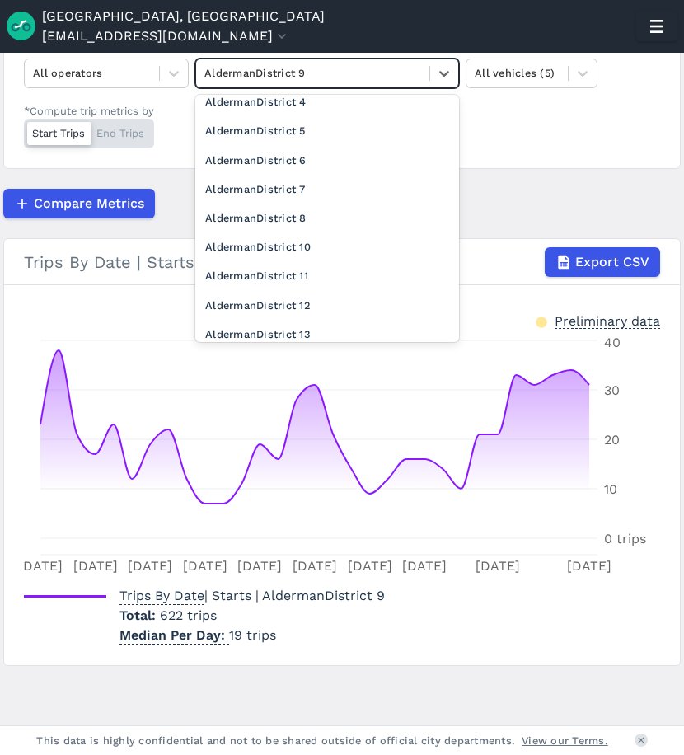
scroll to position [396, 0]
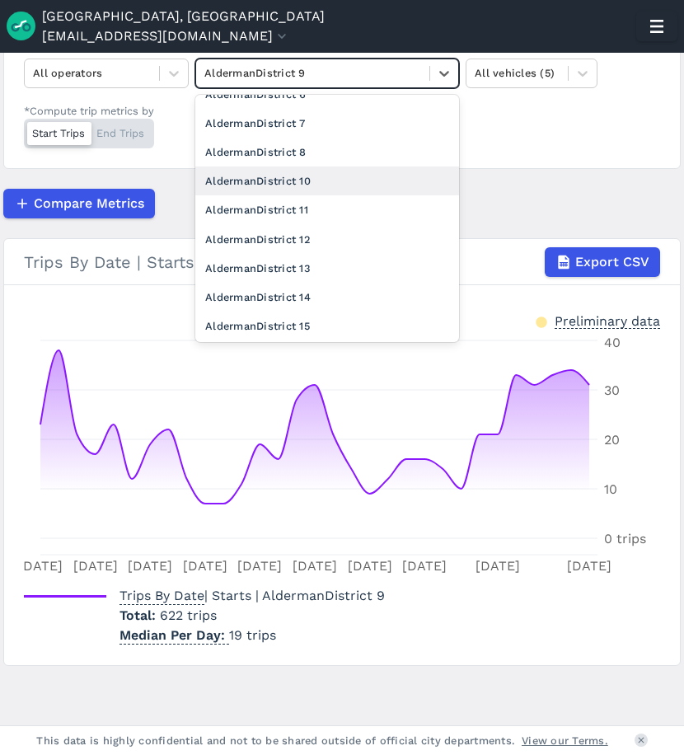
click at [325, 182] on div "AldermanDistrict 10" at bounding box center [327, 180] width 264 height 29
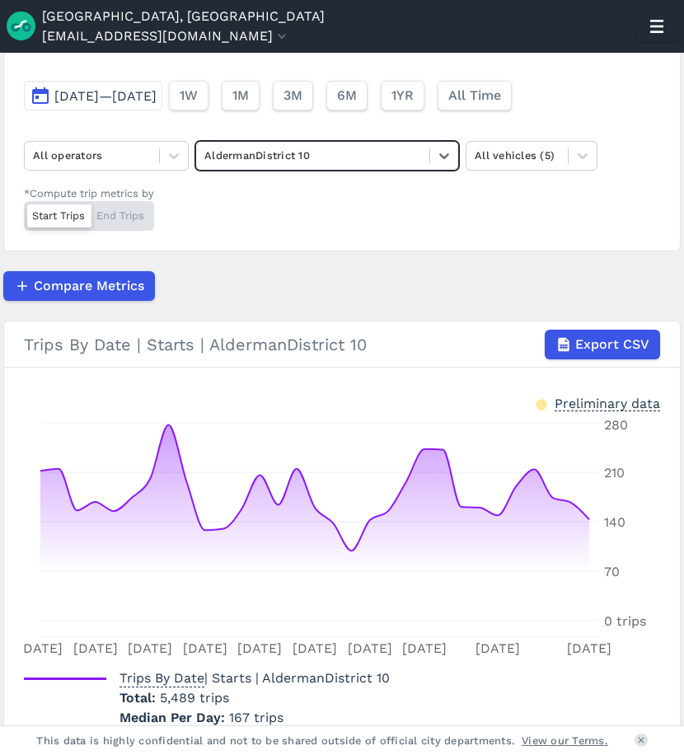
scroll to position [93, 0]
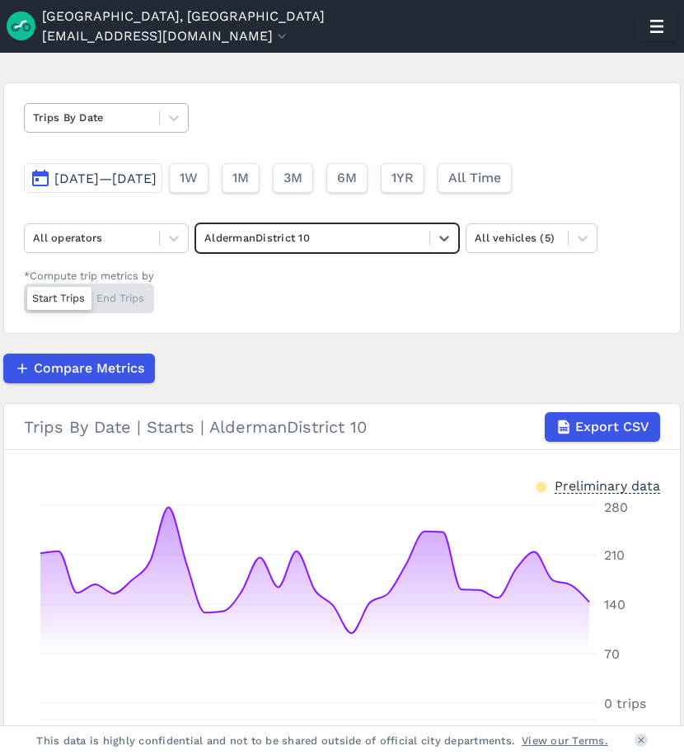
click at [130, 113] on div at bounding box center [92, 117] width 118 height 19
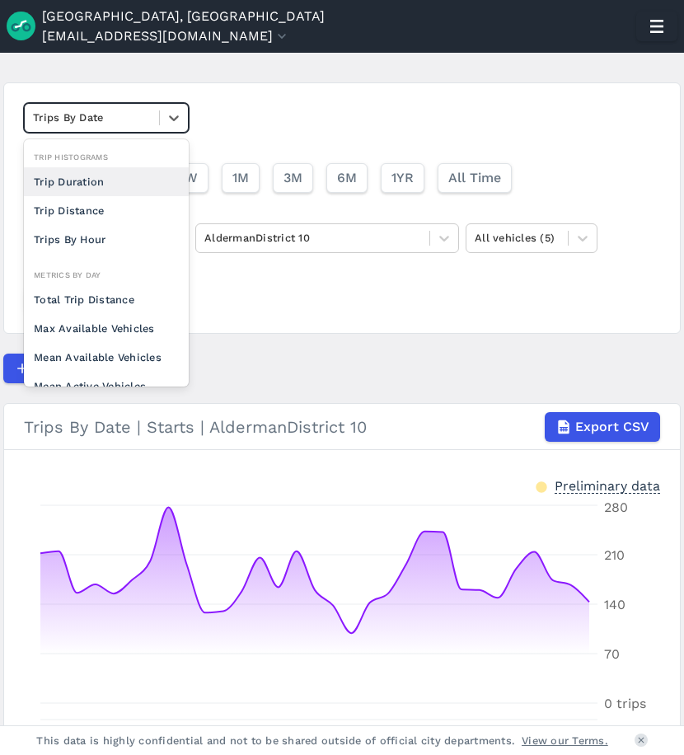
click at [107, 188] on div "Trip Duration" at bounding box center [106, 181] width 165 height 29
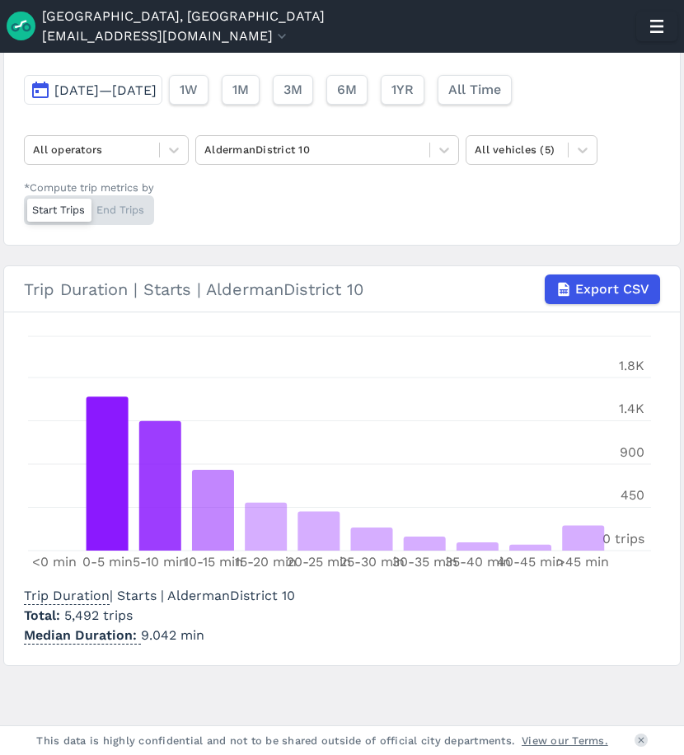
scroll to position [99, 0]
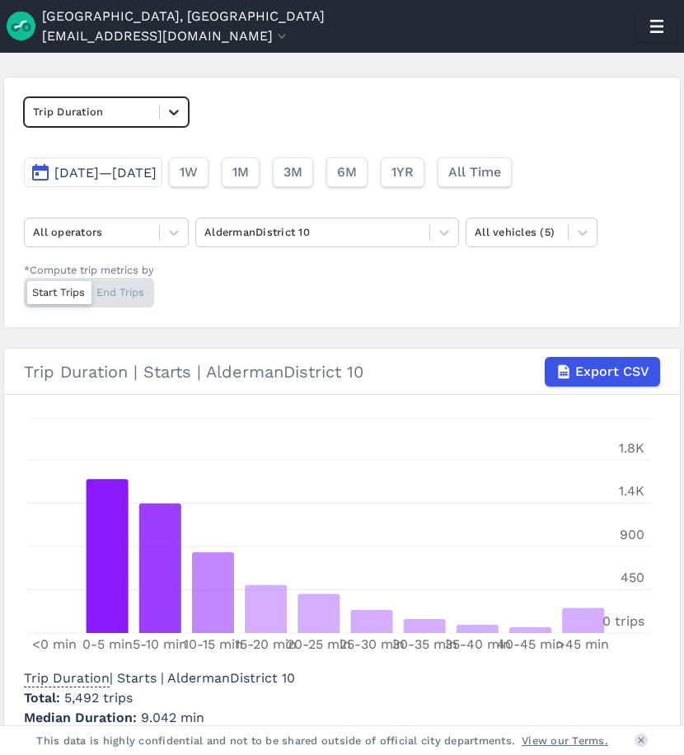
click at [170, 108] on icon at bounding box center [174, 112] width 16 height 16
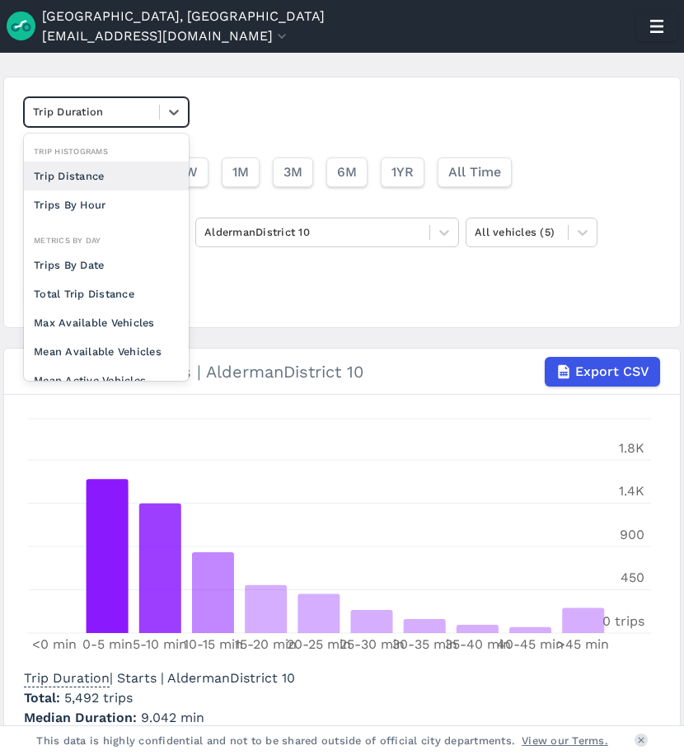
click at [116, 183] on div "Trip Distance" at bounding box center [106, 176] width 165 height 29
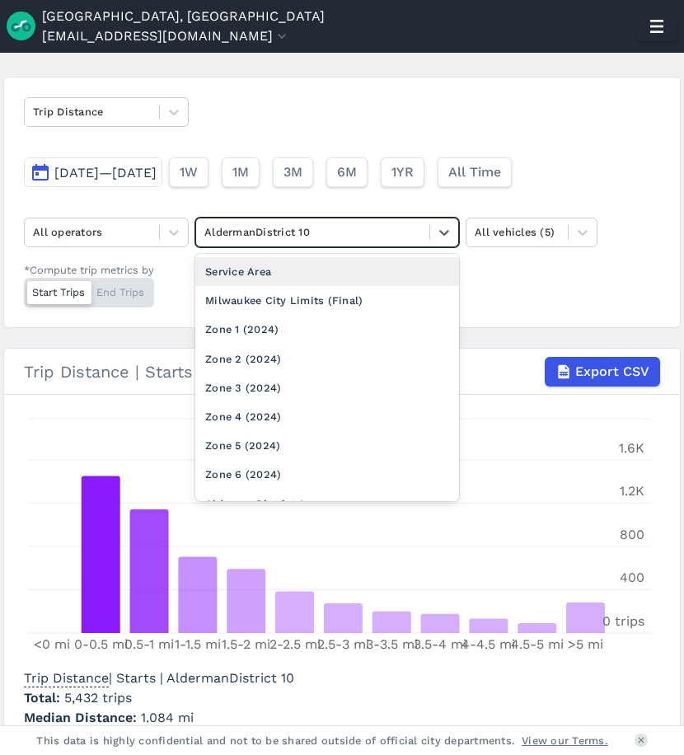
click at [351, 236] on div at bounding box center [312, 231] width 217 height 19
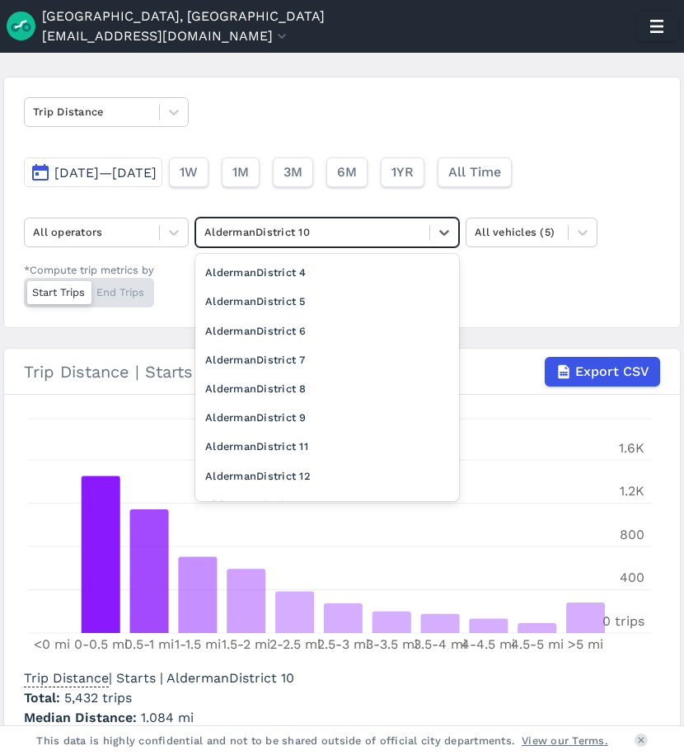
scroll to position [351, 0]
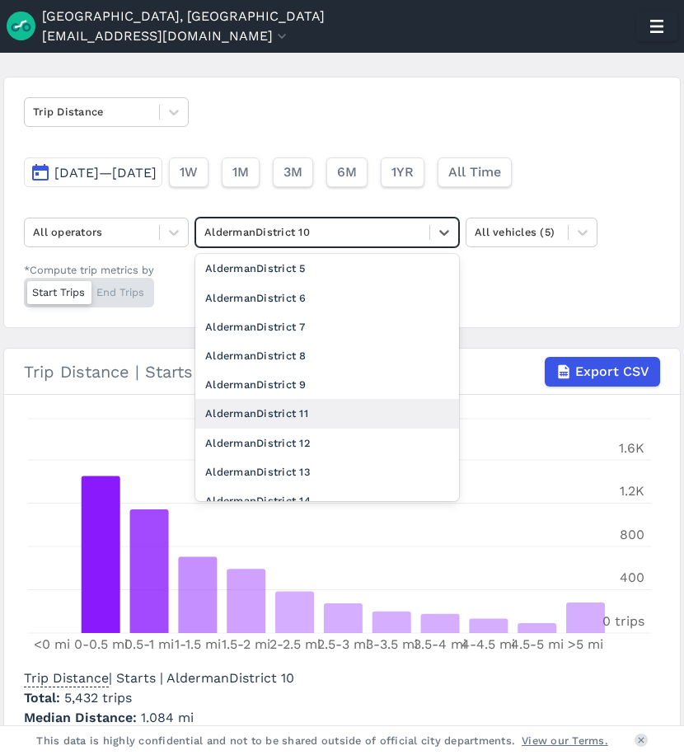
click at [317, 405] on div "AldermanDistrict 11" at bounding box center [327, 413] width 264 height 29
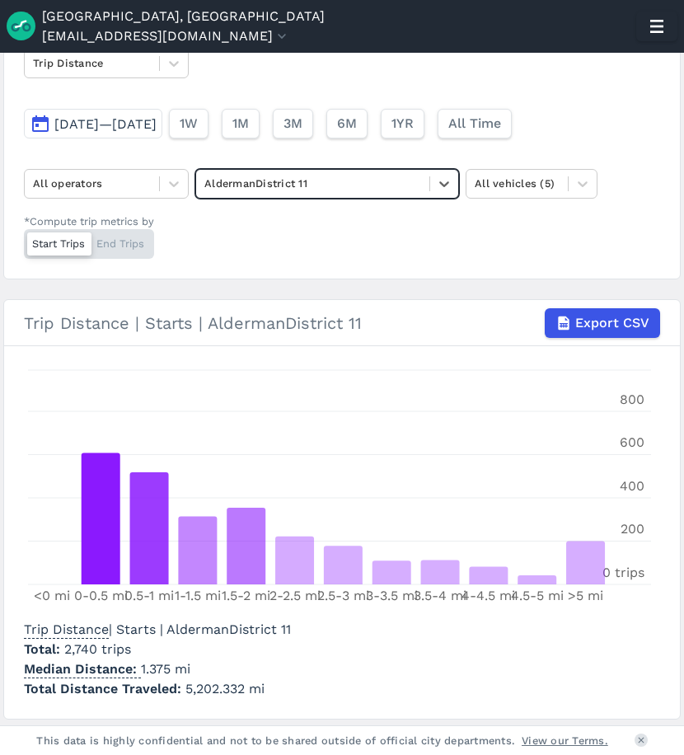
scroll to position [119, 0]
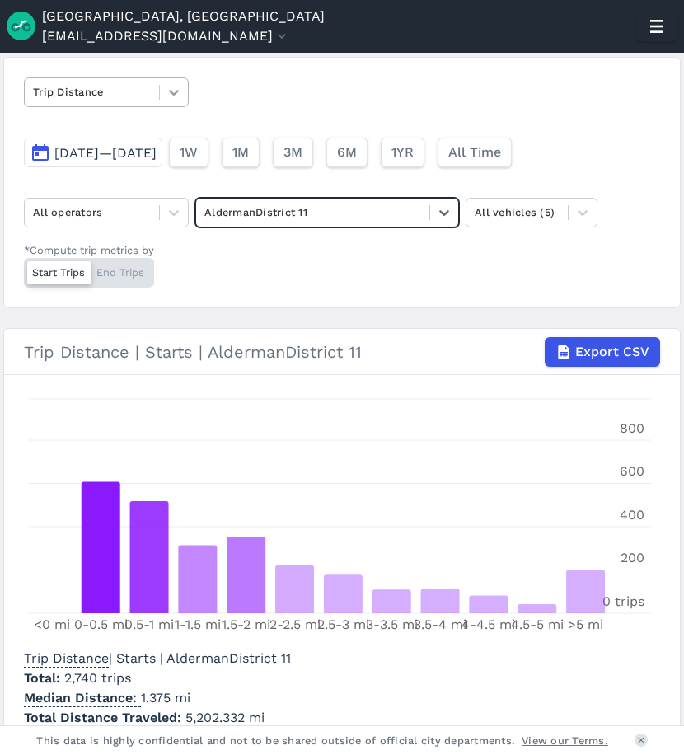
click at [173, 85] on icon at bounding box center [174, 92] width 16 height 16
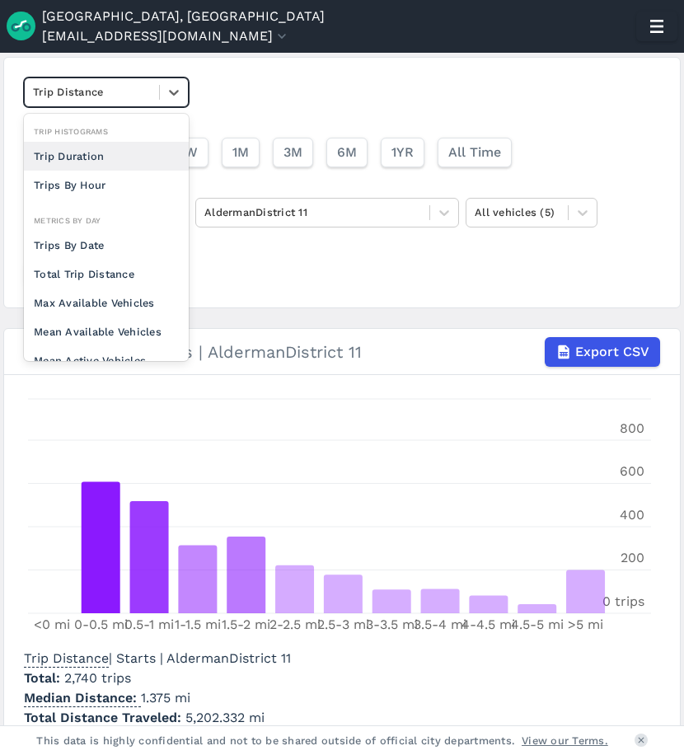
click at [116, 157] on div "Trip Duration" at bounding box center [106, 156] width 165 height 29
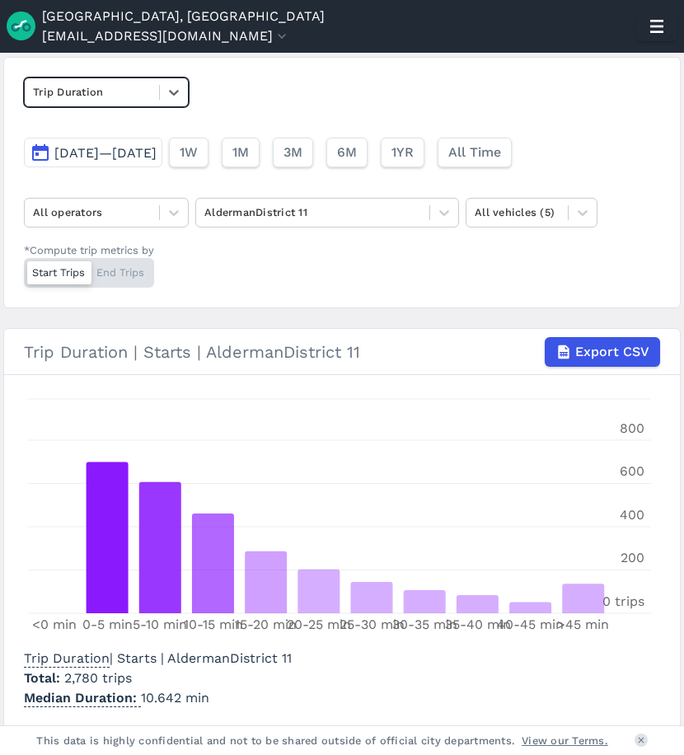
click at [136, 90] on div at bounding box center [92, 91] width 118 height 19
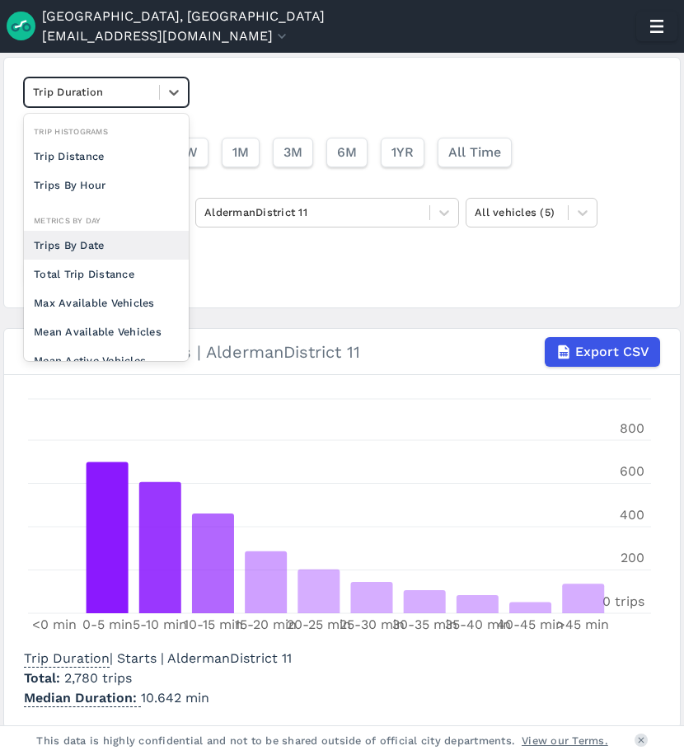
click at [75, 241] on div "Trips By Date" at bounding box center [106, 245] width 165 height 29
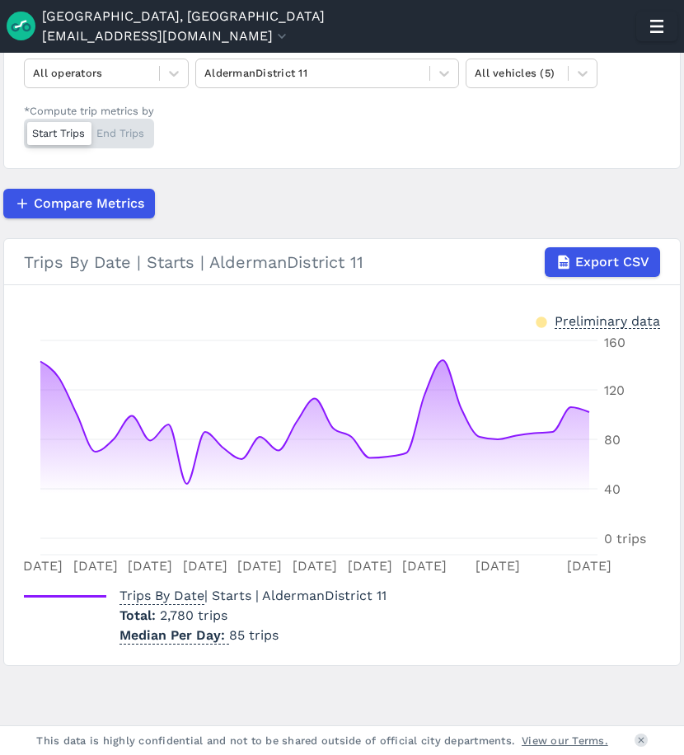
scroll to position [176, 0]
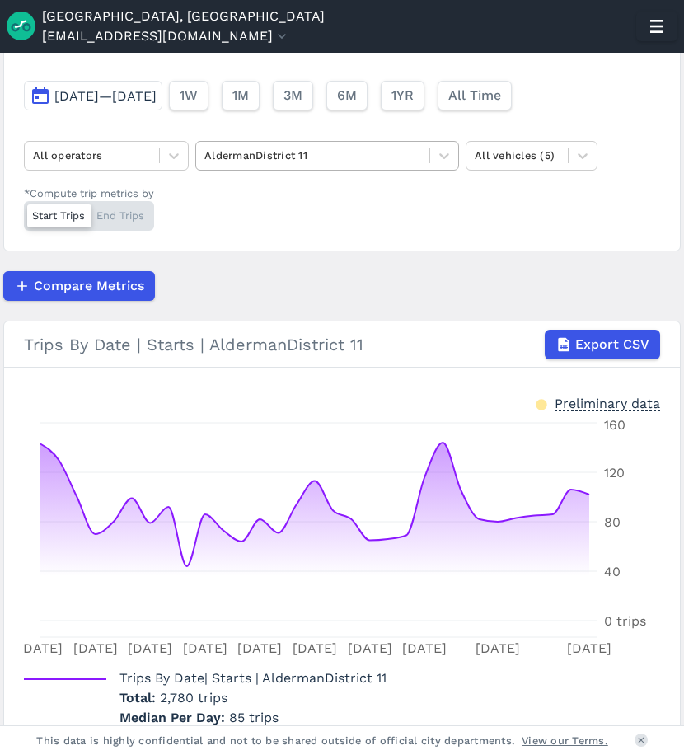
click at [255, 152] on div at bounding box center [312, 155] width 217 height 19
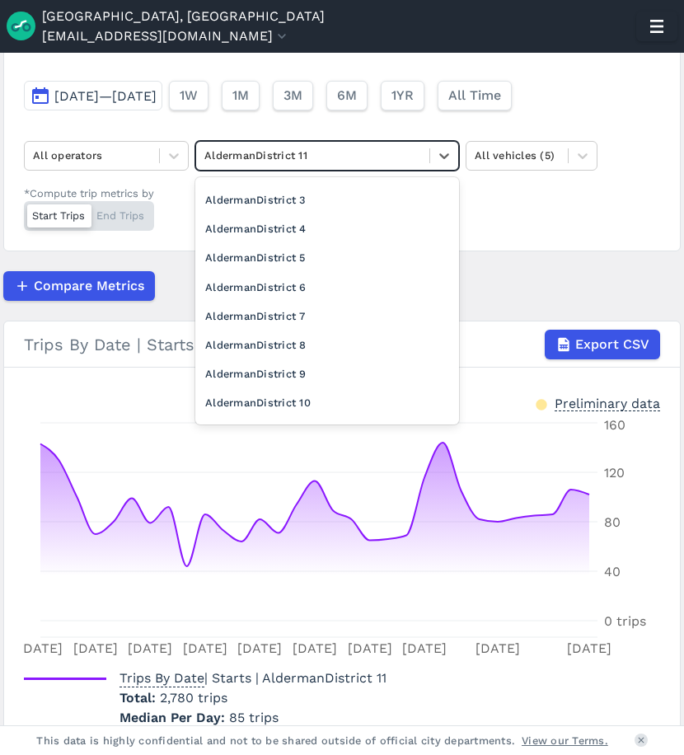
scroll to position [428, 0]
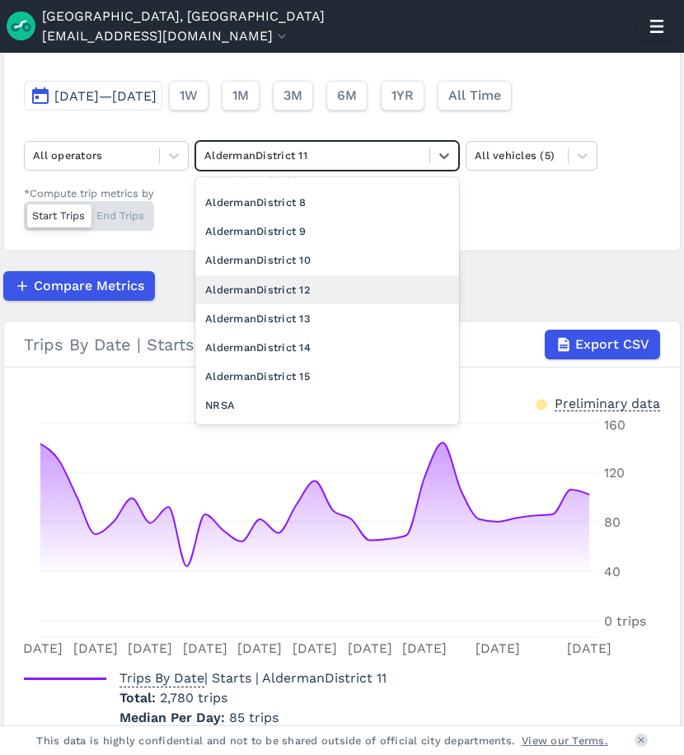
click at [322, 293] on div "AldermanDistrict 12" at bounding box center [327, 289] width 264 height 29
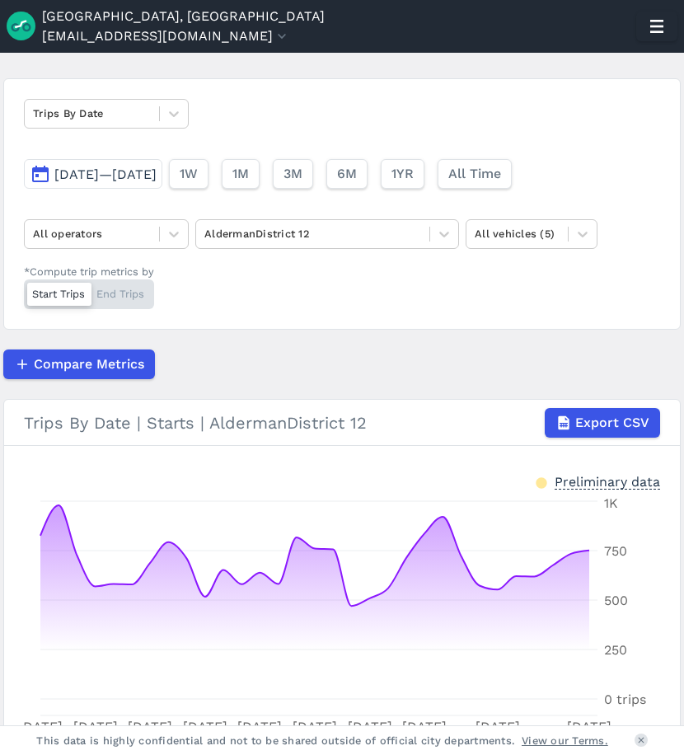
scroll to position [93, 0]
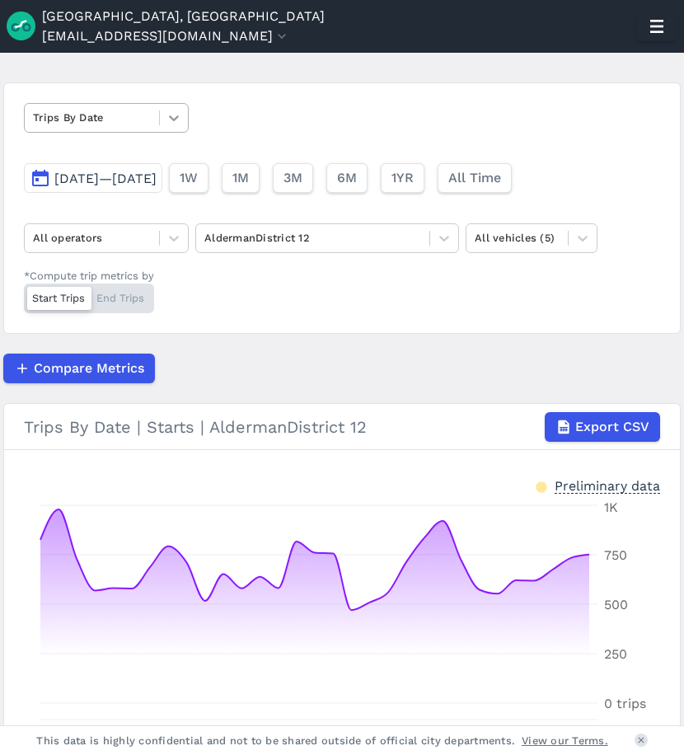
click at [170, 108] on div at bounding box center [174, 118] width 28 height 28
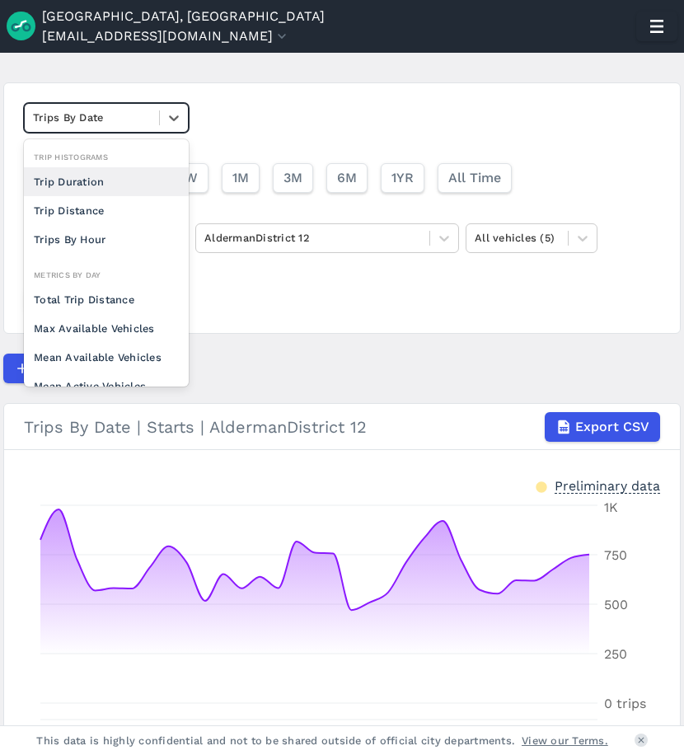
click at [102, 171] on div "Trip Duration" at bounding box center [106, 181] width 165 height 29
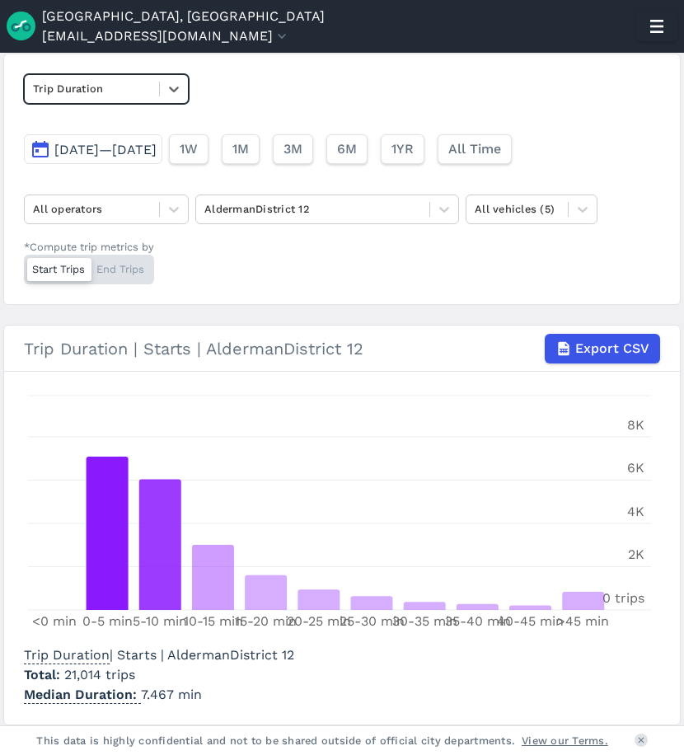
scroll to position [93, 0]
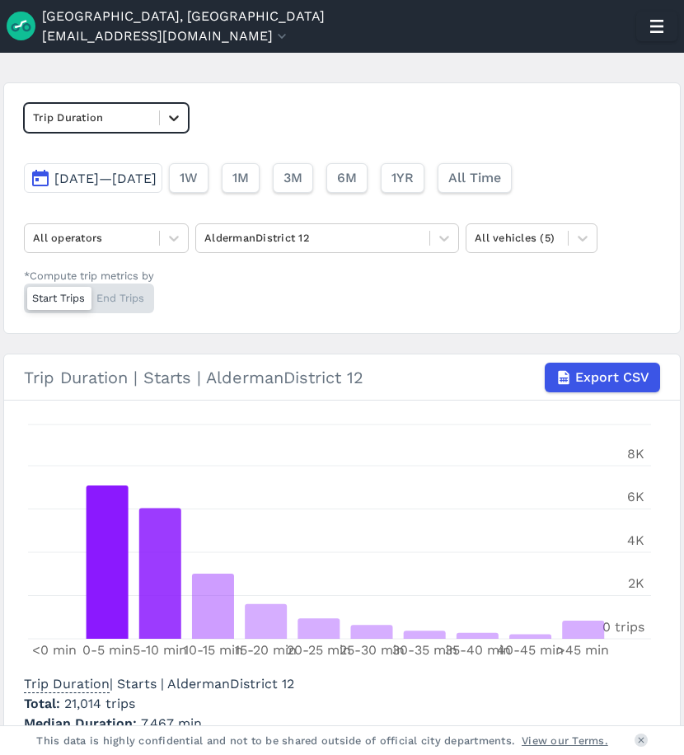
click at [166, 115] on icon at bounding box center [174, 118] width 16 height 16
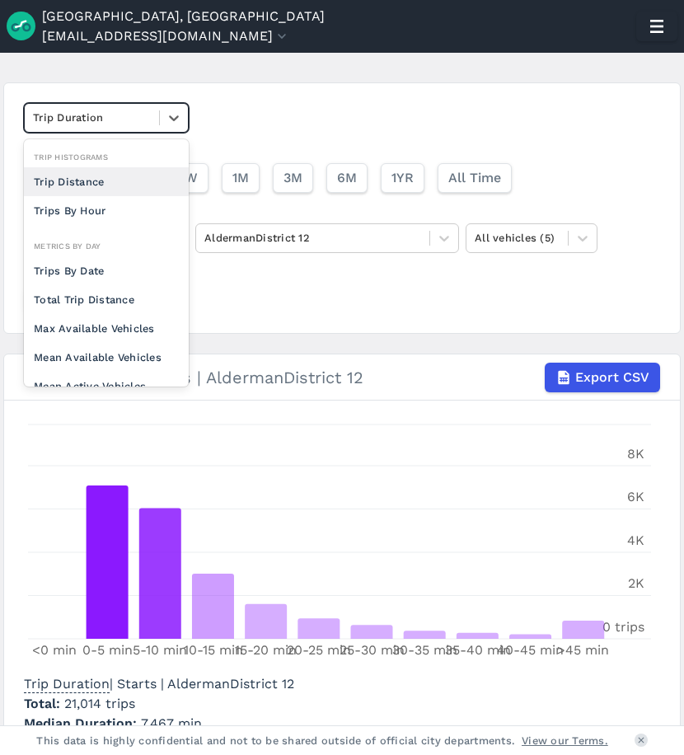
click at [98, 183] on div "Trip Distance" at bounding box center [106, 181] width 165 height 29
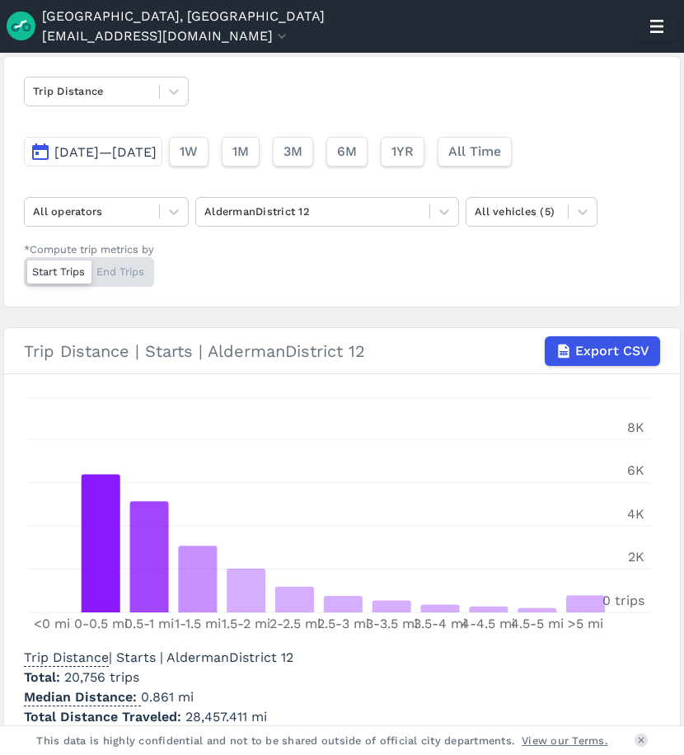
scroll to position [119, 0]
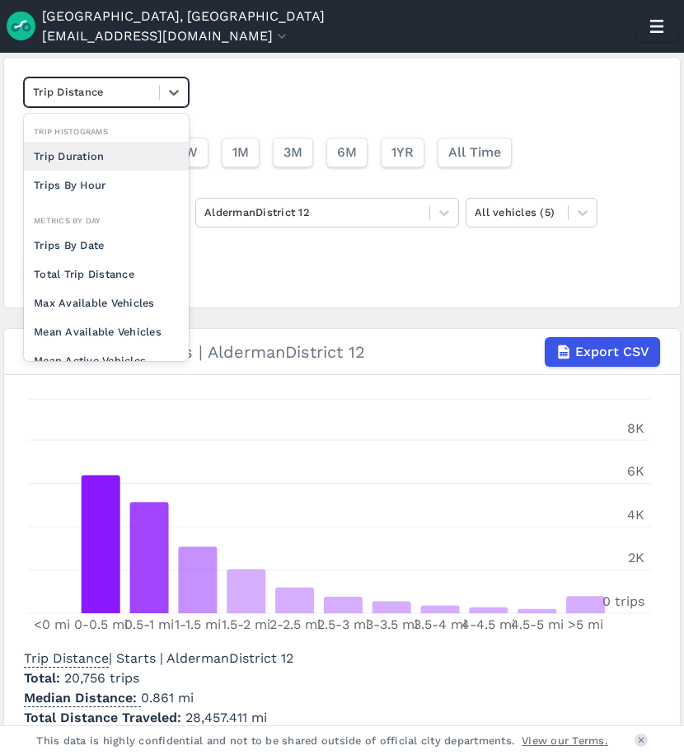
click at [143, 97] on div at bounding box center [92, 91] width 118 height 19
click at [101, 162] on div "Trip Duration" at bounding box center [106, 156] width 165 height 29
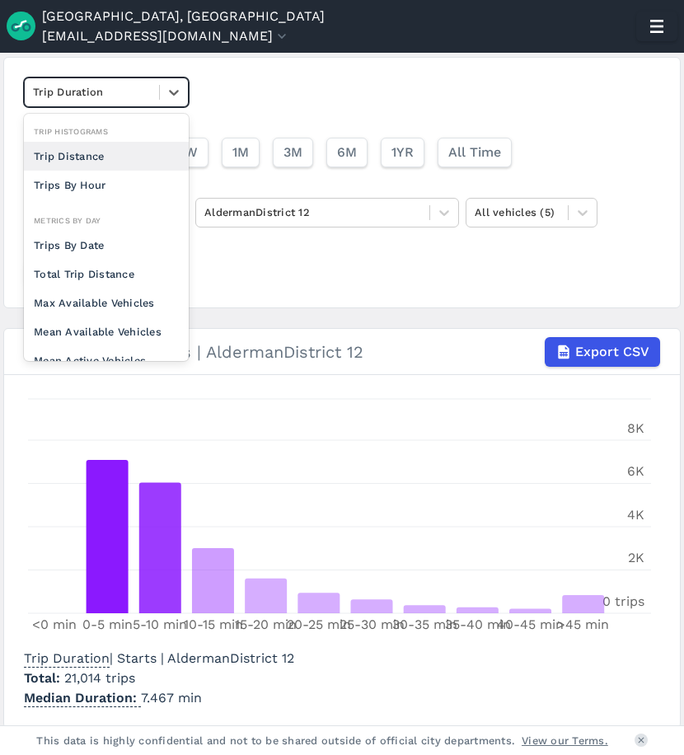
click at [96, 92] on div at bounding box center [92, 91] width 118 height 19
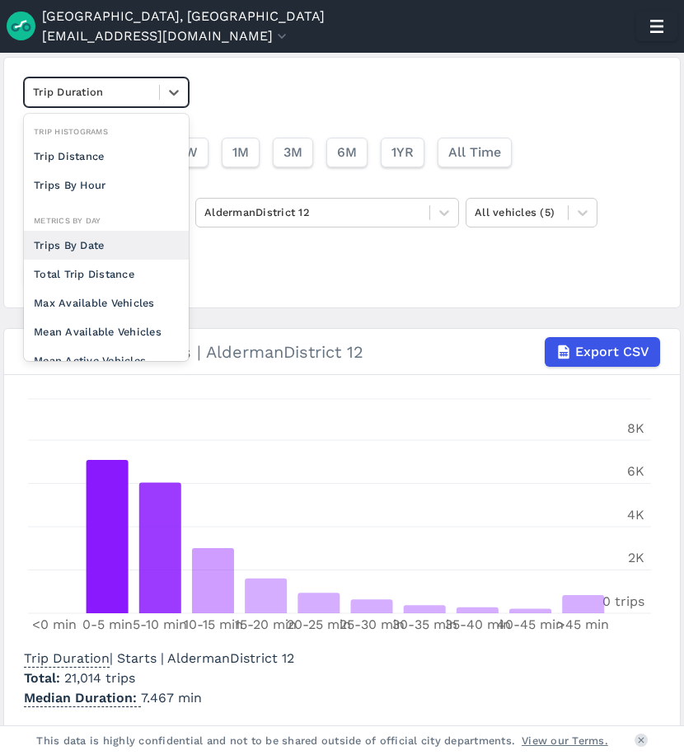
click at [70, 239] on div "Trips By Date" at bounding box center [106, 245] width 165 height 29
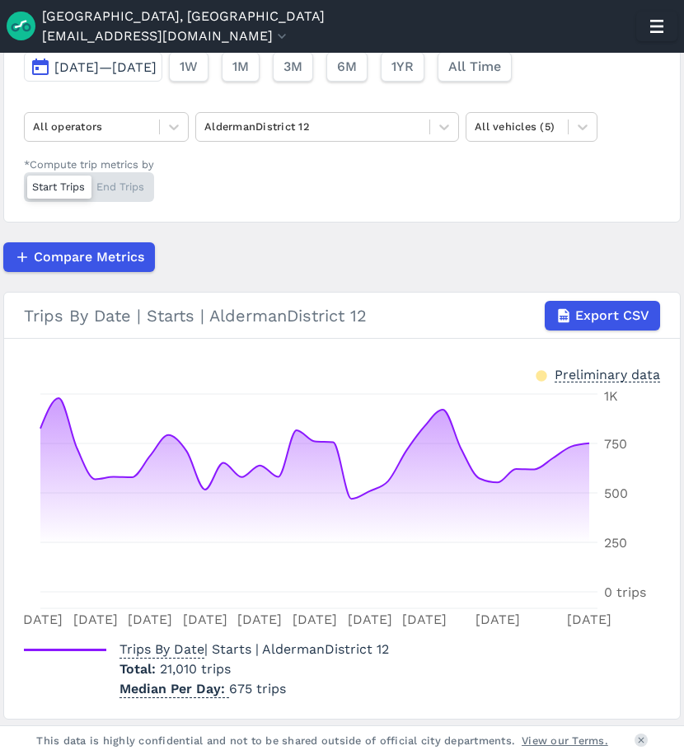
scroll to position [176, 0]
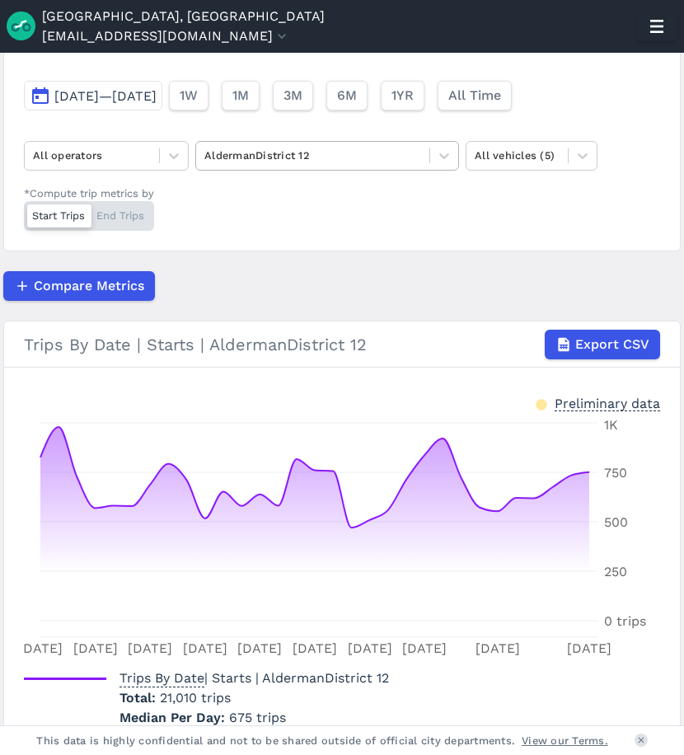
click at [298, 157] on div at bounding box center [312, 155] width 217 height 19
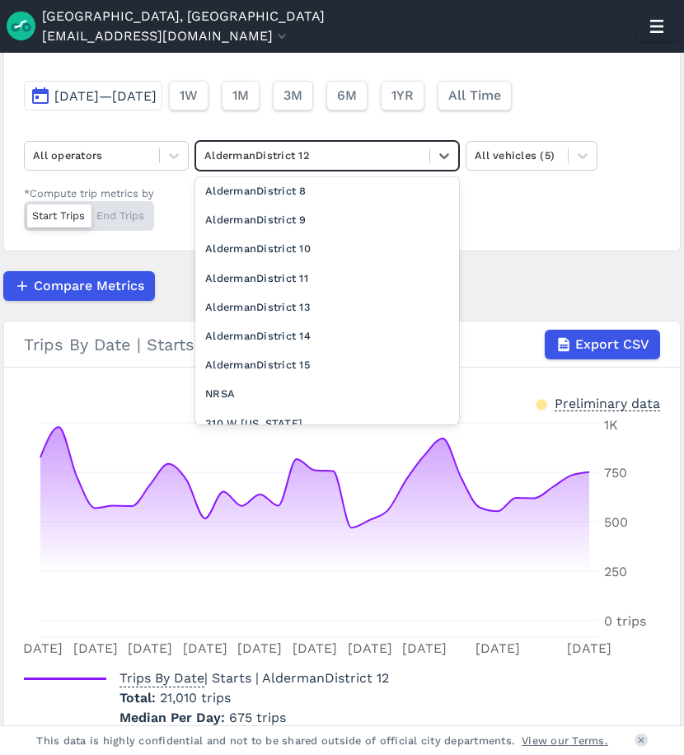
scroll to position [461, 0]
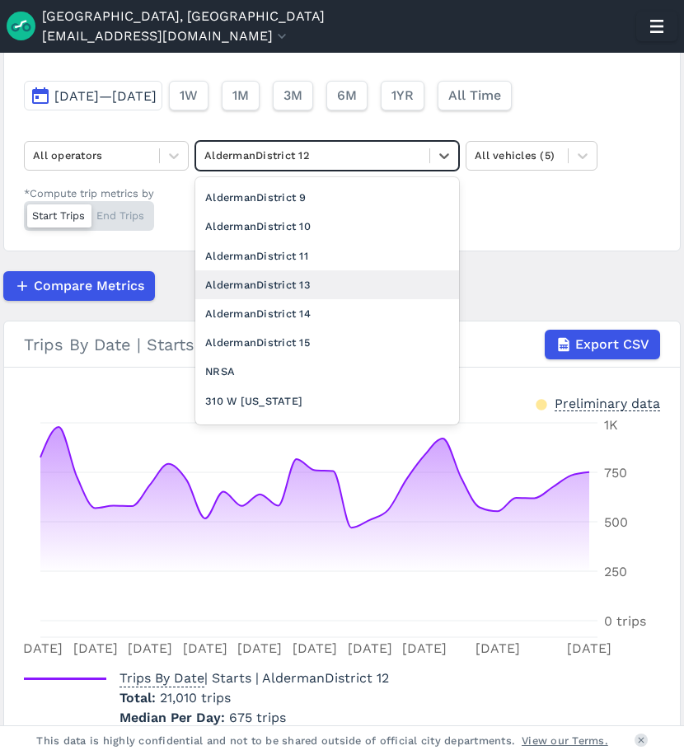
click at [339, 286] on div "AldermanDistrict 13" at bounding box center [327, 284] width 264 height 29
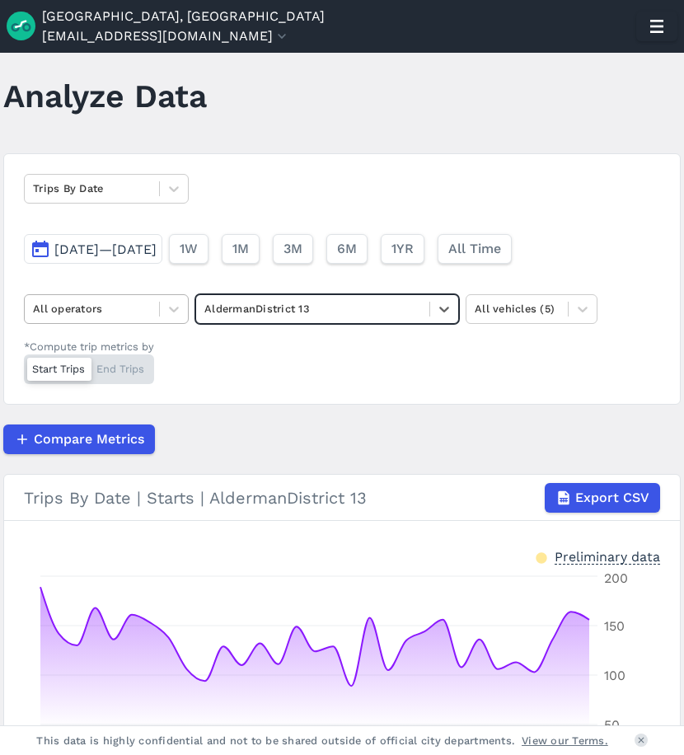
scroll to position [11, 0]
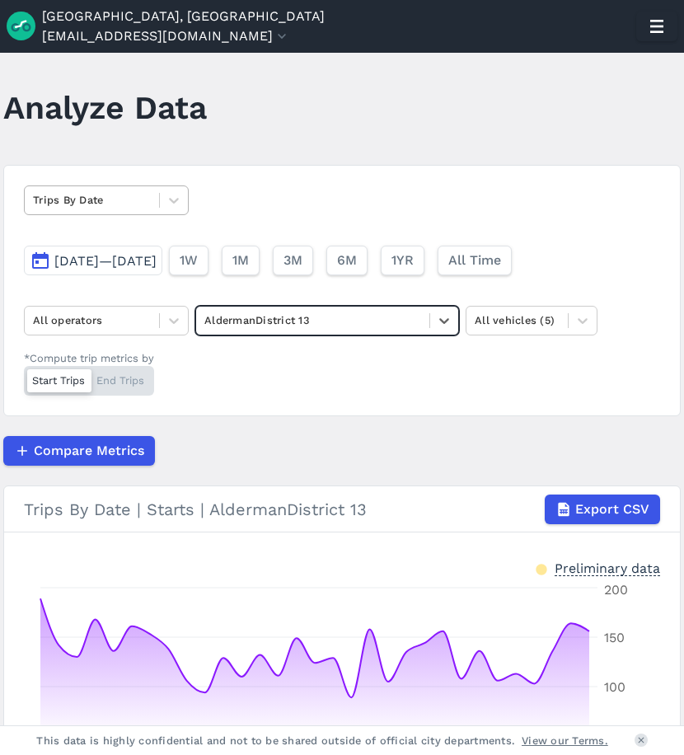
click at [129, 191] on div at bounding box center [92, 199] width 118 height 19
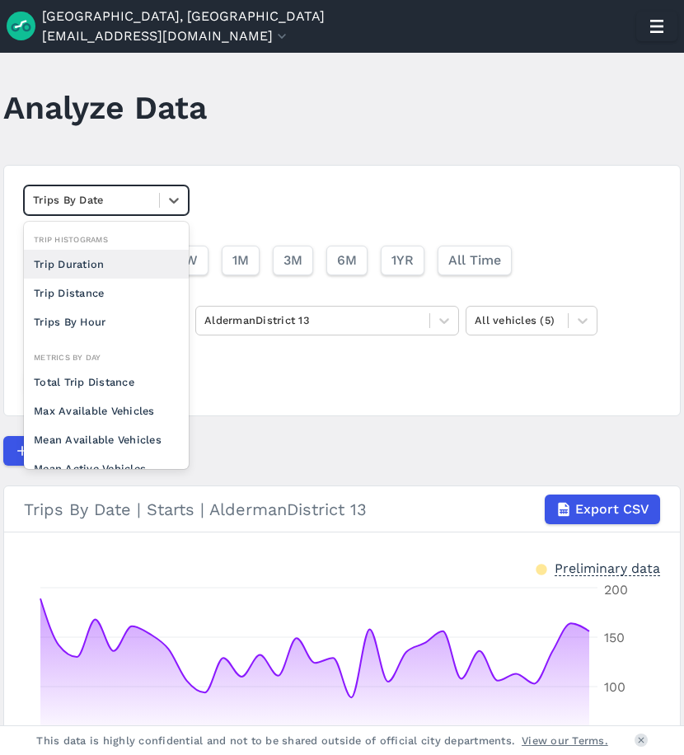
click at [103, 265] on div "Trip Duration" at bounding box center [106, 264] width 165 height 29
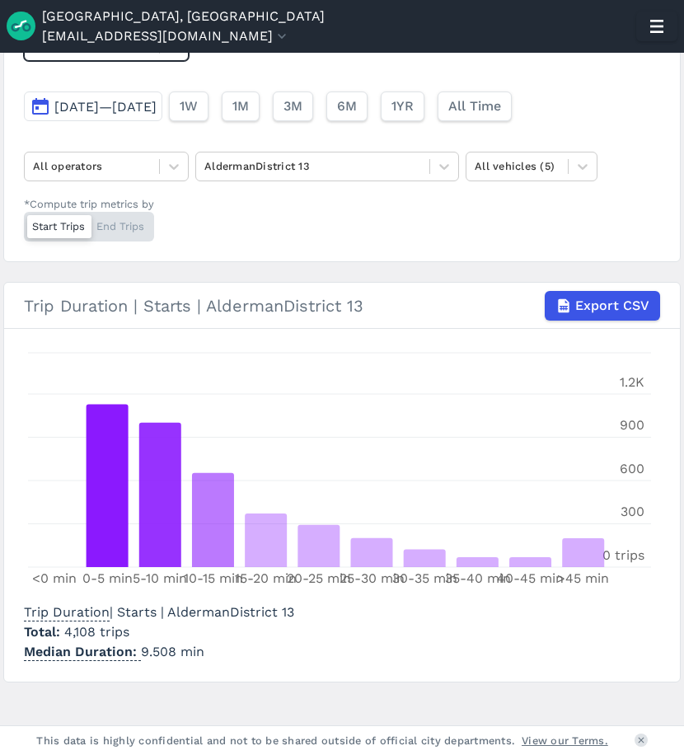
scroll to position [82, 0]
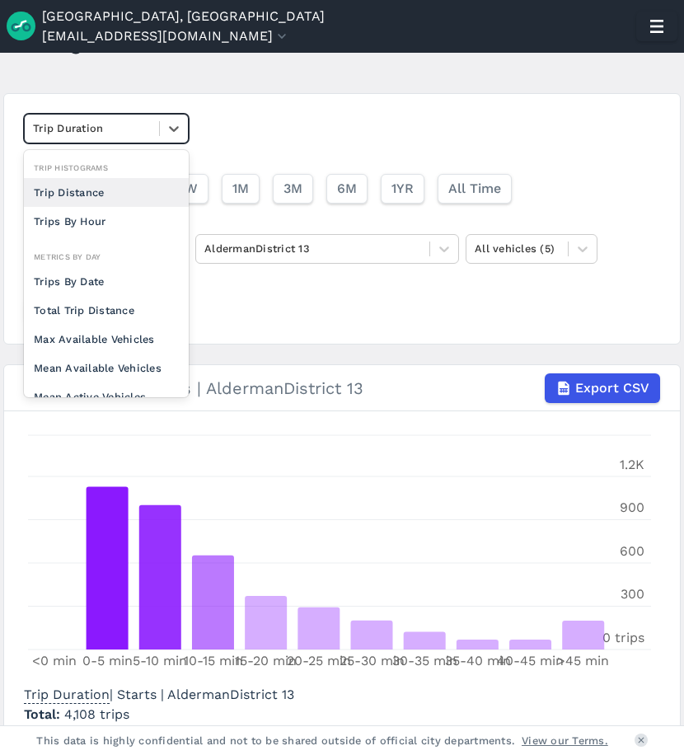
click at [138, 140] on div "Trip Duration" at bounding box center [92, 128] width 134 height 26
click at [98, 186] on div "Trip Distance" at bounding box center [106, 192] width 165 height 29
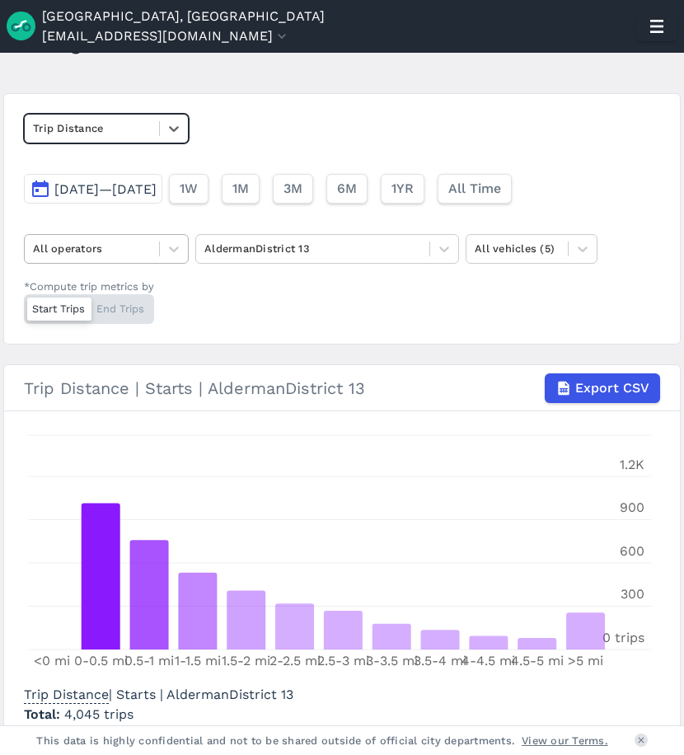
scroll to position [165, 0]
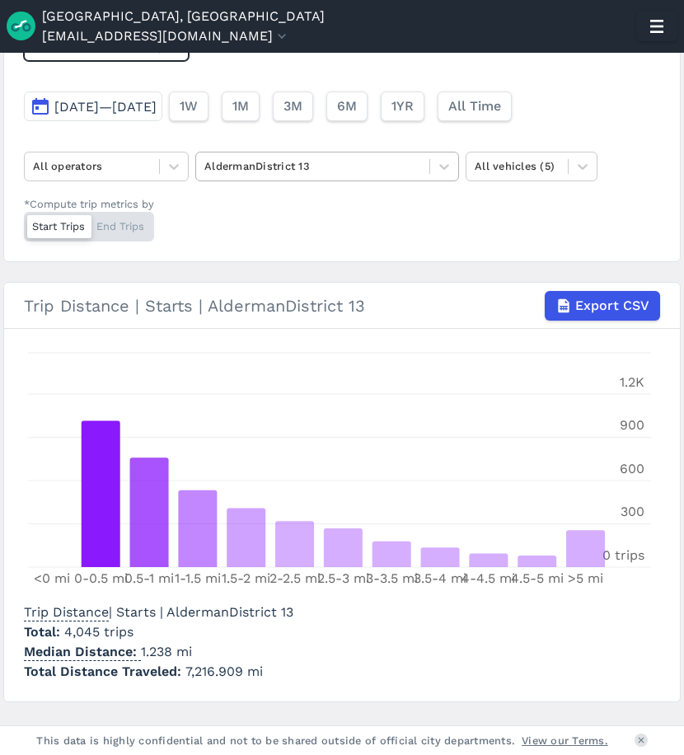
click at [263, 173] on div at bounding box center [312, 166] width 217 height 19
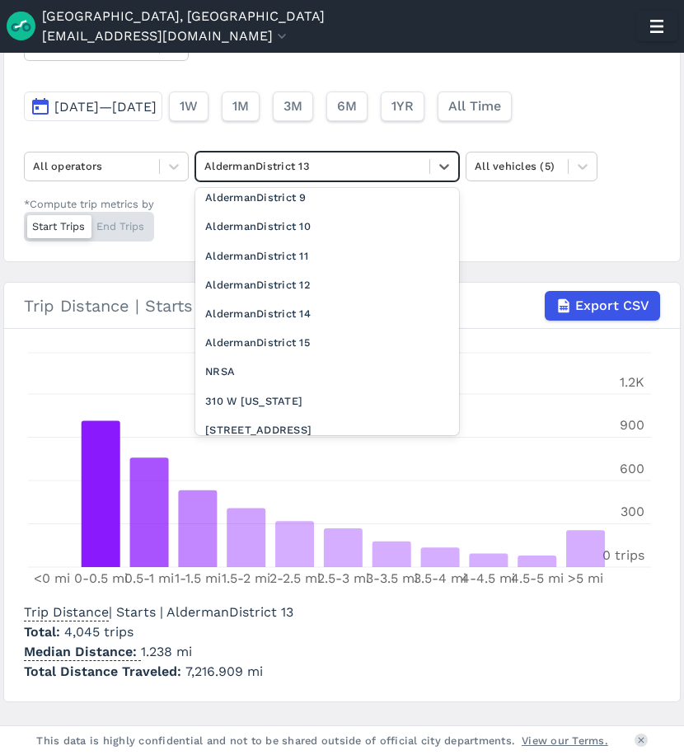
scroll to position [538, 0]
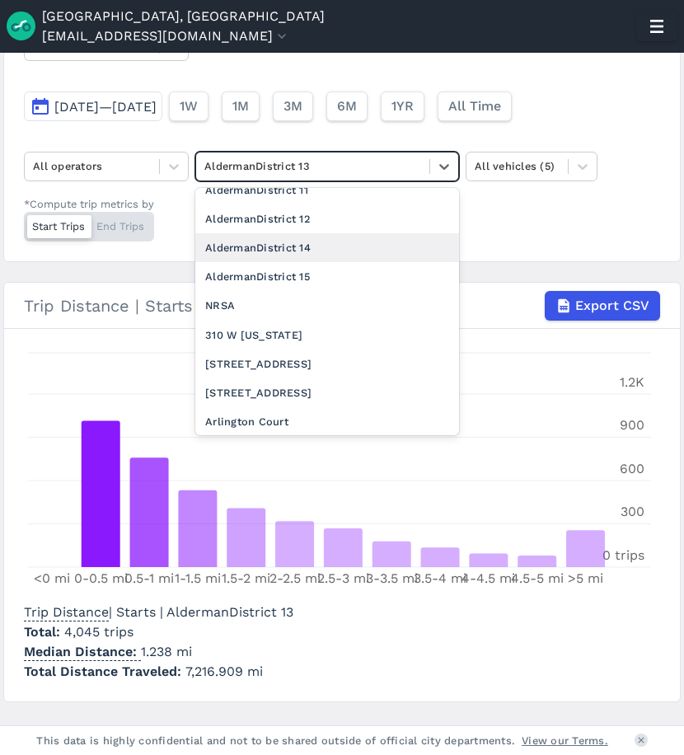
click at [329, 247] on div "AldermanDistrict 14" at bounding box center [327, 247] width 264 height 29
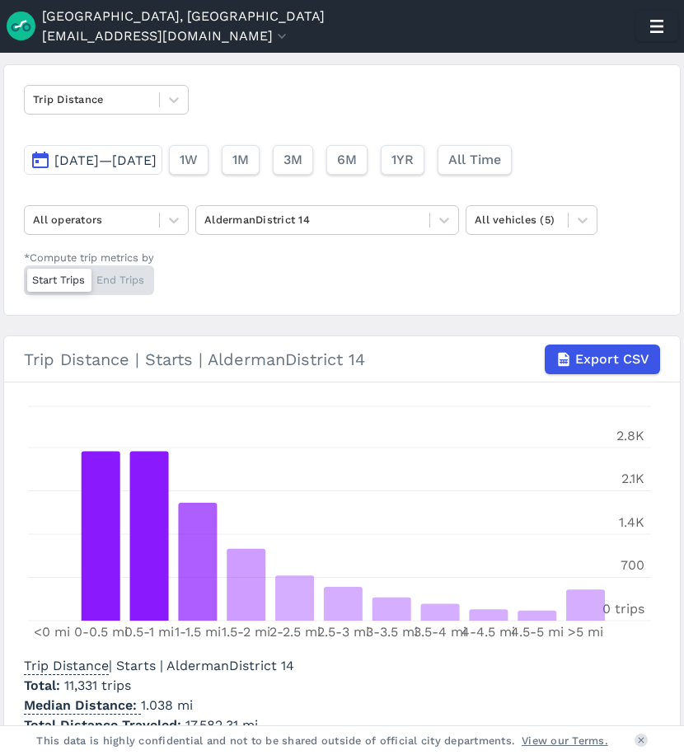
scroll to position [82, 0]
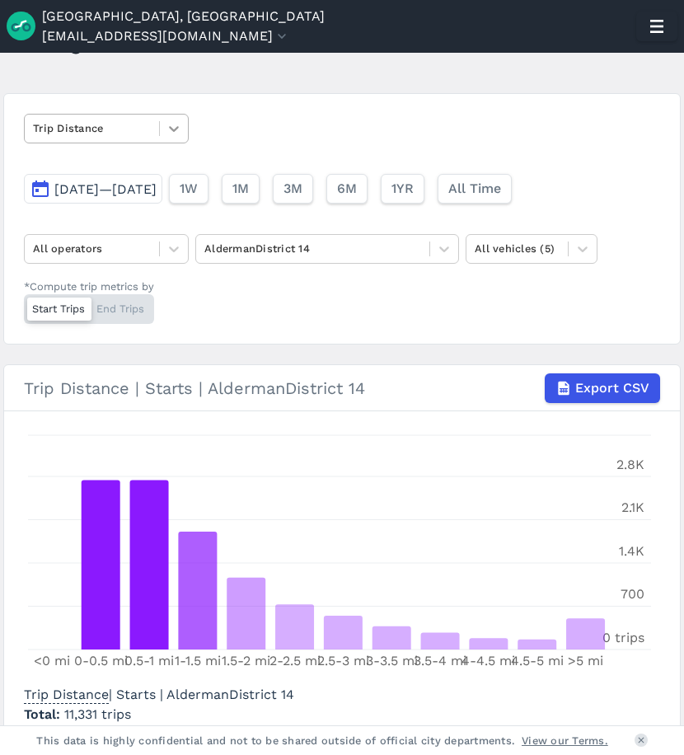
click at [171, 135] on icon at bounding box center [174, 128] width 16 height 16
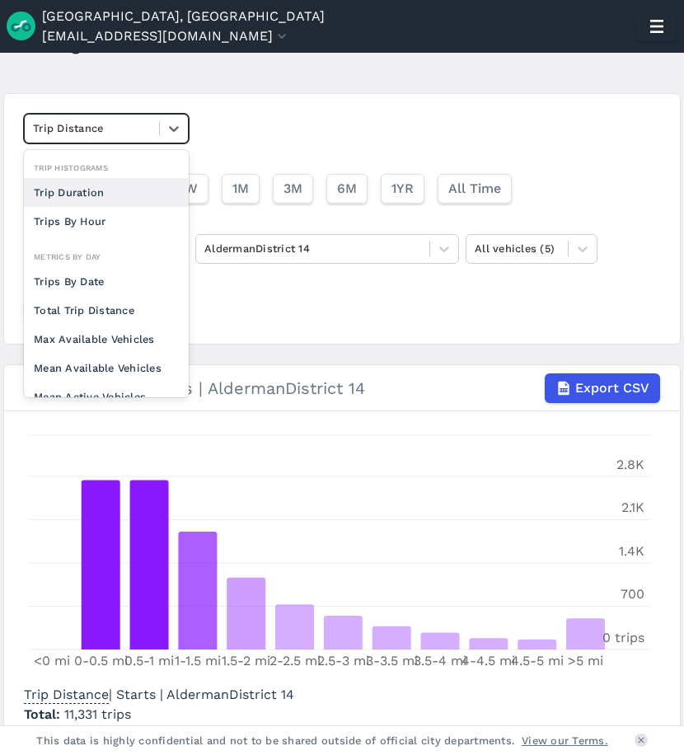
click at [82, 194] on div "Trip Duration" at bounding box center [106, 192] width 165 height 29
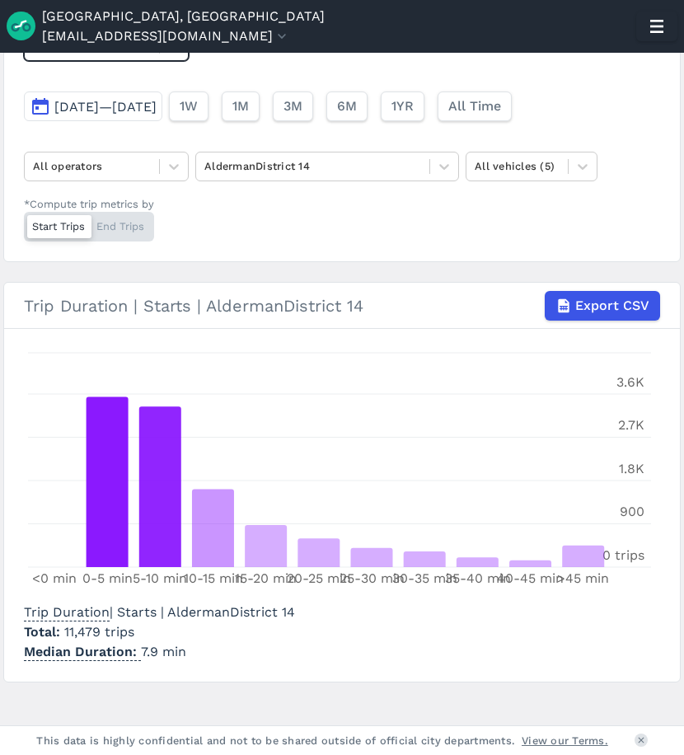
scroll to position [82, 0]
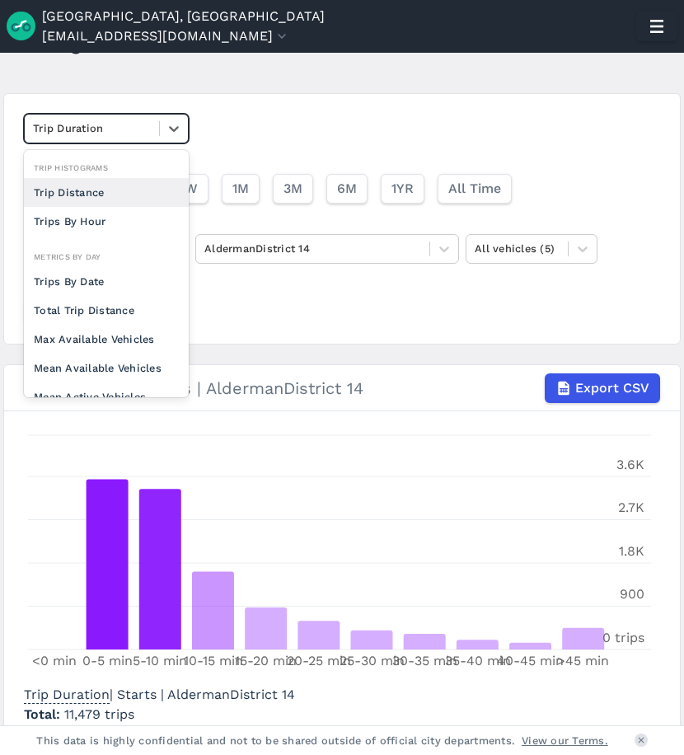
click at [121, 136] on div at bounding box center [92, 128] width 118 height 19
click at [121, 197] on div "Trip Distance" at bounding box center [106, 192] width 165 height 29
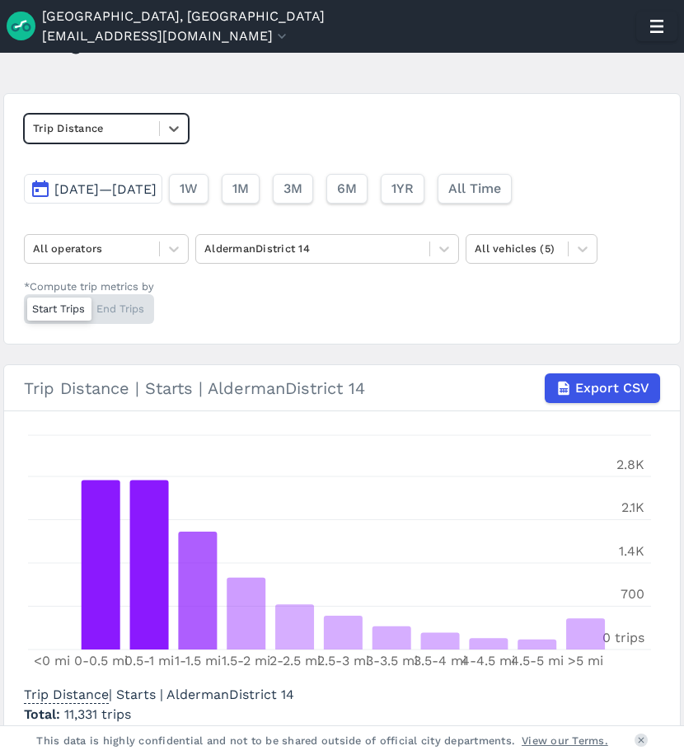
scroll to position [165, 0]
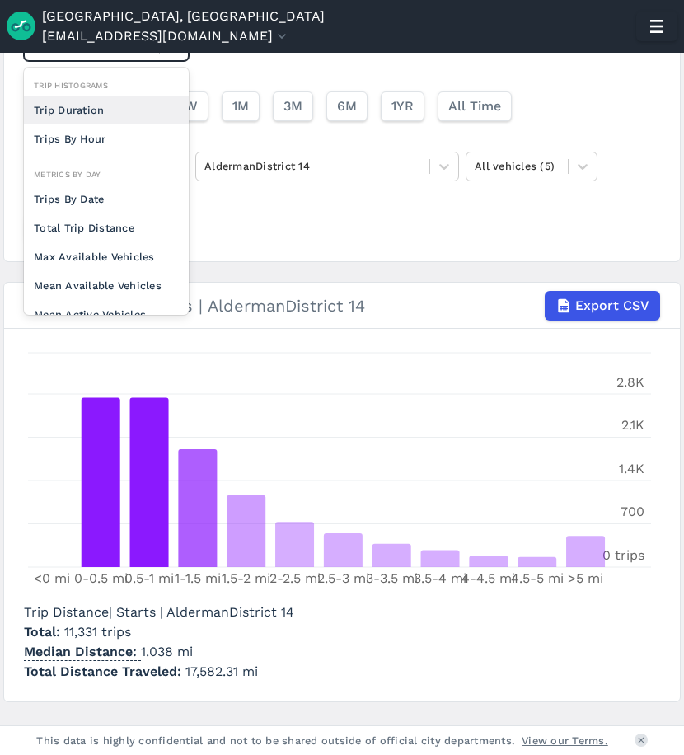
click at [170, 57] on div at bounding box center [174, 46] width 28 height 28
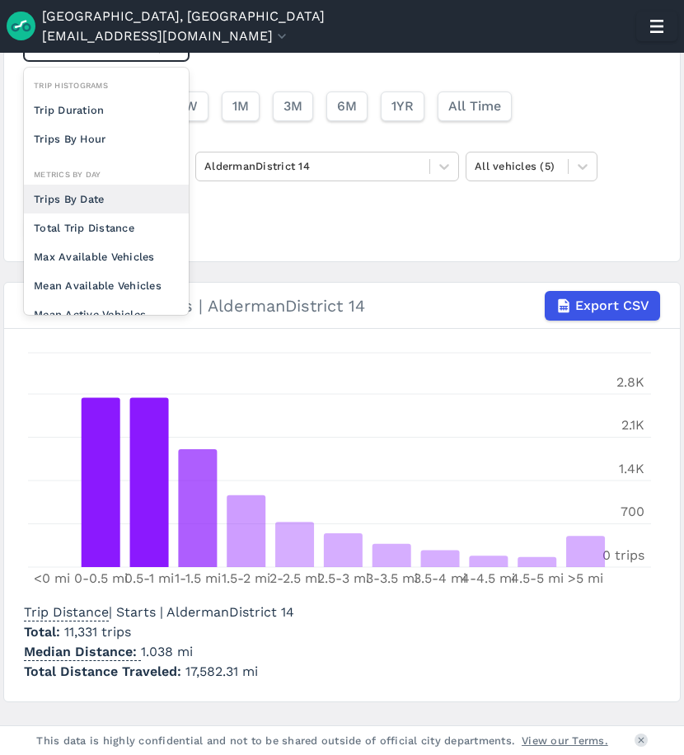
click at [117, 197] on div "Trips By Date" at bounding box center [106, 199] width 165 height 29
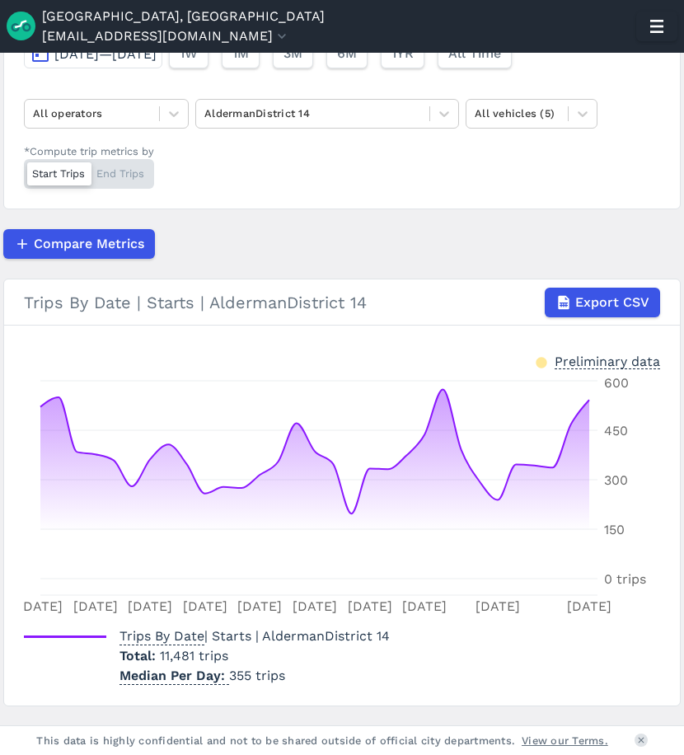
scroll to position [247, 0]
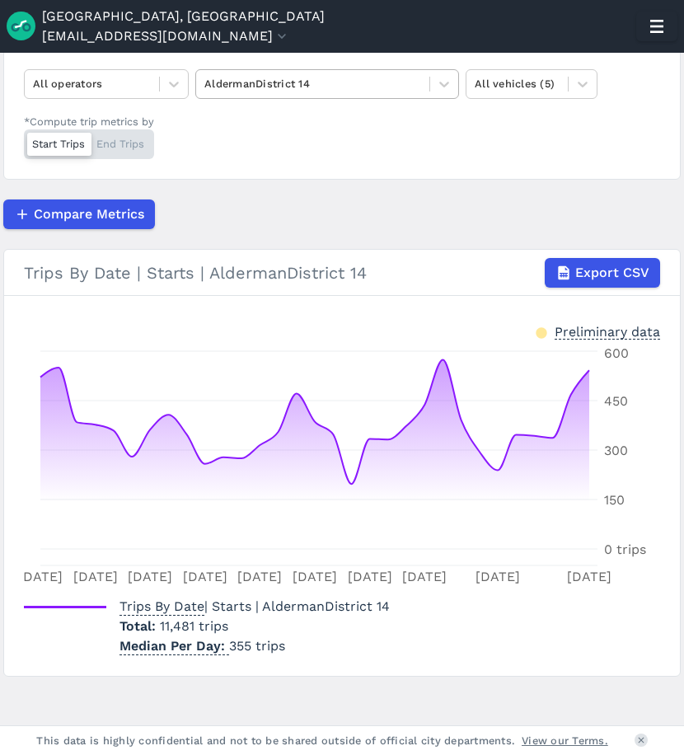
click at [272, 85] on div at bounding box center [312, 83] width 217 height 19
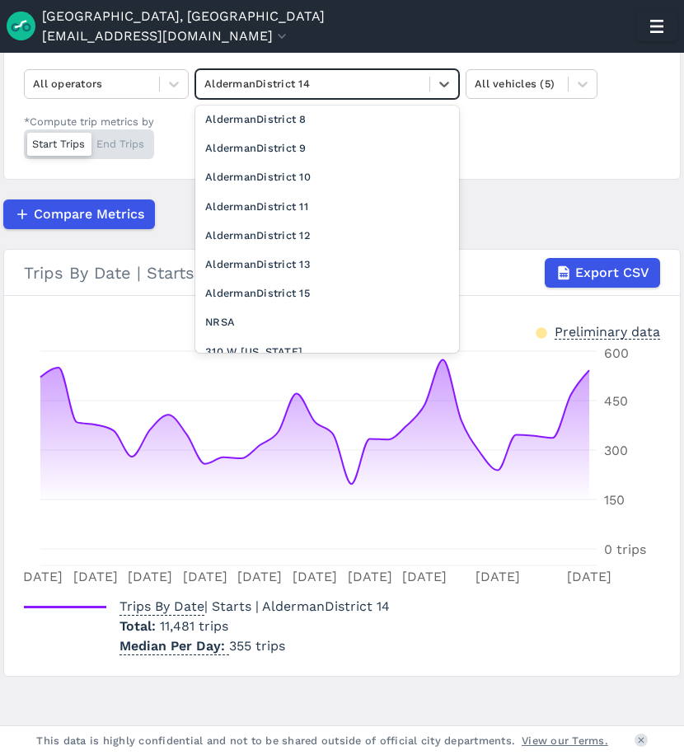
scroll to position [461, 0]
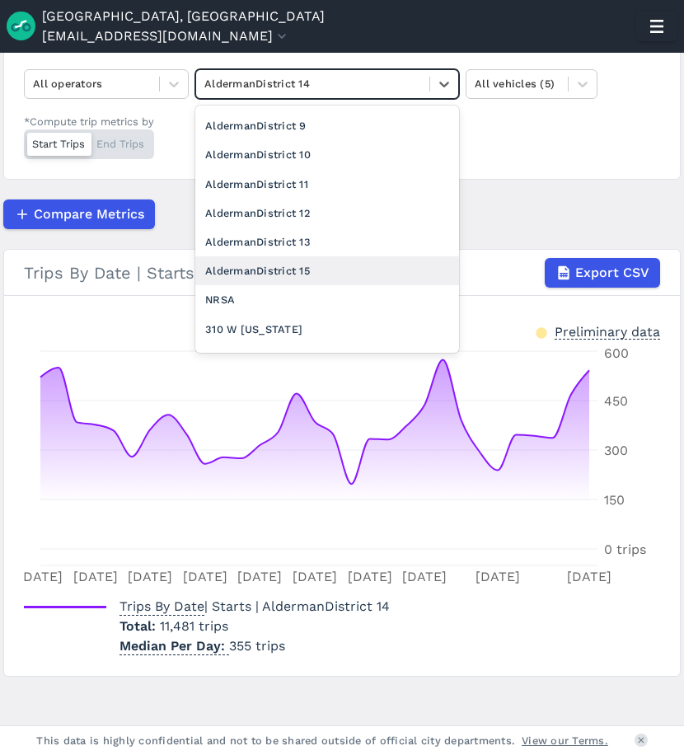
click at [313, 261] on div "AldermanDistrict 15" at bounding box center [327, 270] width 264 height 29
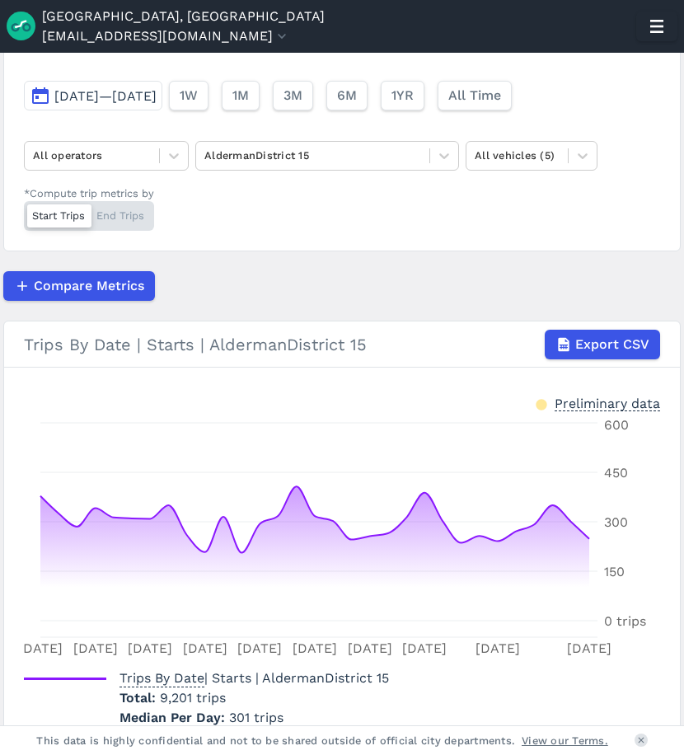
scroll to position [93, 0]
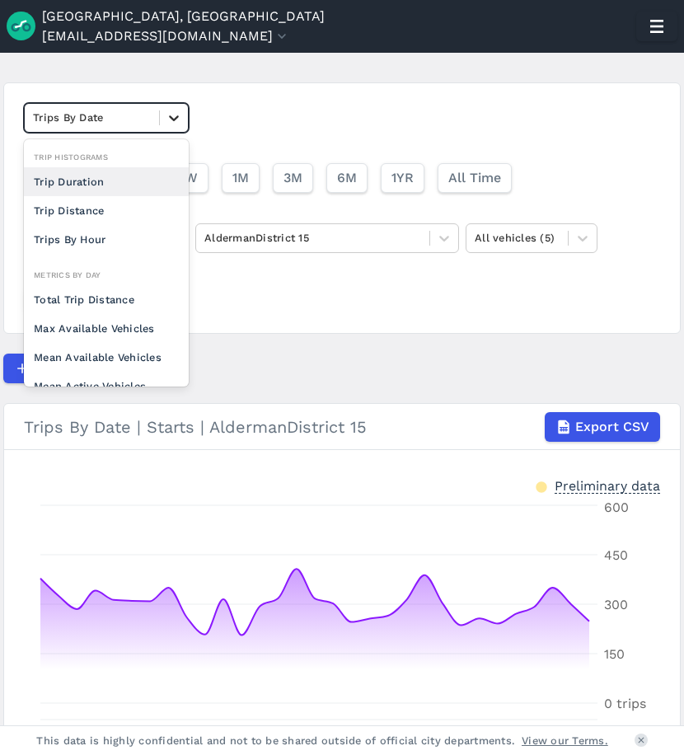
click at [167, 124] on icon at bounding box center [174, 118] width 16 height 16
click at [98, 181] on div "Trip Duration" at bounding box center [106, 181] width 165 height 29
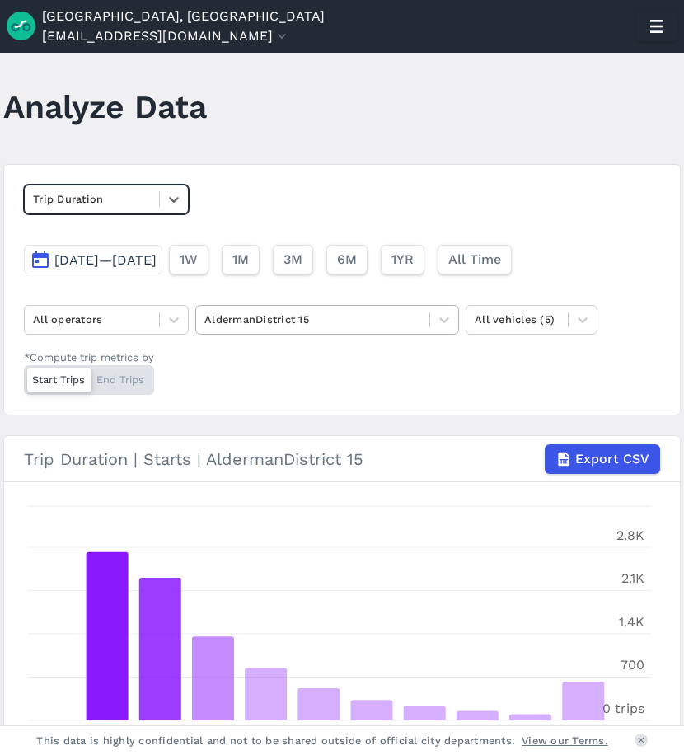
scroll to position [11, 0]
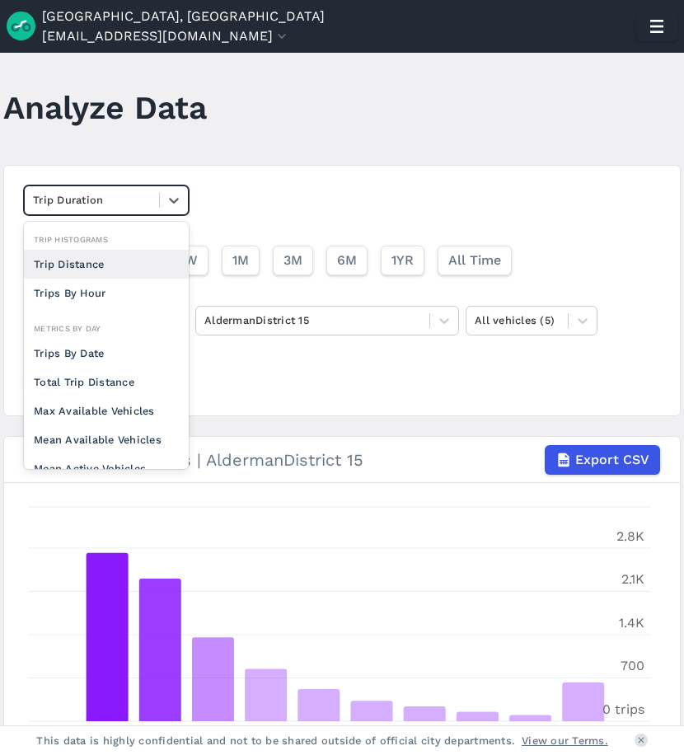
click at [157, 186] on div "Trip Duration" at bounding box center [106, 200] width 165 height 30
click at [115, 268] on div "Trip Distance" at bounding box center [106, 264] width 165 height 29
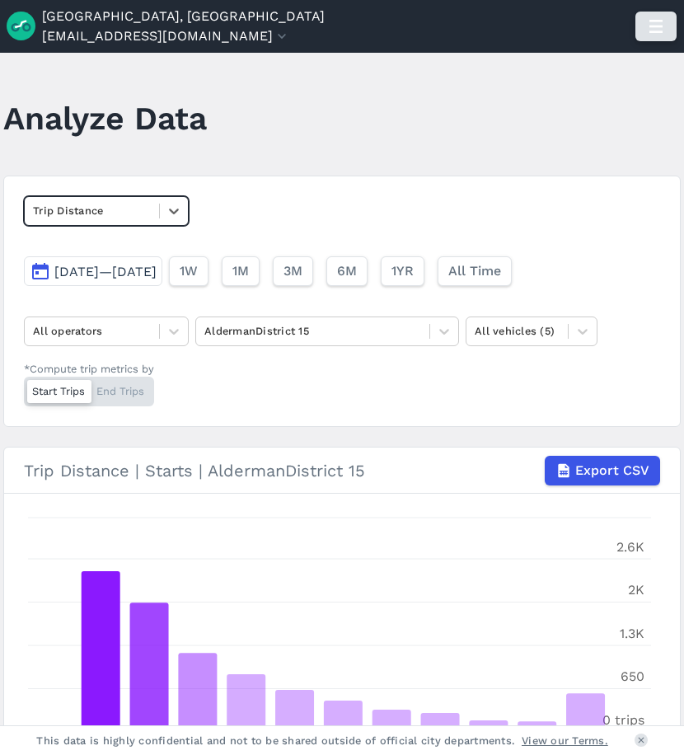
click at [653, 27] on use "button" at bounding box center [655, 26] width 13 height 13
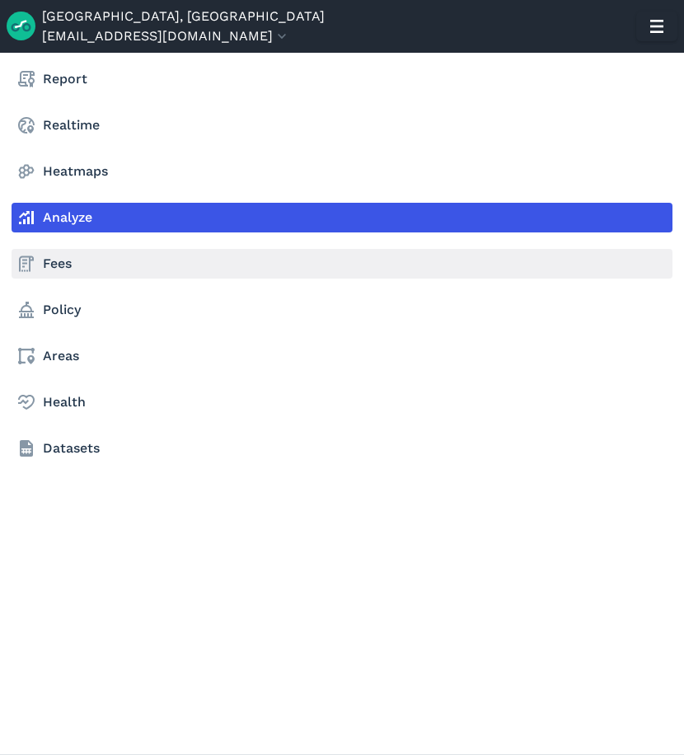
click at [60, 253] on link "Fees" at bounding box center [342, 264] width 661 height 30
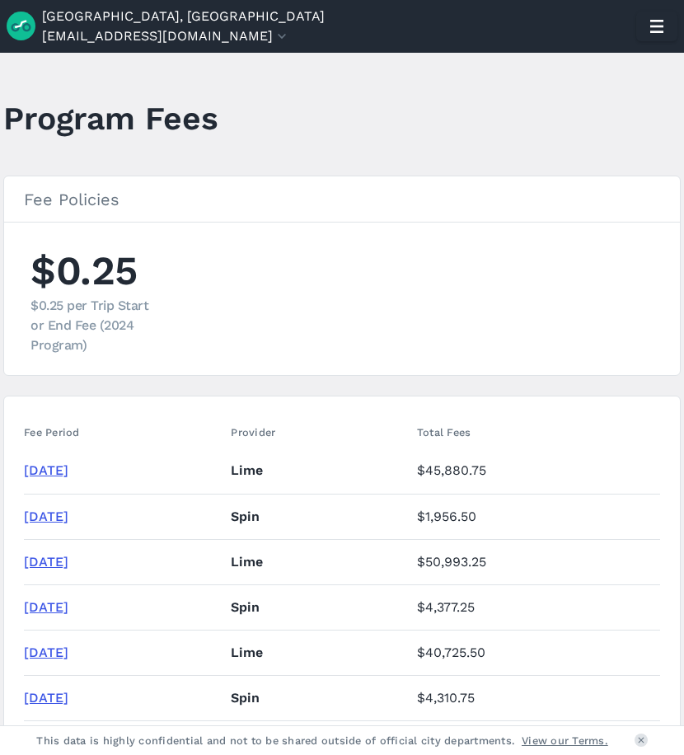
click at [68, 517] on link "[DATE]" at bounding box center [46, 516] width 44 height 16
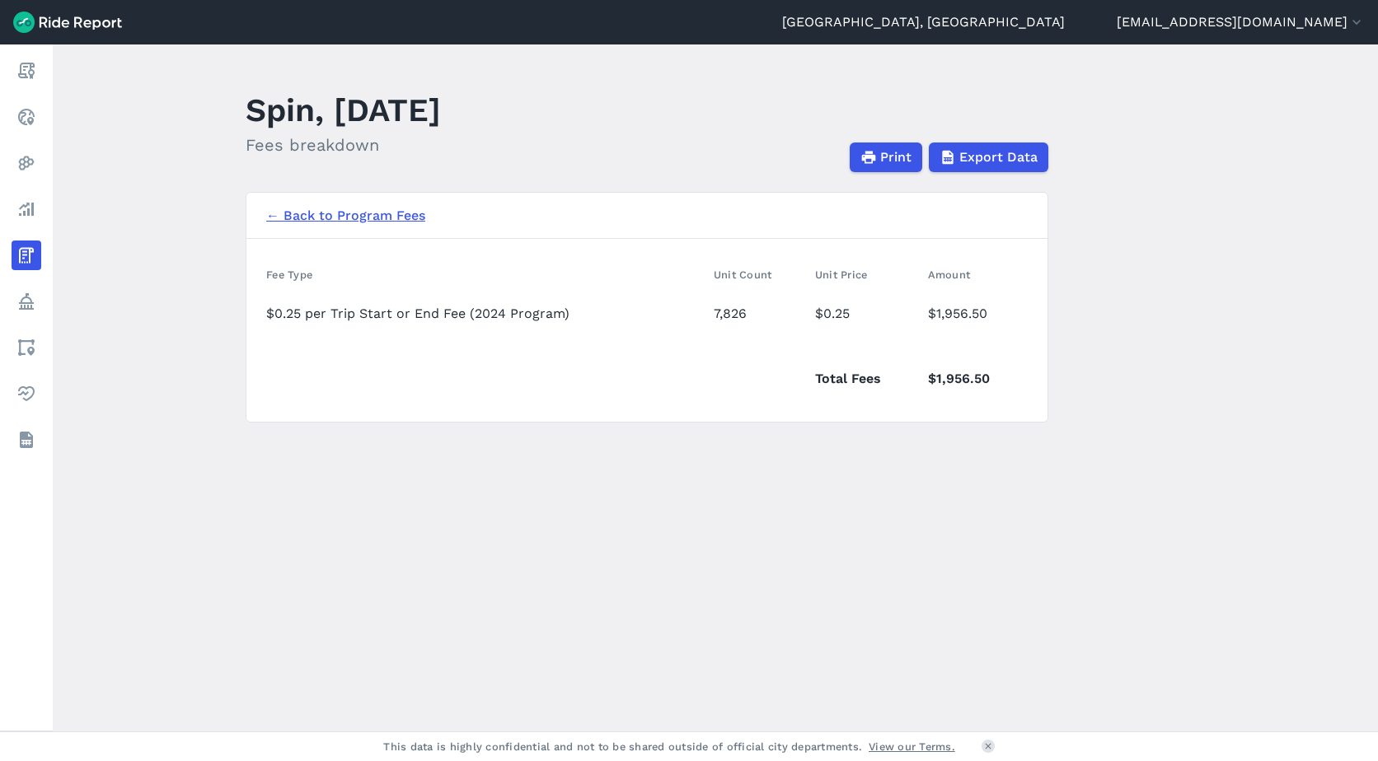
click at [386, 216] on link "← Back to Program Fees" at bounding box center [345, 216] width 159 height 20
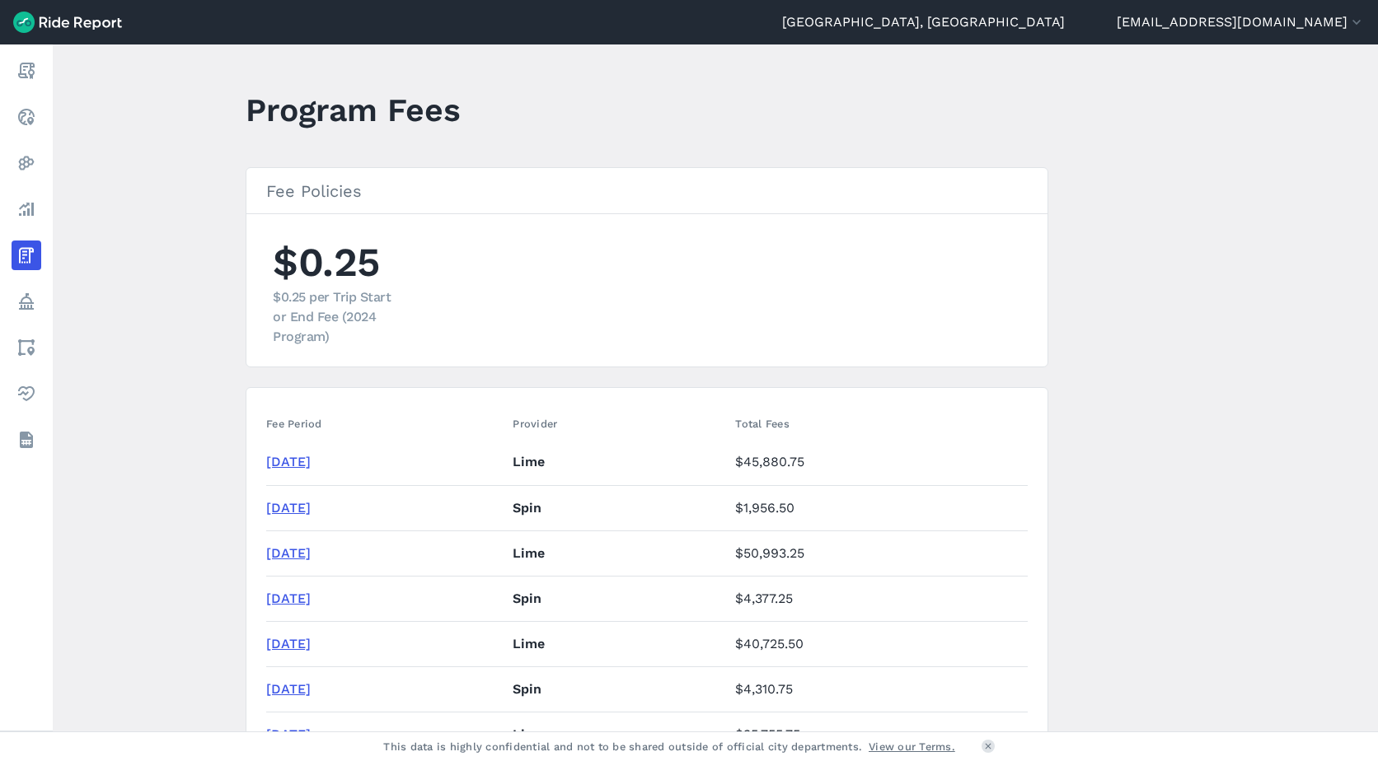
click at [311, 463] on link "[DATE]" at bounding box center [288, 462] width 44 height 16
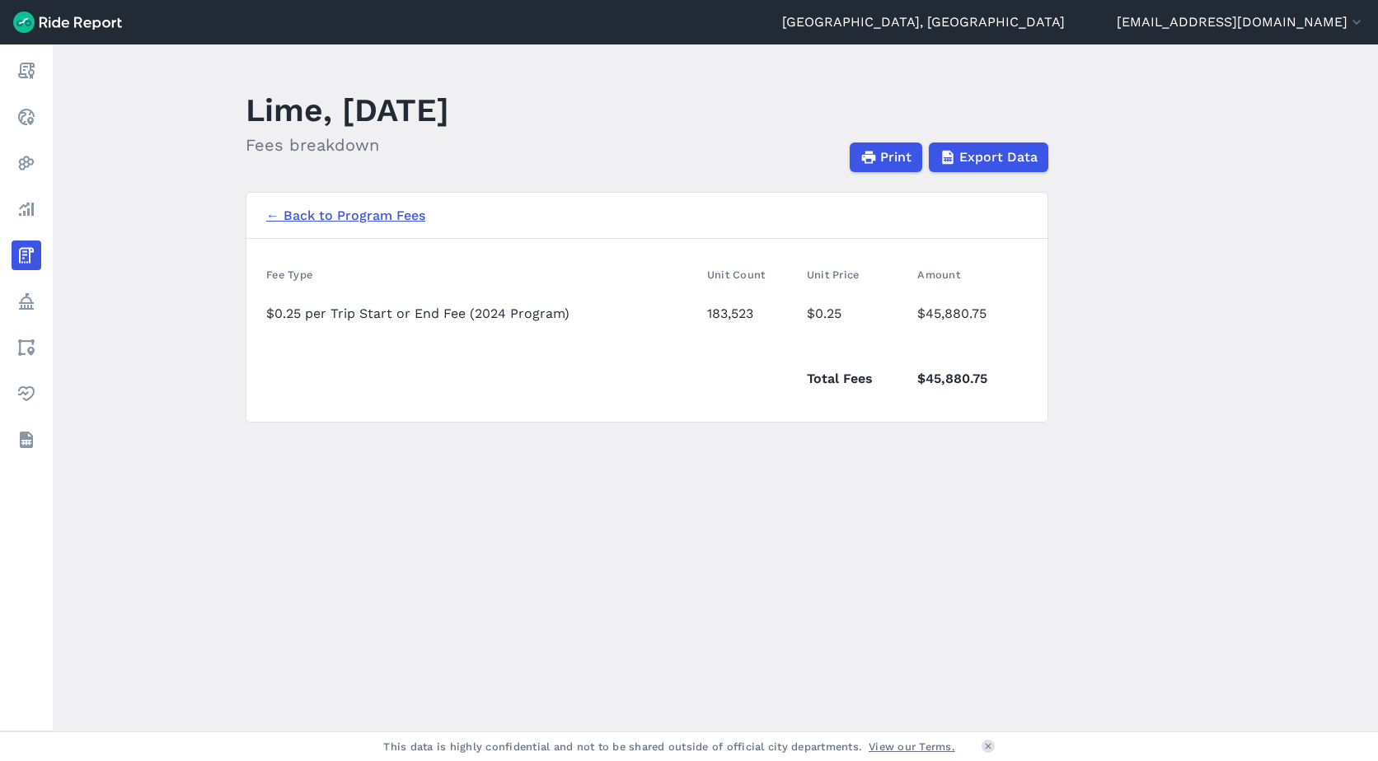
click at [382, 218] on link "← Back to Program Fees" at bounding box center [345, 216] width 159 height 20
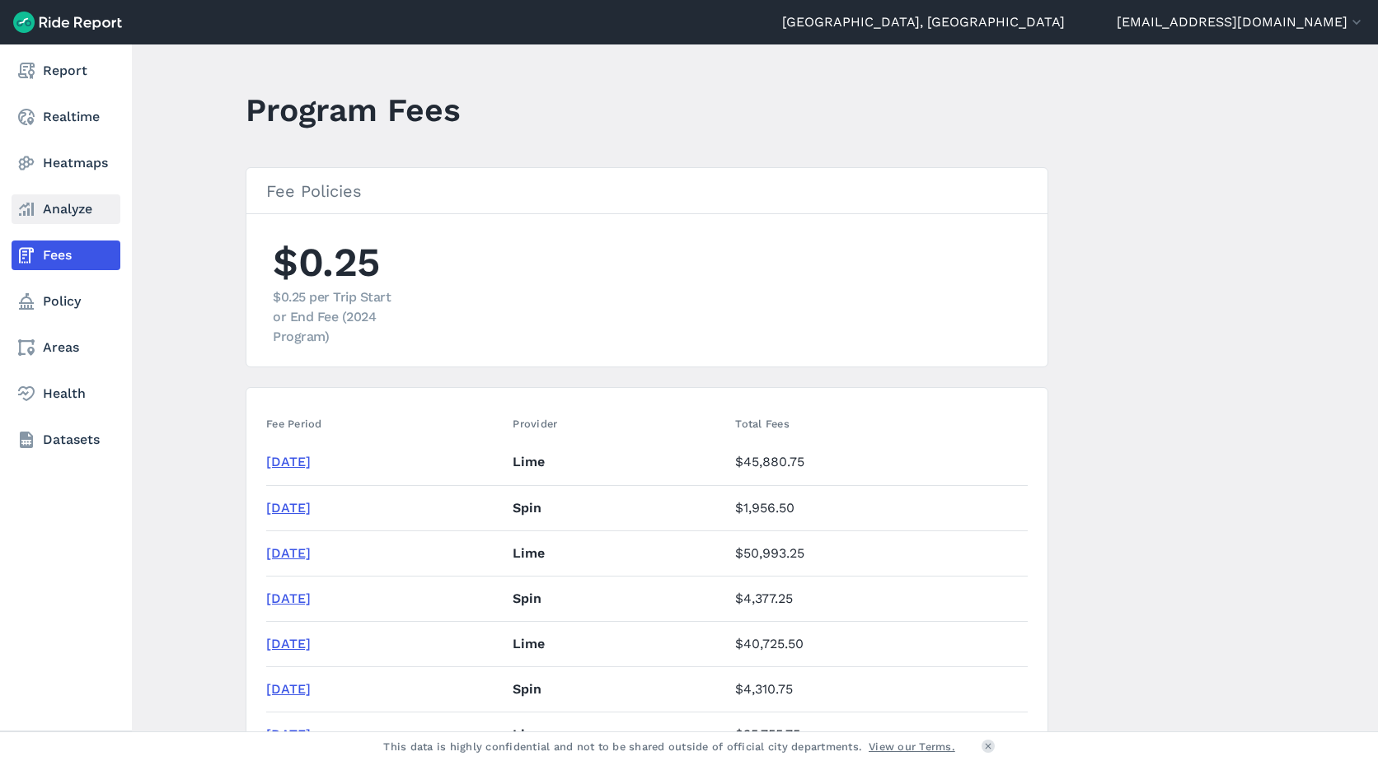
click at [27, 220] on link "Analyze" at bounding box center [66, 209] width 109 height 30
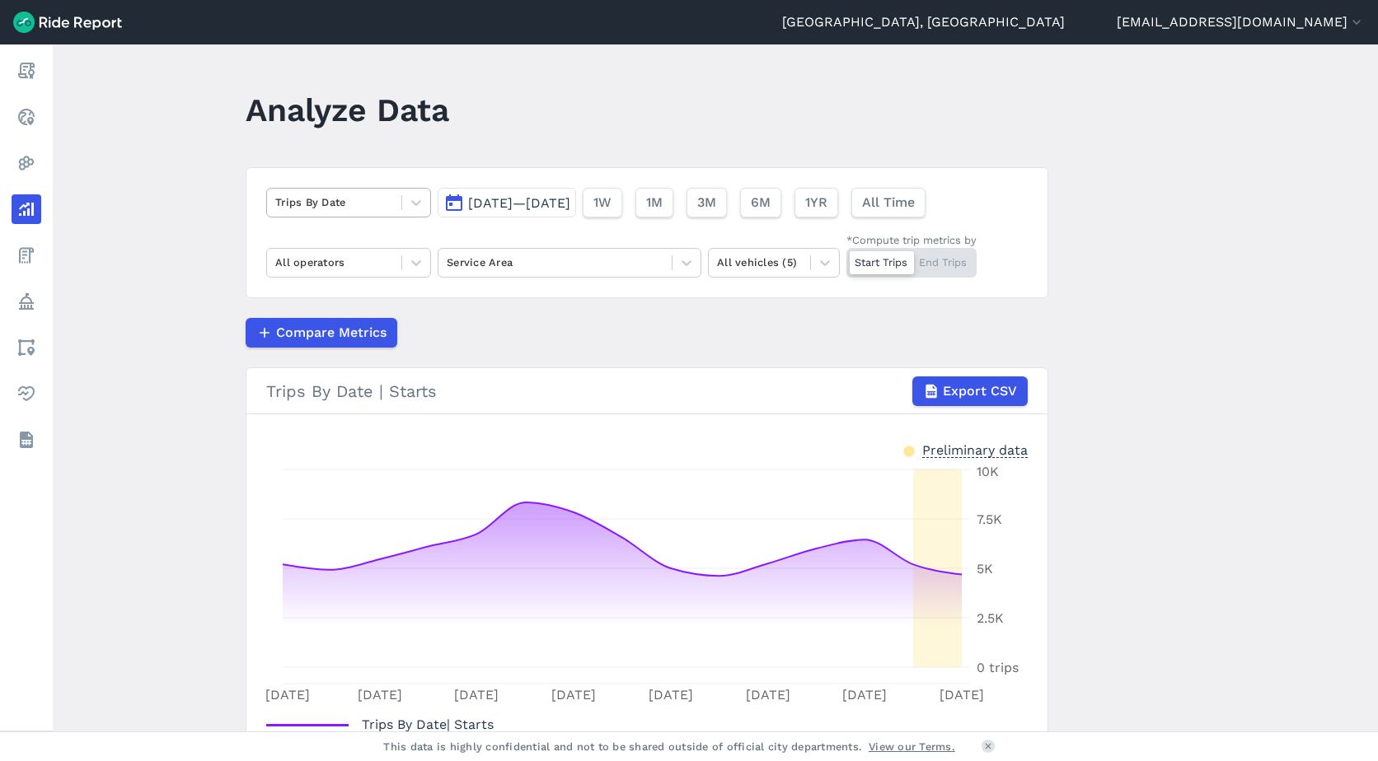
click at [391, 200] on div "Trips By Date" at bounding box center [334, 203] width 134 height 26
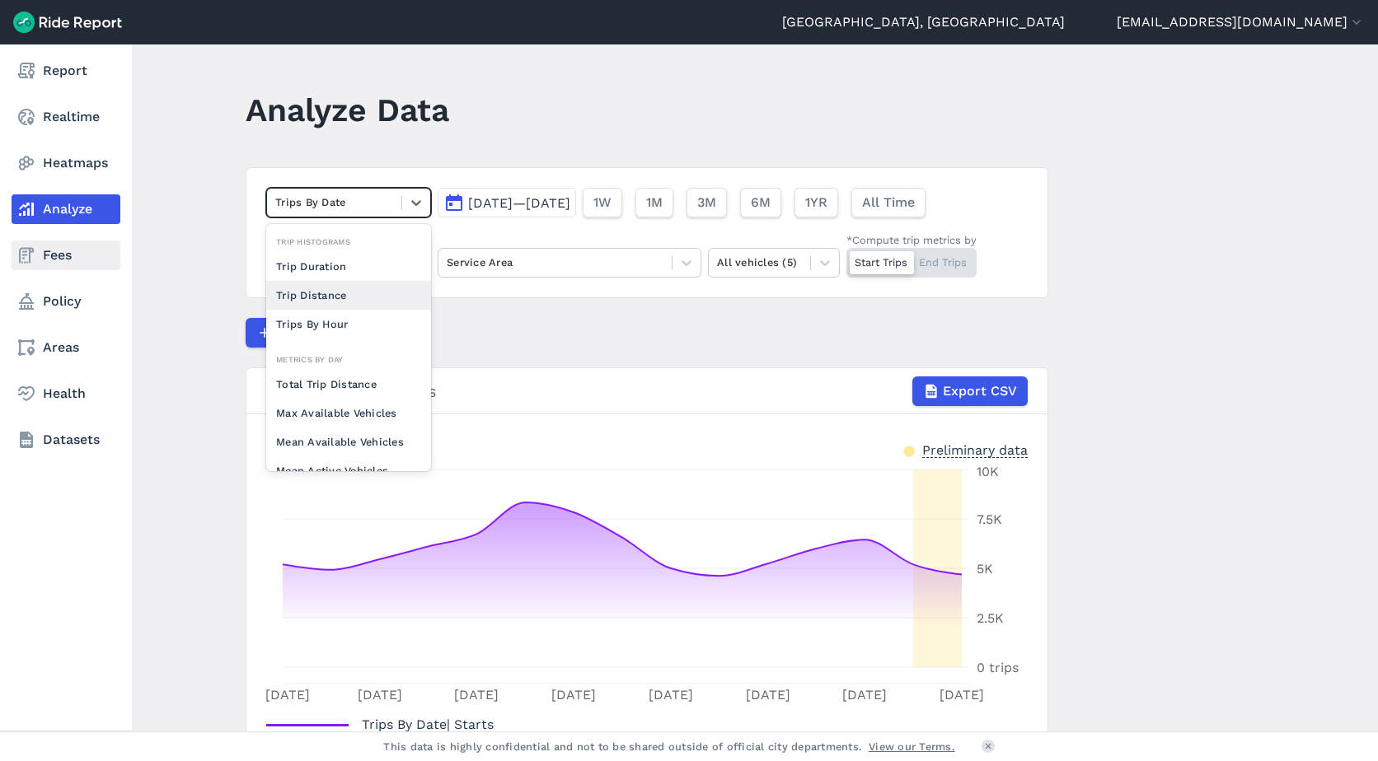
click at [35, 250] on icon at bounding box center [26, 256] width 20 height 20
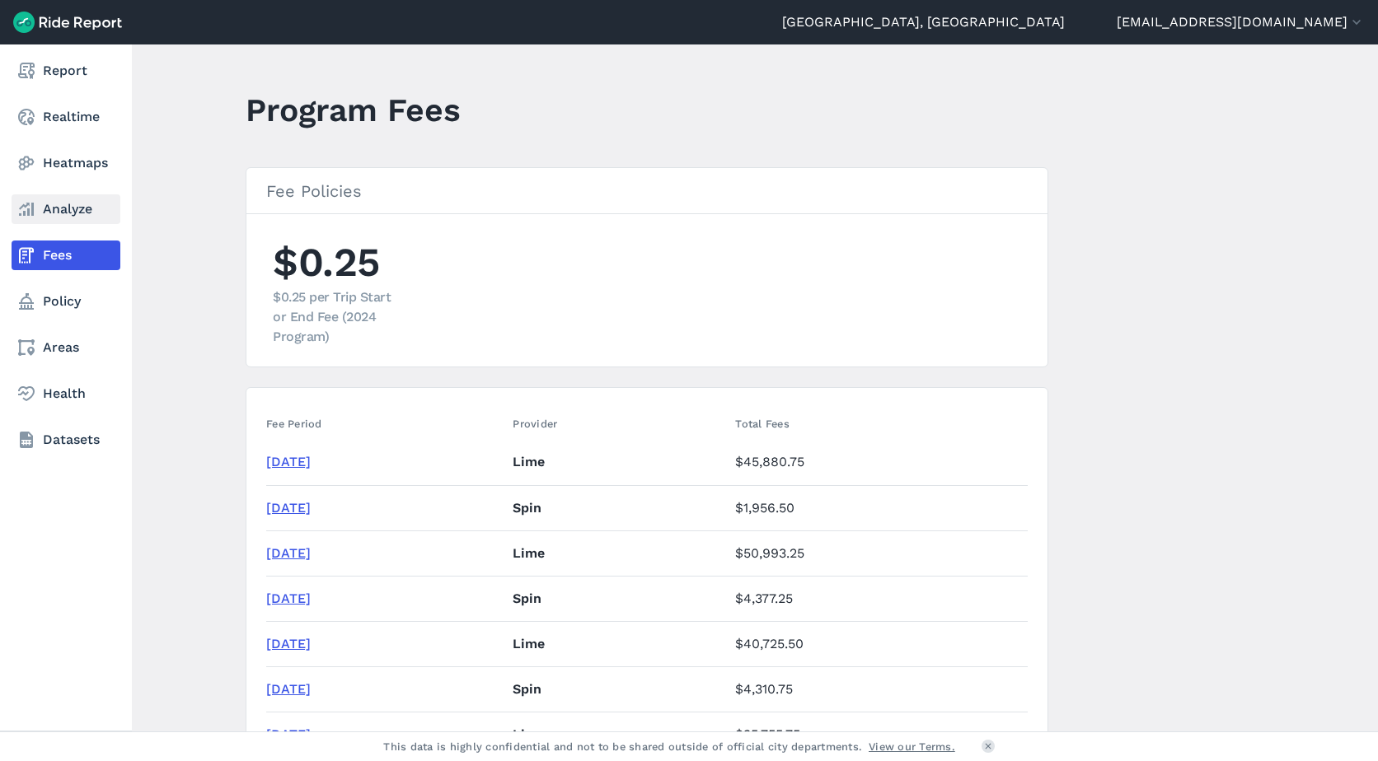
click at [60, 215] on link "Analyze" at bounding box center [66, 209] width 109 height 30
